Goal: Contribute content: Contribute content

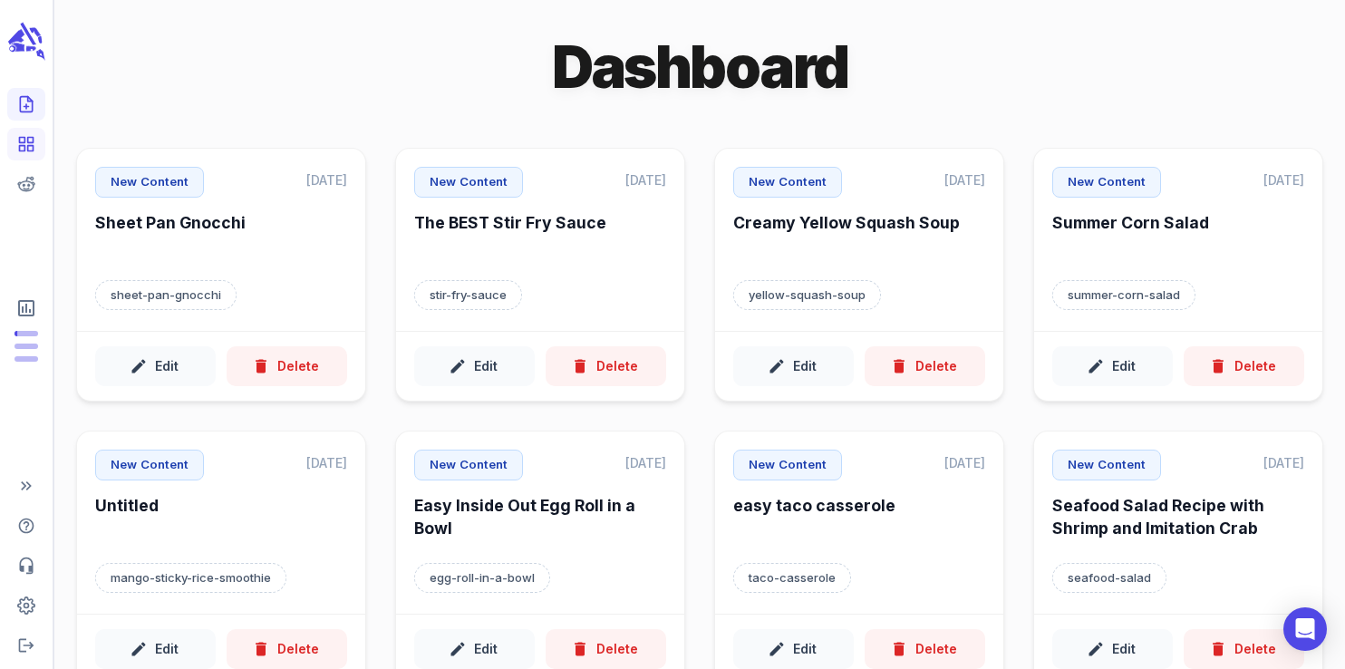
click at [28, 106] on icon "Create new content" at bounding box center [26, 104] width 18 height 18
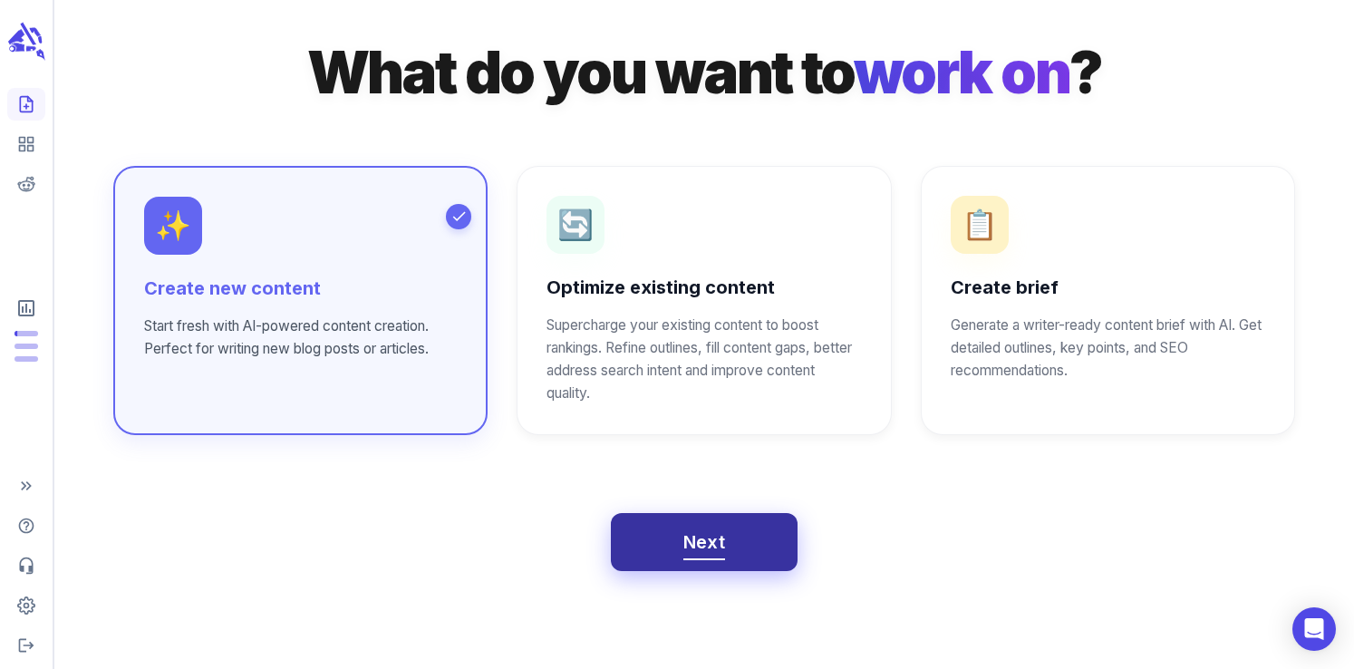
click at [713, 565] on button "Next" at bounding box center [705, 542] width 188 height 58
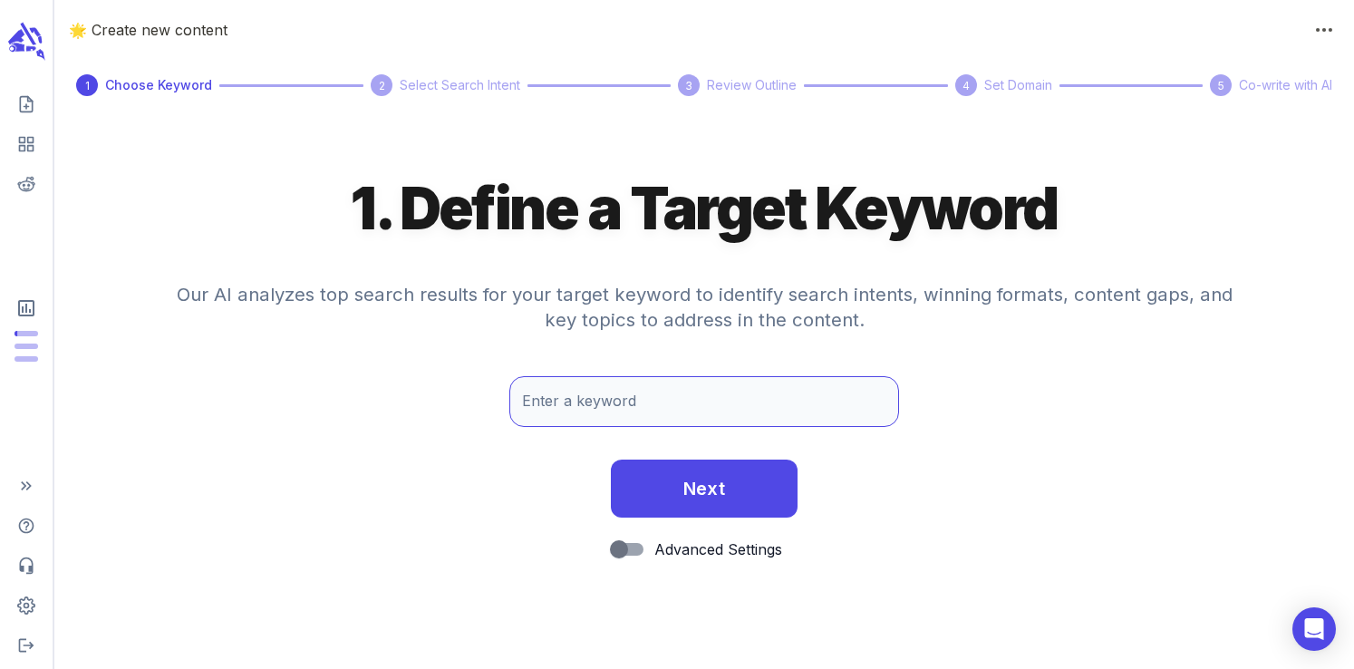
click at [605, 408] on input "Enter a keyword" at bounding box center [704, 401] width 390 height 51
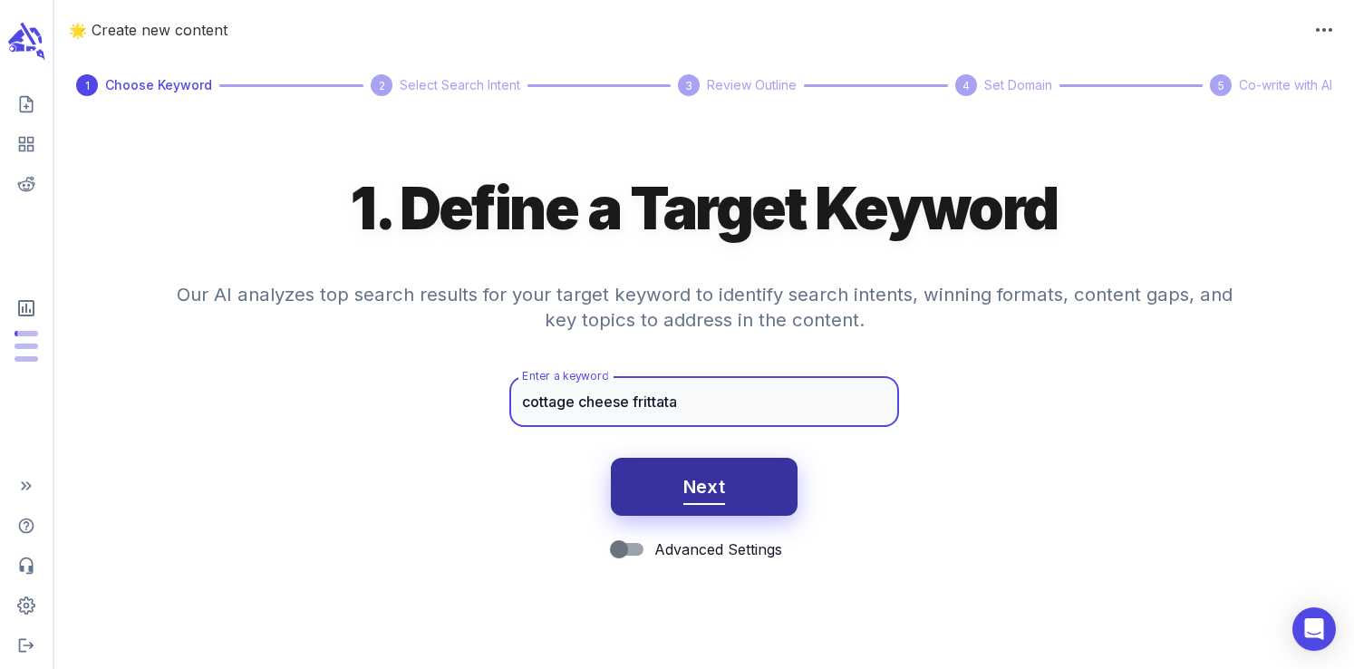
type input "cottage cheese frittata"
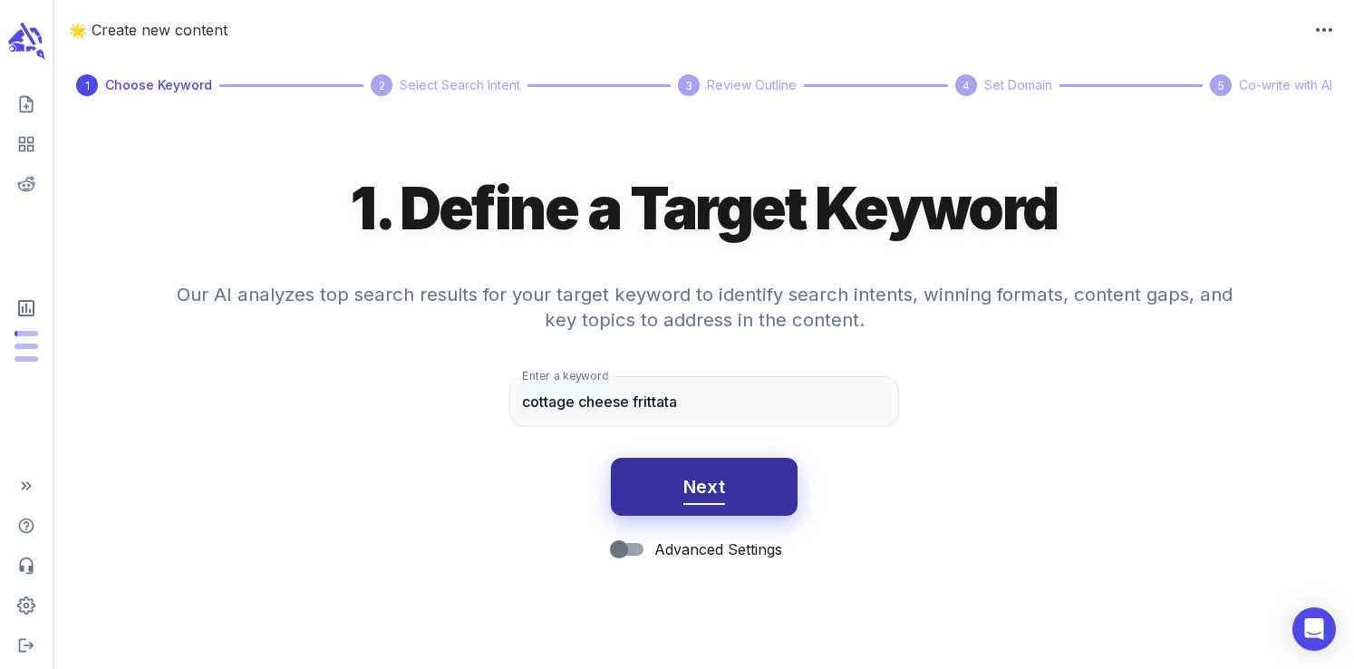
click at [700, 497] on span "Next" at bounding box center [705, 487] width 43 height 32
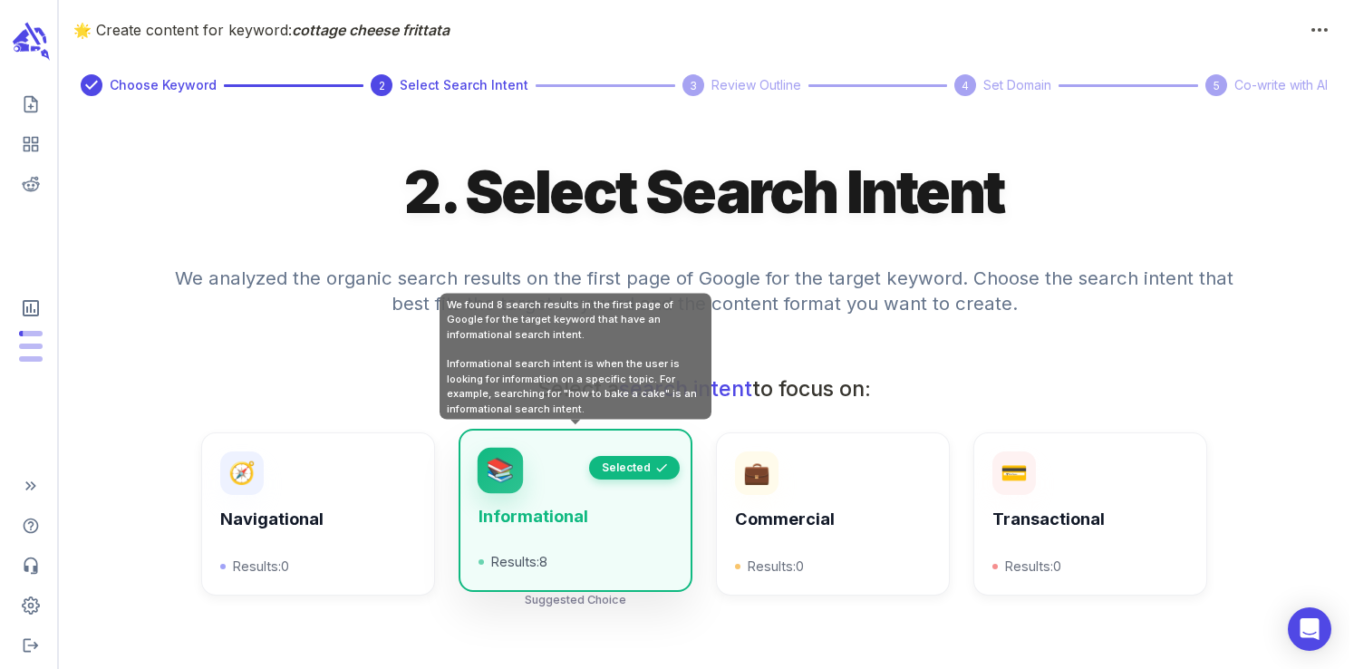
scroll to position [651, 0]
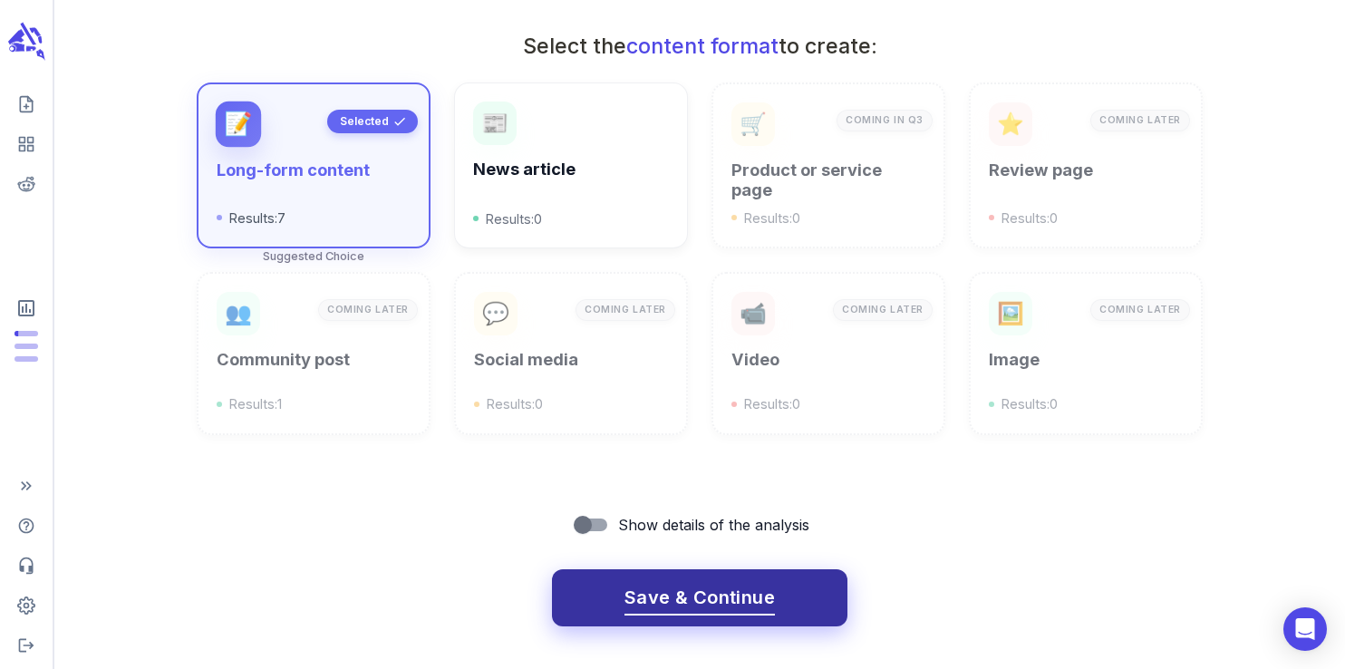
click at [662, 609] on span "Save & Continue" at bounding box center [700, 598] width 150 height 32
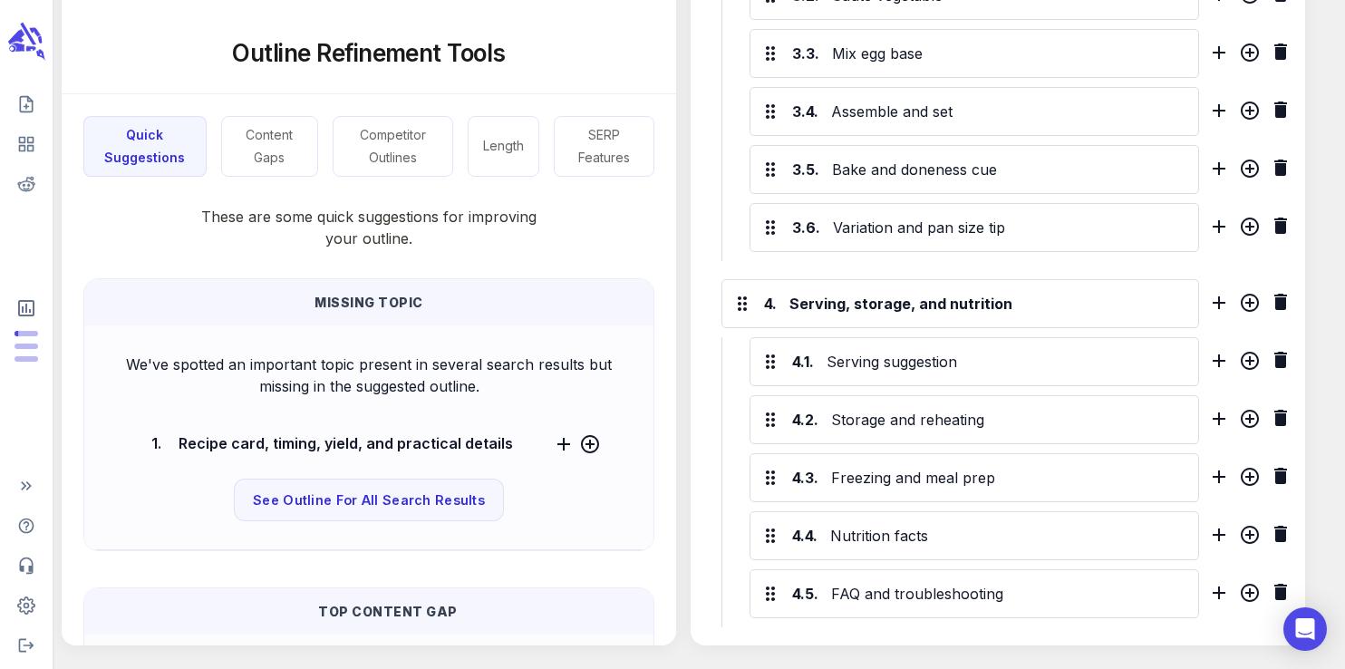
scroll to position [1521, 0]
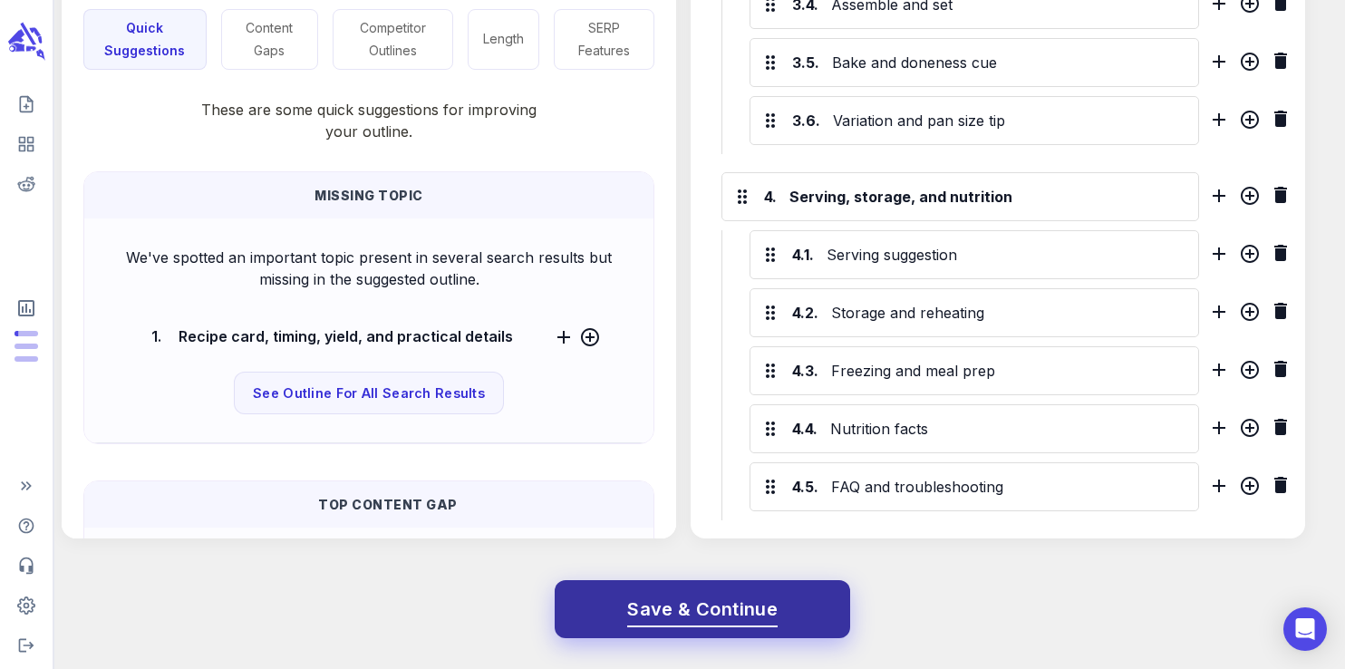
click at [738, 596] on span "Save & Continue" at bounding box center [702, 610] width 150 height 32
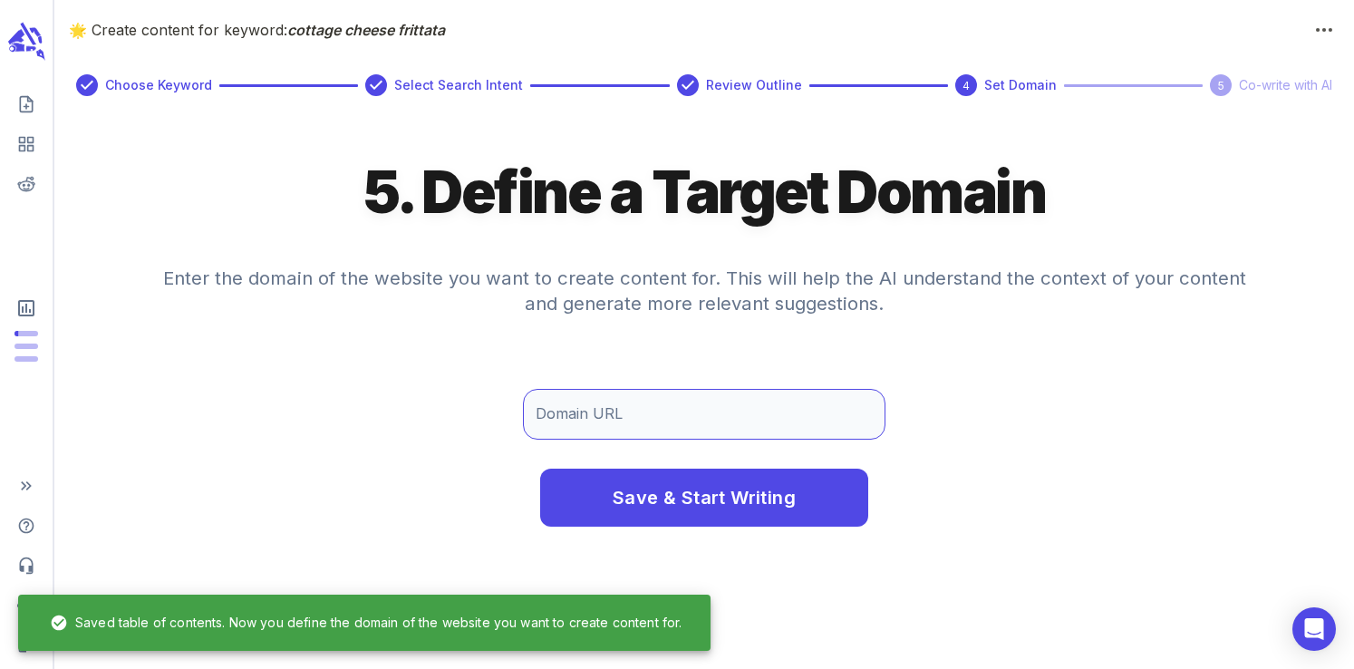
click at [650, 419] on input "Domain URL" at bounding box center [704, 414] width 363 height 51
type input "[DOMAIN_NAME]"
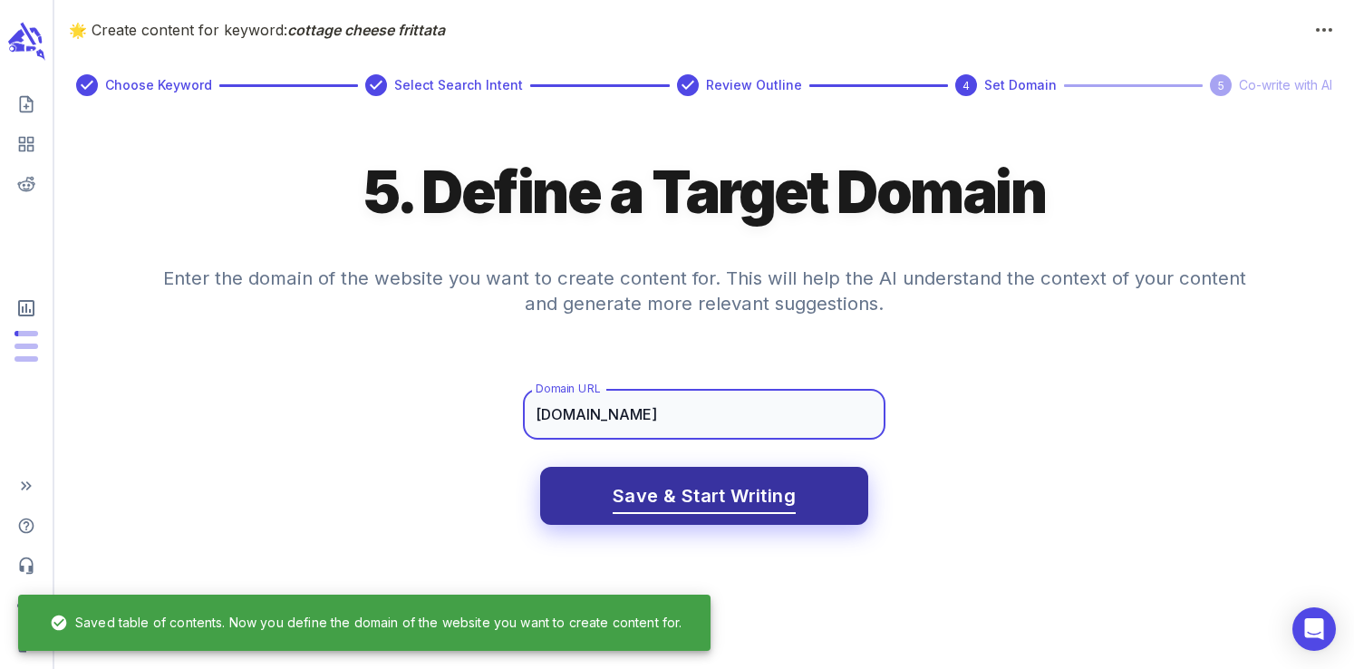
click at [676, 499] on span "Save & Start Writing" at bounding box center [704, 496] width 183 height 32
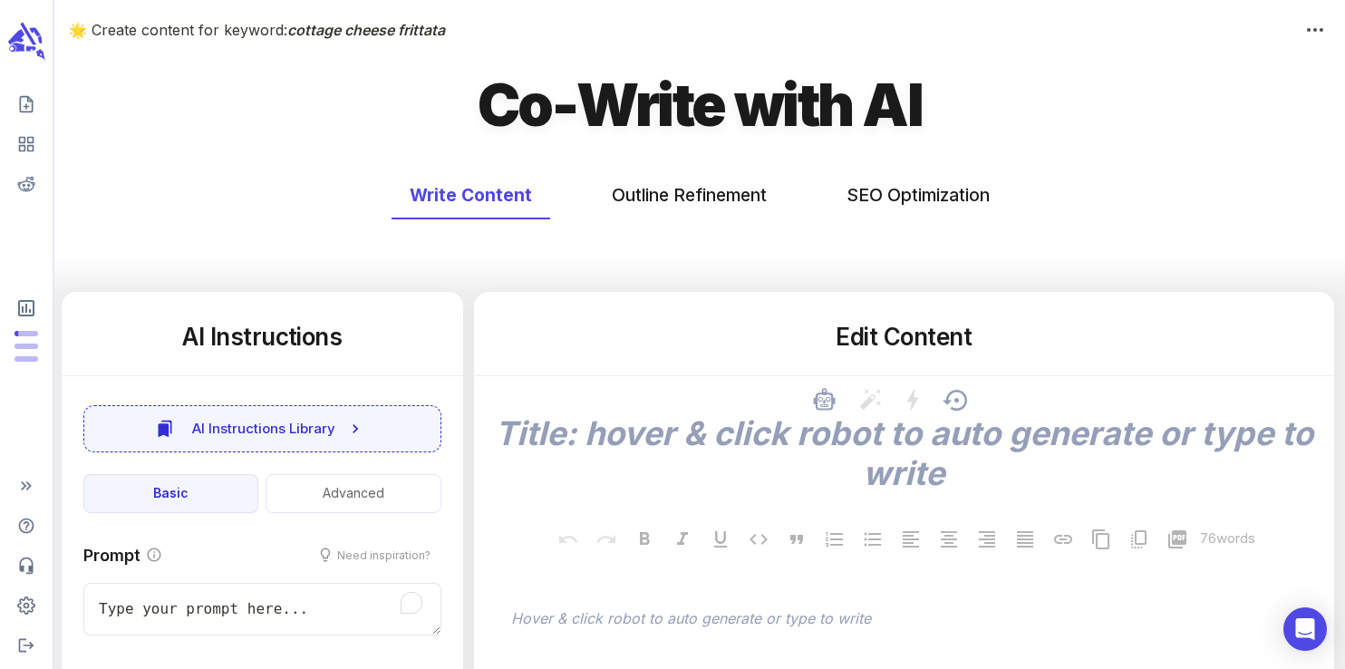
type textarea "x"
type input "50"
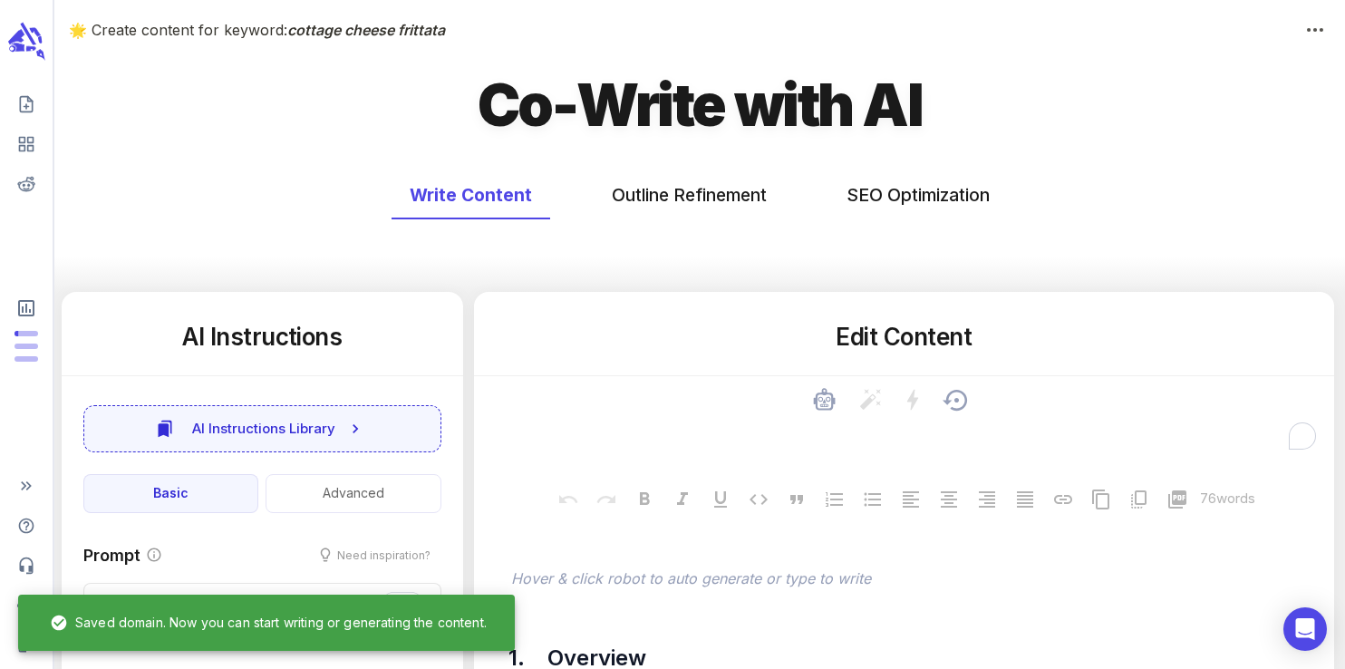
click at [728, 442] on textarea "To enrich screen reader interactions, please activate Accessibility in Grammarl…" at bounding box center [904, 433] width 831 height 40
type textarea "x"
type textarea "C"
type textarea "x"
type textarea "Co"
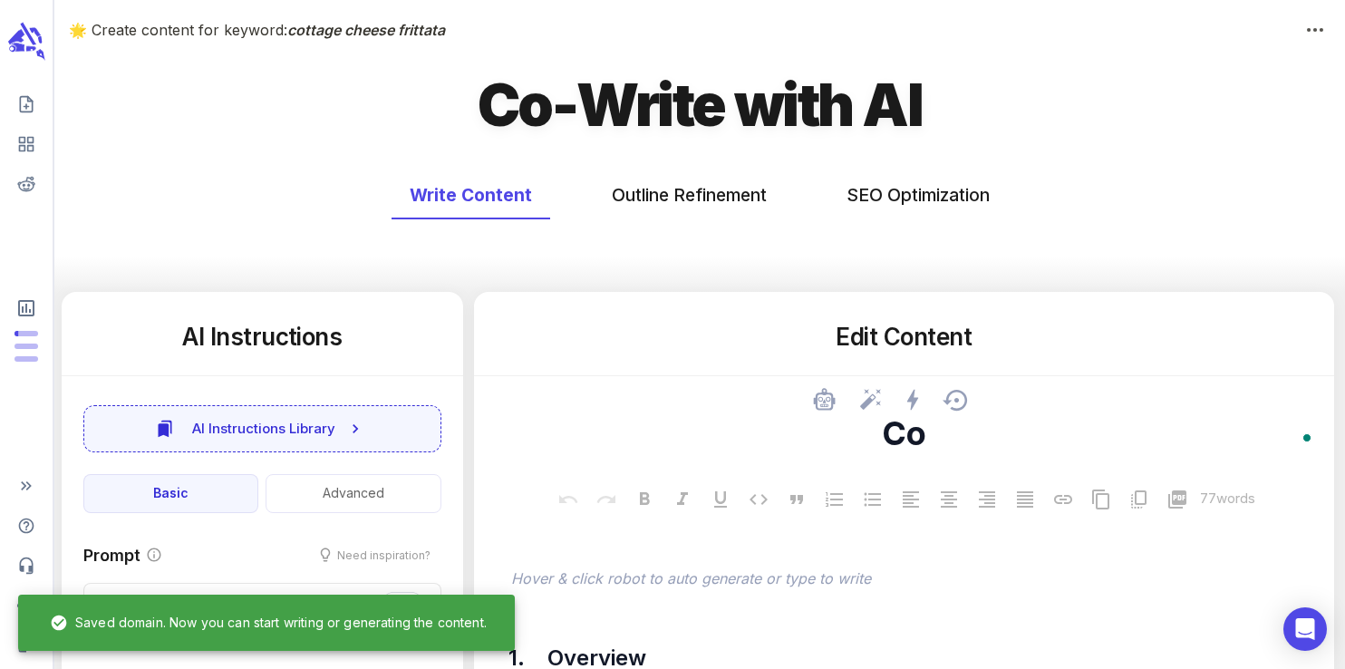
type textarea "x"
type textarea "Cot"
type textarea "x"
type textarea "Cott"
type textarea "x"
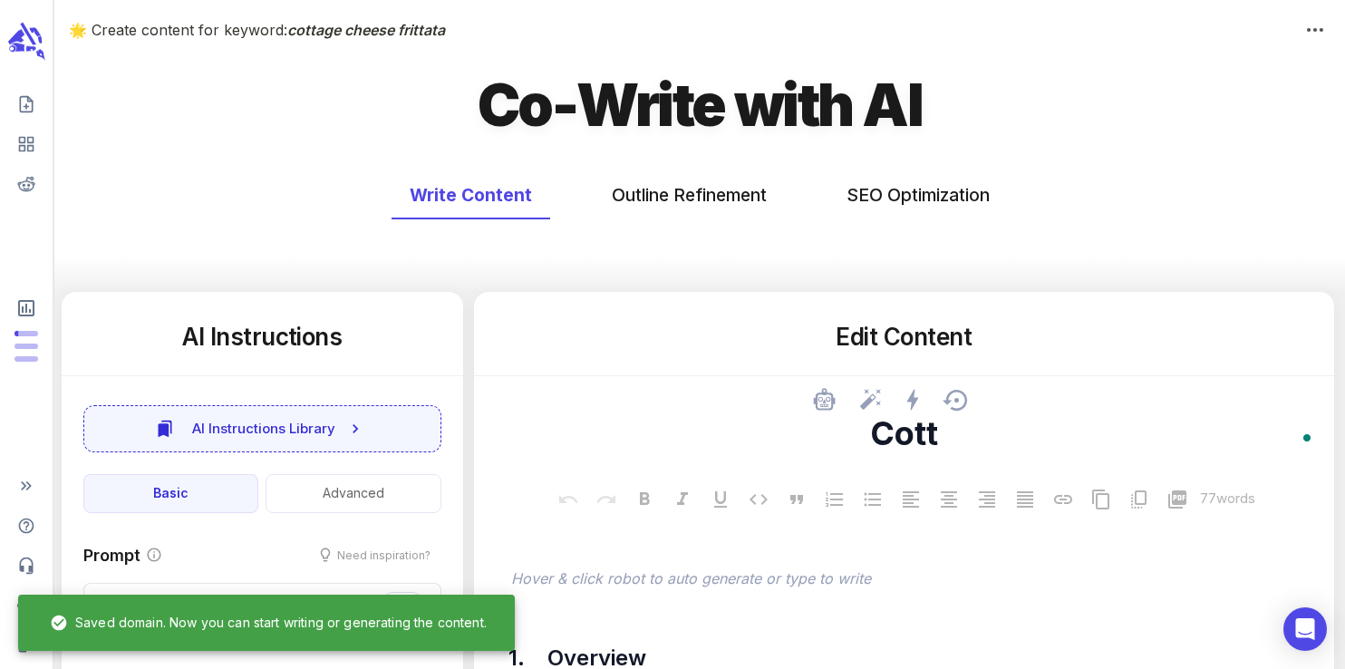
type textarea "Cotta"
type textarea "x"
type textarea "Cottae"
type textarea "x"
type textarea "Cottae"
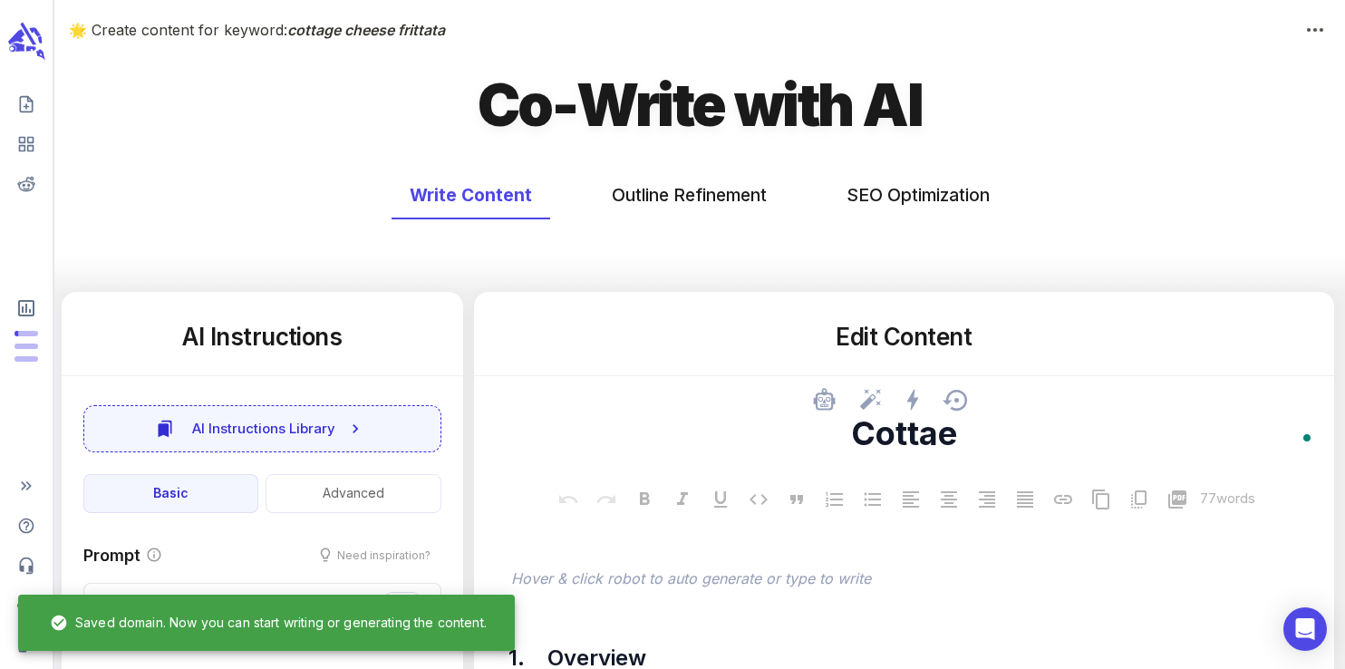
type textarea "x"
type textarea "Cottag"
type textarea "x"
type textarea "Cottage"
type textarea "x"
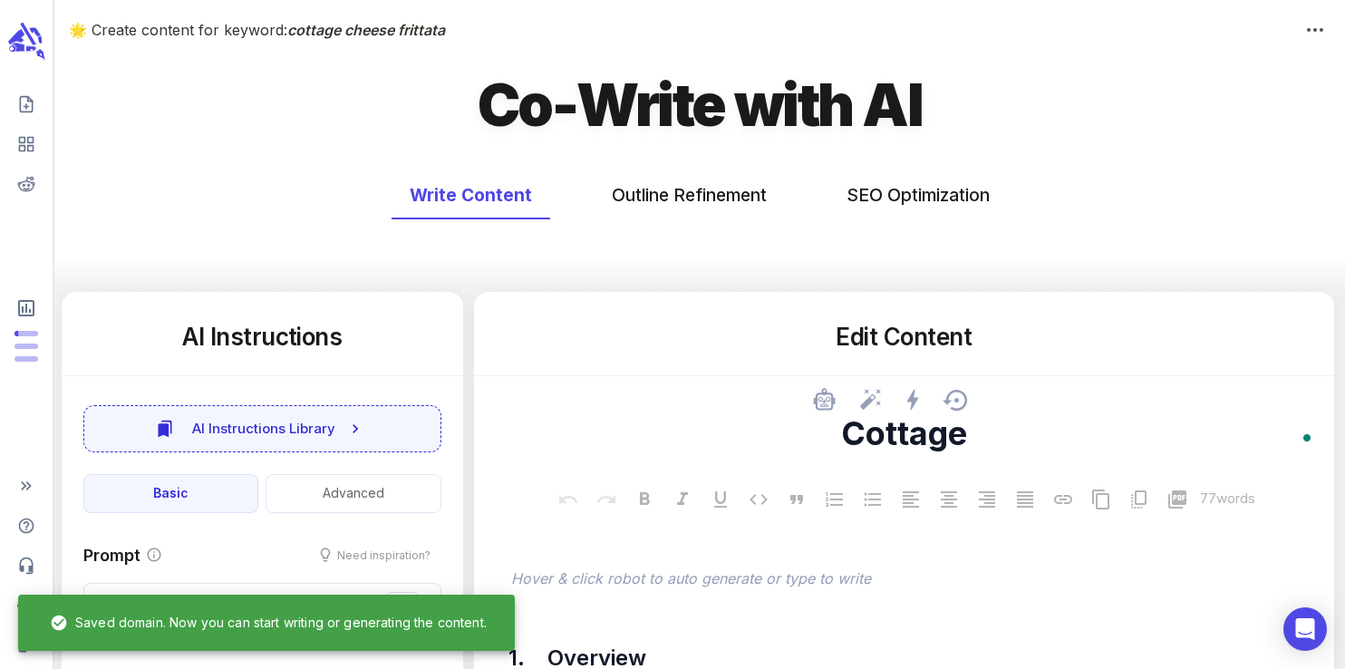
type textarea "Cottage C"
type textarea "x"
type textarea "Cottage Che"
type textarea "x"
type textarea "Cottage Chee"
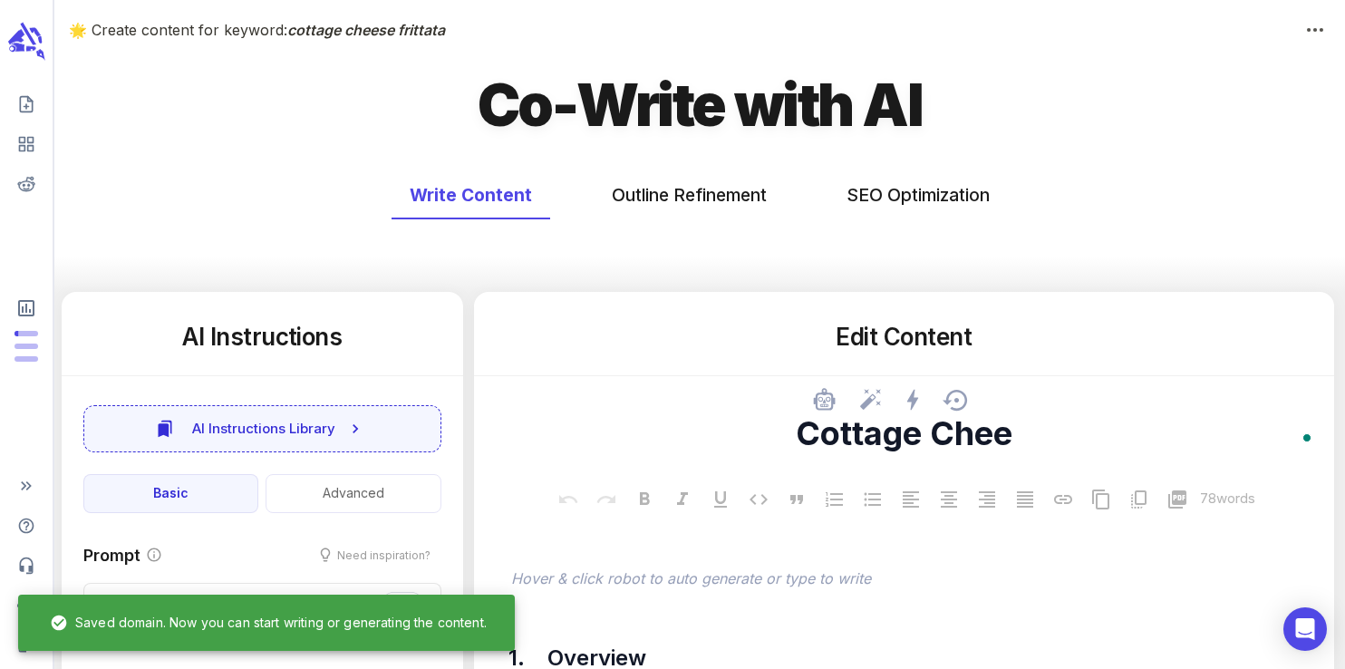
type textarea "x"
type textarea "Cottage Cheese"
type textarea "x"
type textarea "Cottage Cheese F"
type textarea "x"
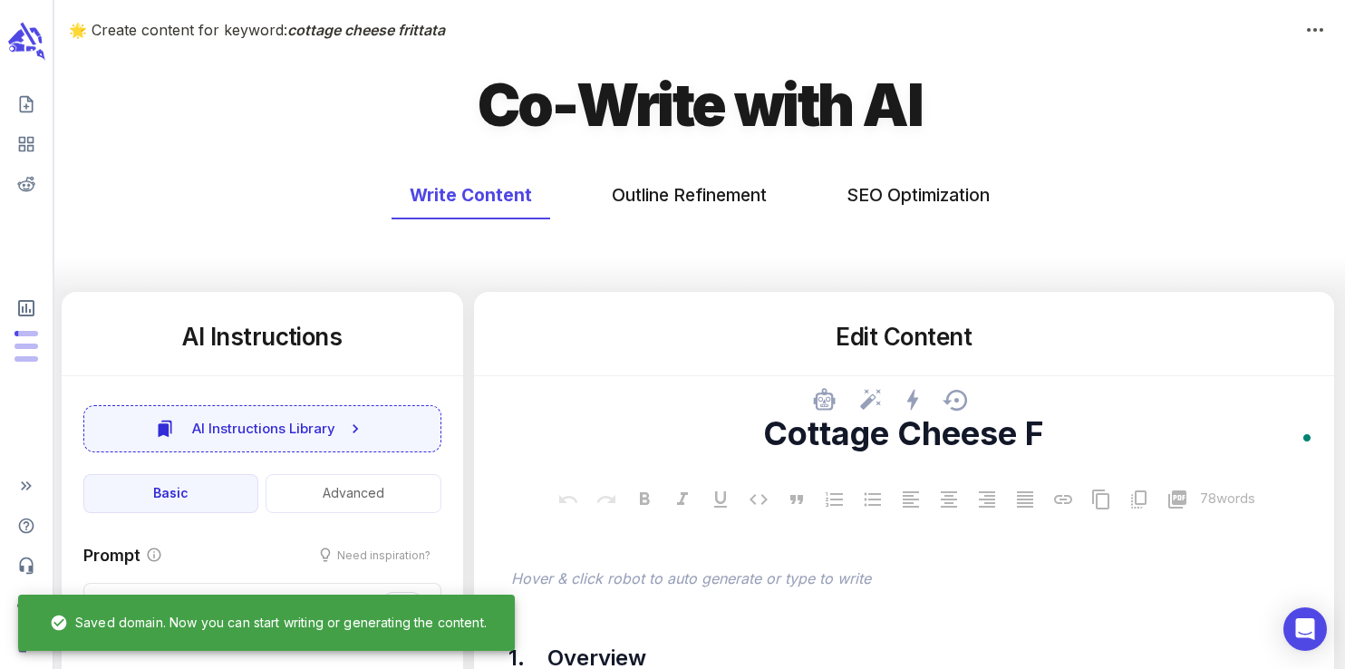
type textarea "Cottage Cheese Fr"
type textarea "x"
type textarea "Cottage Cheese Frit"
type textarea "x"
type textarea "Cottage Cheese Fritt"
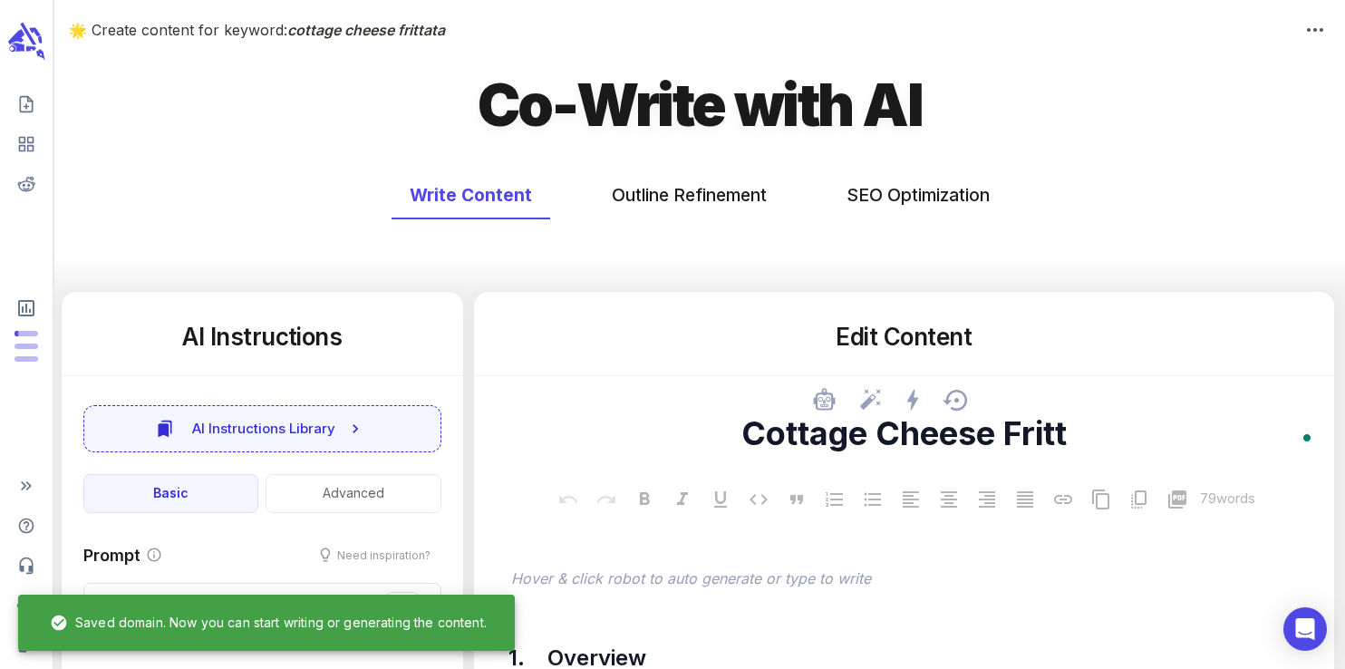
type textarea "x"
type textarea "Cottage Cheese Fritta"
type textarea "x"
type textarea "Cottage Cheese Frittat"
type textarea "x"
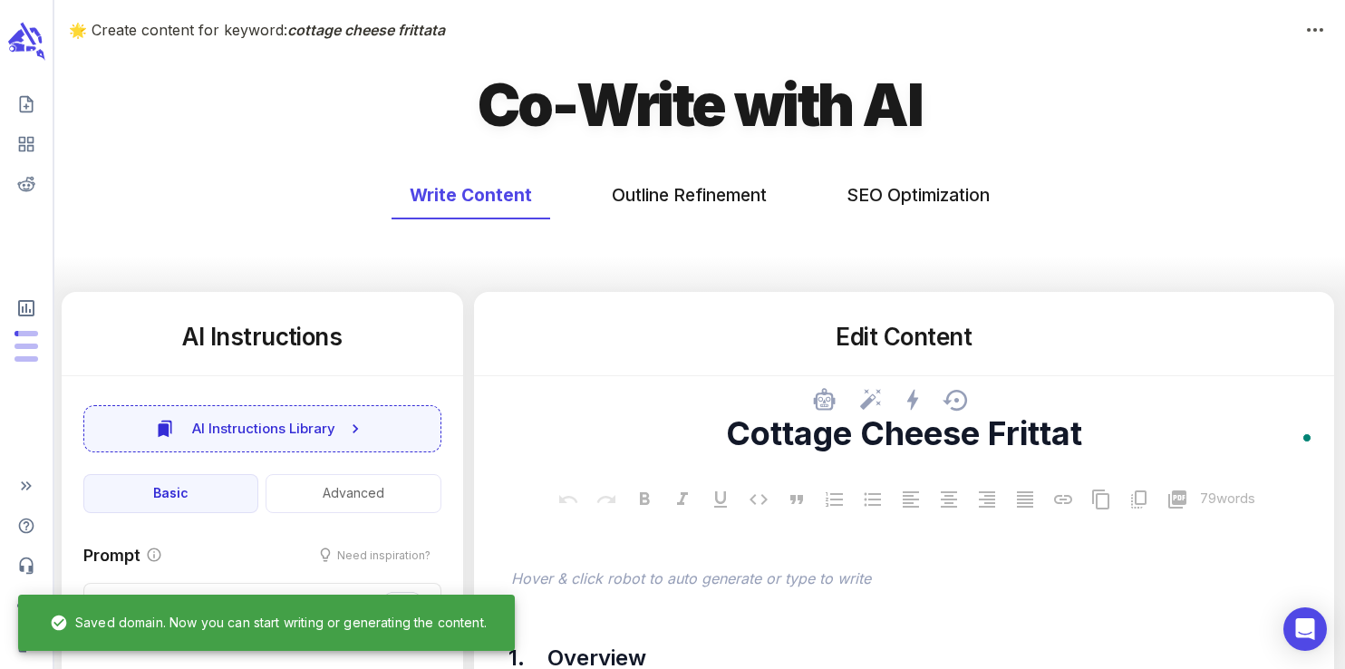
type textarea "Cottage Cheese Frittata"
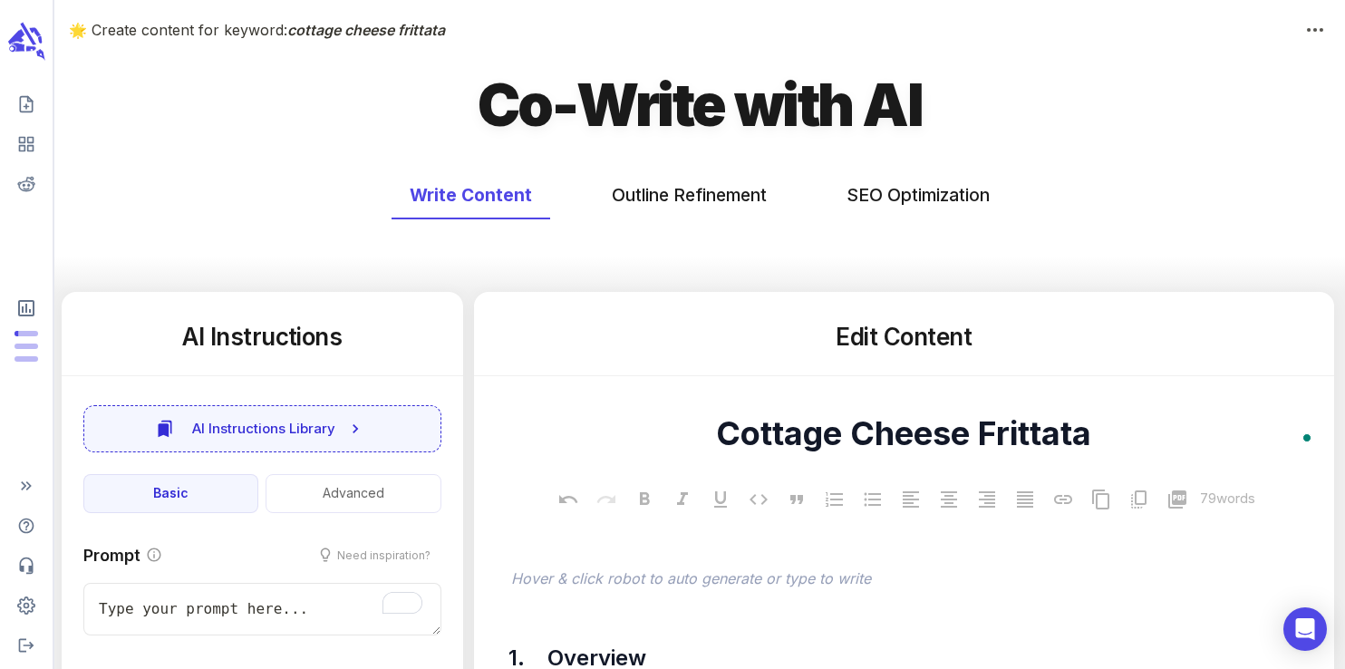
type textarea "x"
type textarea "Cottage Cheese Frittata"
click at [858, 286] on div "Write Content Outline Refinement SEO Optimization" at bounding box center [699, 224] width 1291 height 135
click at [878, 211] on button "SEO Optimization" at bounding box center [918, 195] width 179 height 48
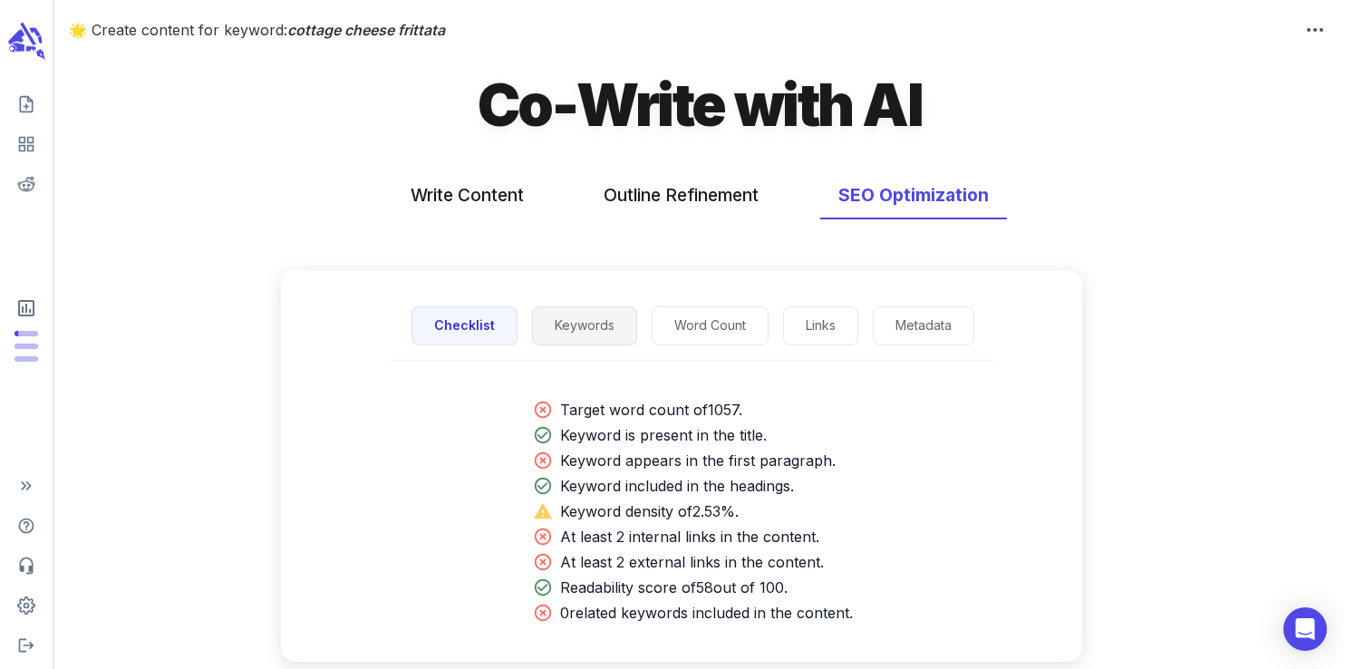
click at [587, 337] on button "Keywords" at bounding box center [584, 325] width 105 height 39
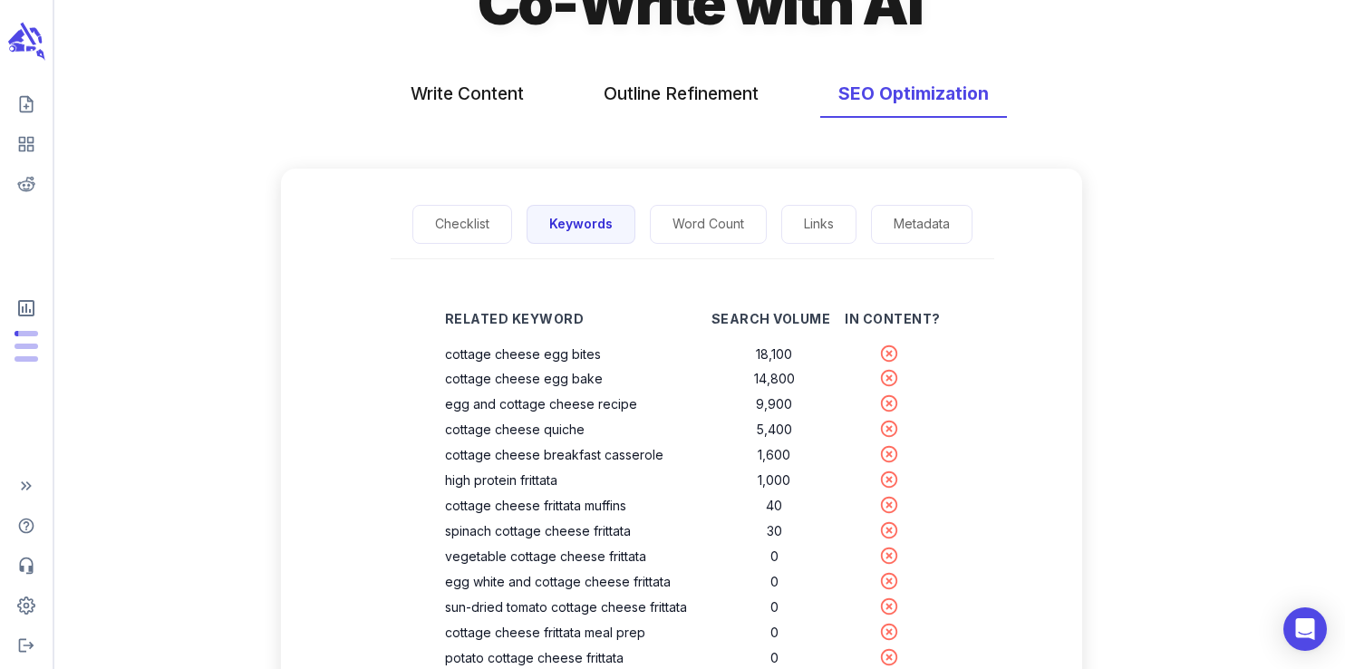
scroll to position [102, 0]
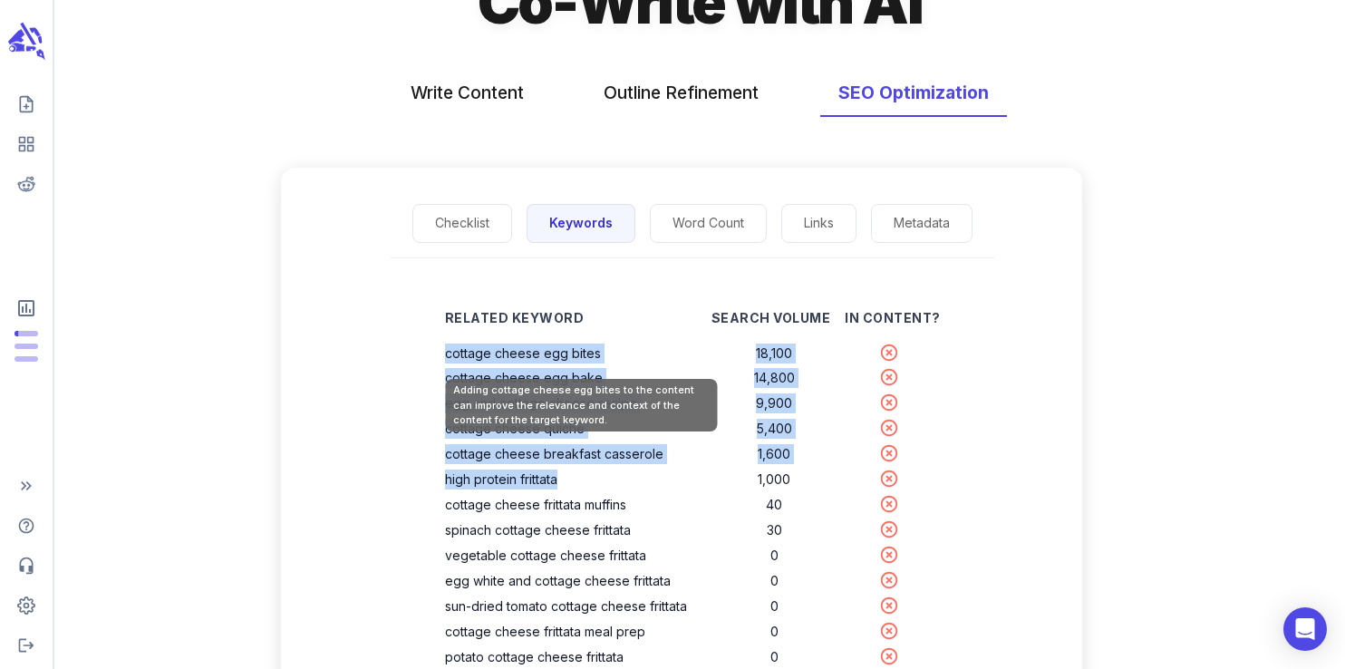
drag, startPoint x: 562, startPoint y: 487, endPoint x: 451, endPoint y: 363, distance: 166.9
click at [451, 363] on tbody "cottage cheese egg bites 18,100 cottage cheese egg bake 14,800 egg and cottage …" at bounding box center [693, 594] width 496 height 507
copy tbody "cottage cheese egg bites 18,100 cottage cheese egg bake 14,800 egg and cottage …"
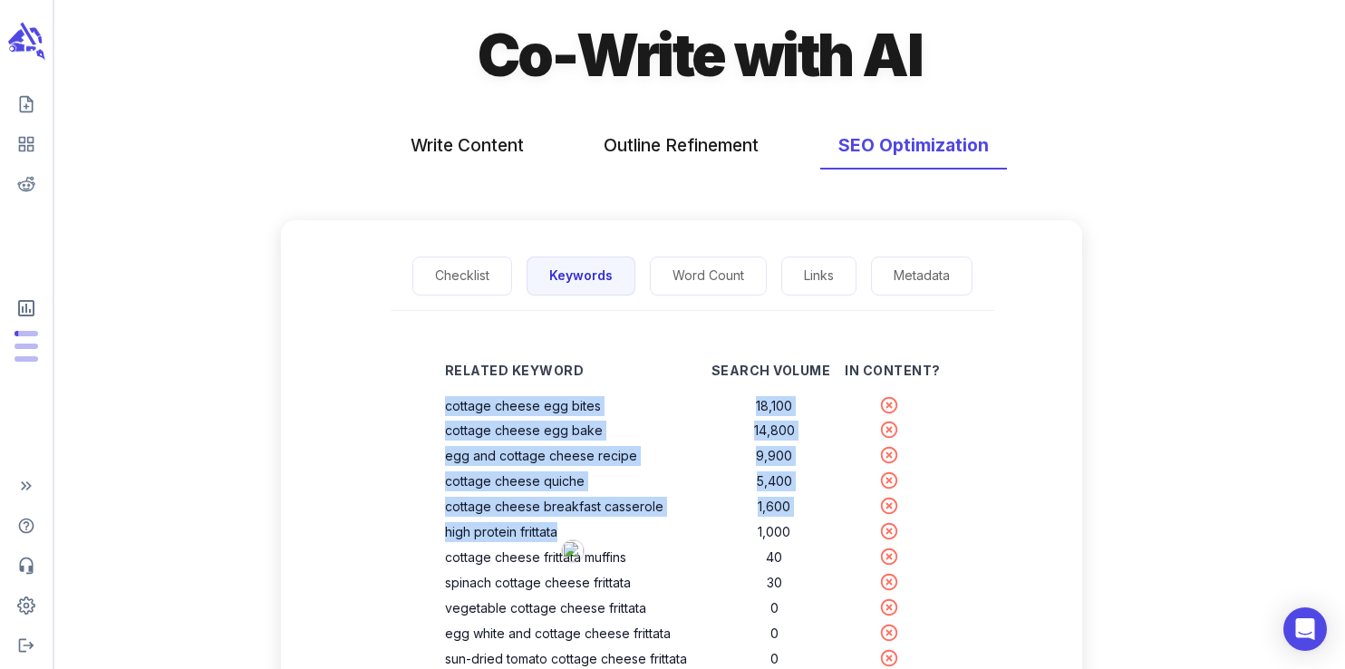
scroll to position [0, 0]
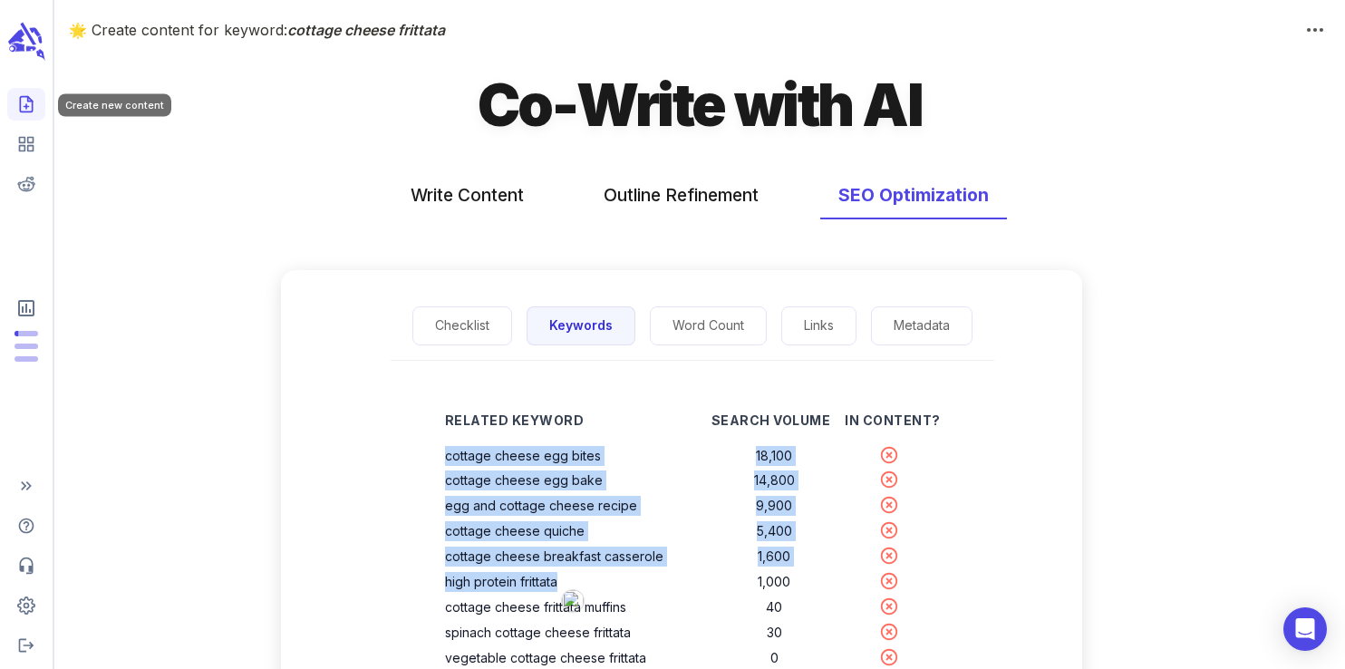
click at [15, 104] on link "Create new content" at bounding box center [26, 104] width 38 height 33
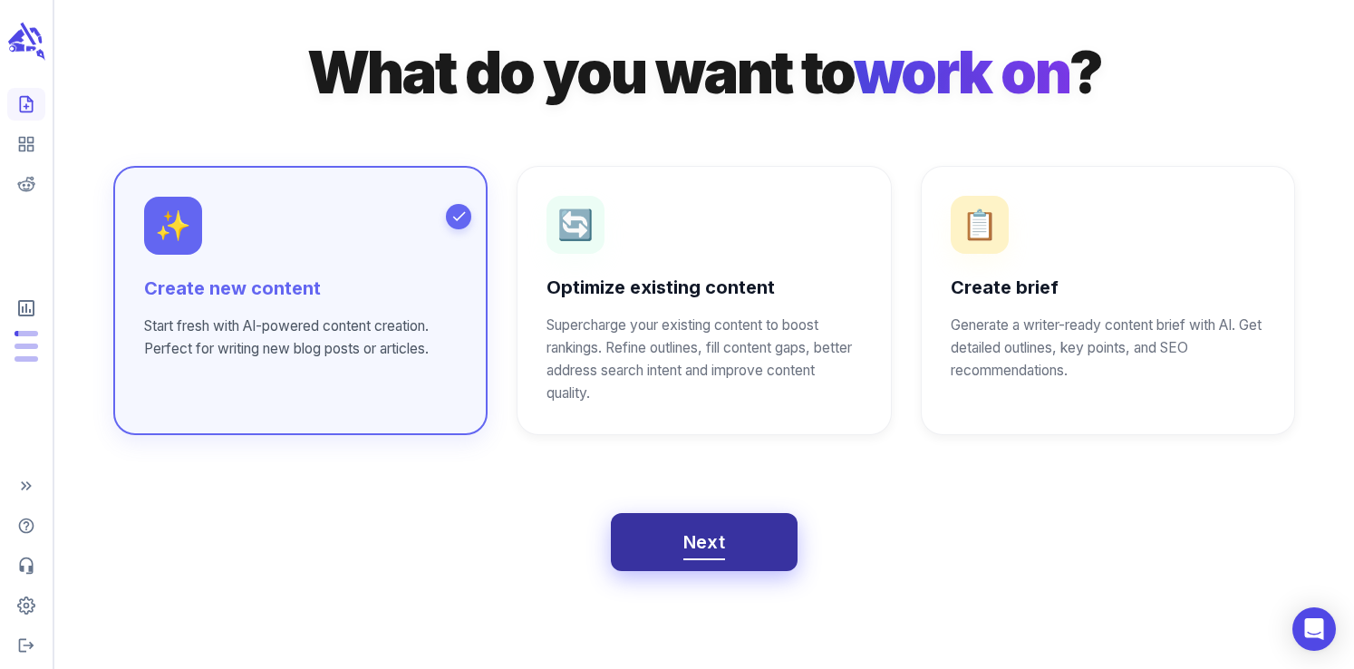
click at [668, 538] on button "Next" at bounding box center [705, 542] width 188 height 58
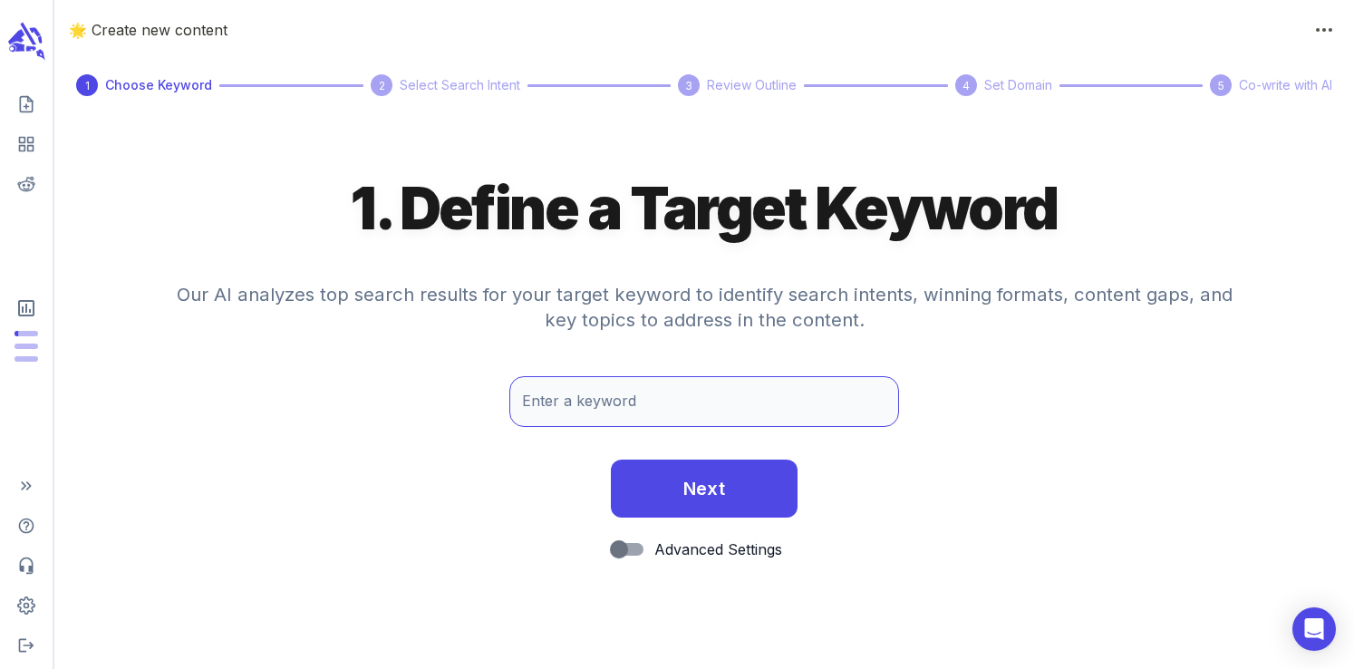
click at [601, 415] on input "Enter a keyword" at bounding box center [704, 401] width 390 height 51
type input "S"
click at [630, 407] on input "sausage hashbrown casserole" at bounding box center [704, 401] width 390 height 51
type input "sausage hashbrown casserole"
click at [645, 412] on input "sausage hashbrown casserole" at bounding box center [704, 401] width 390 height 51
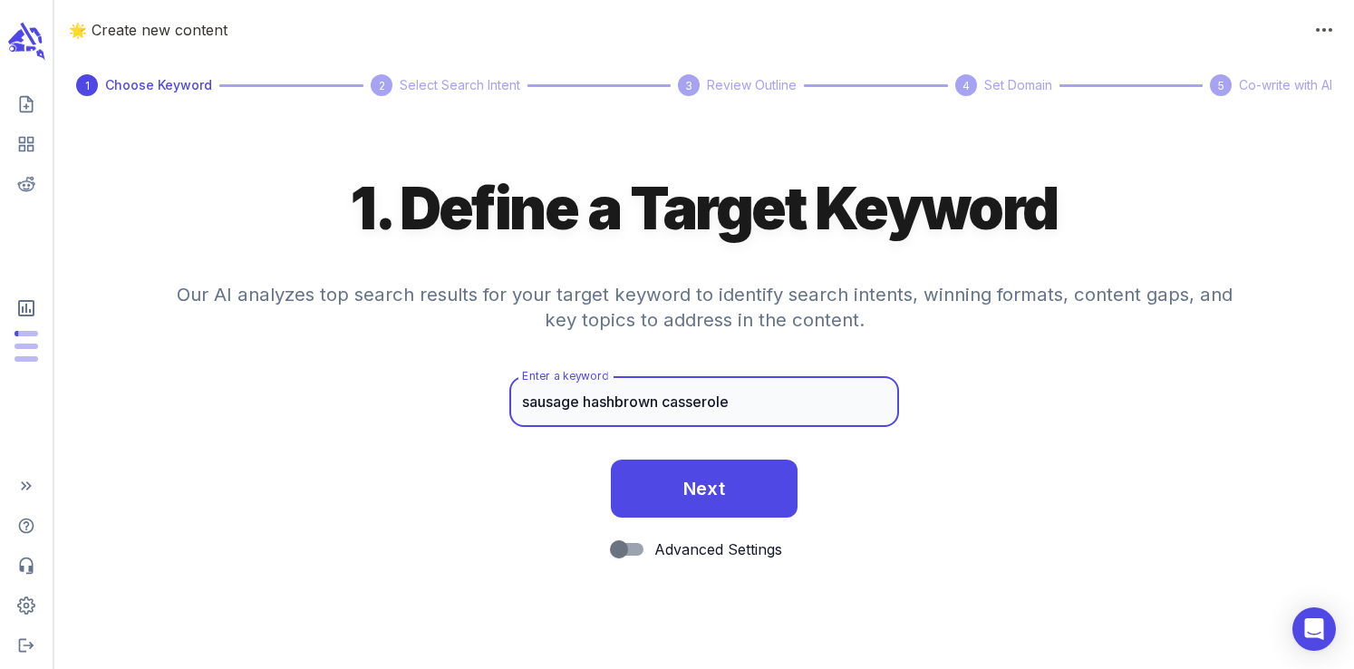
click at [645, 412] on input "sausage hashbrown casserole" at bounding box center [704, 401] width 390 height 51
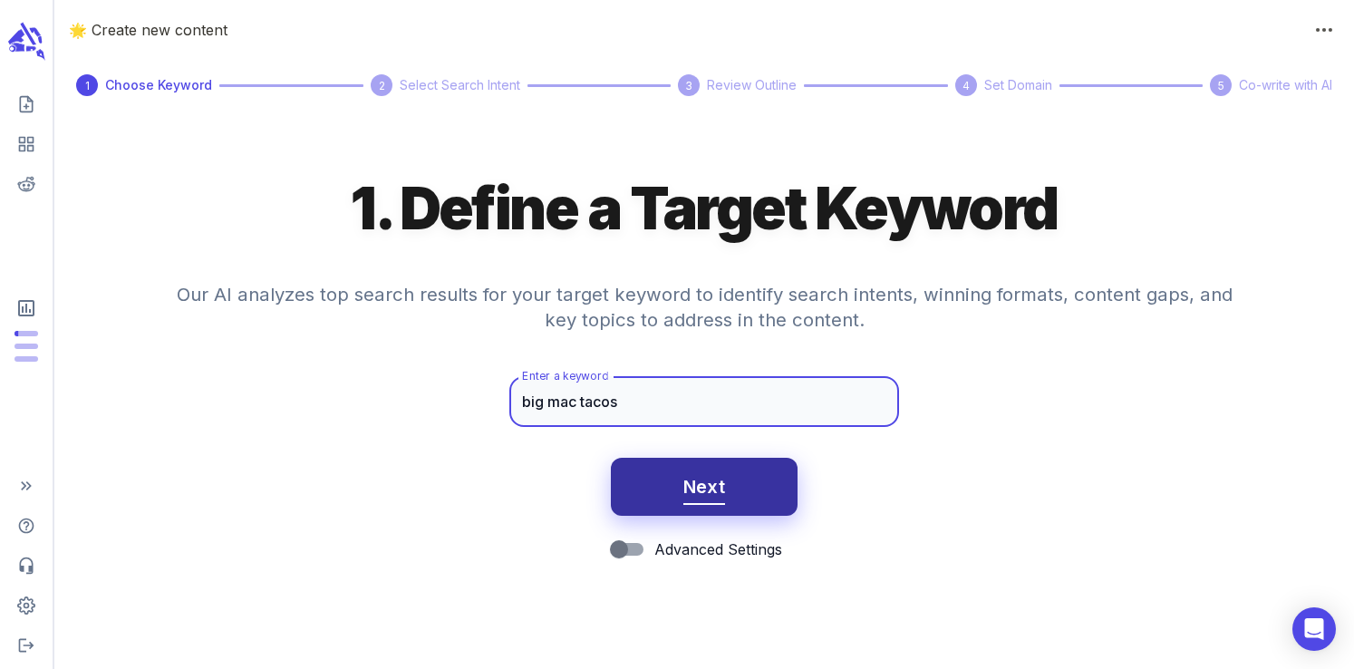
type input "big mac tacos"
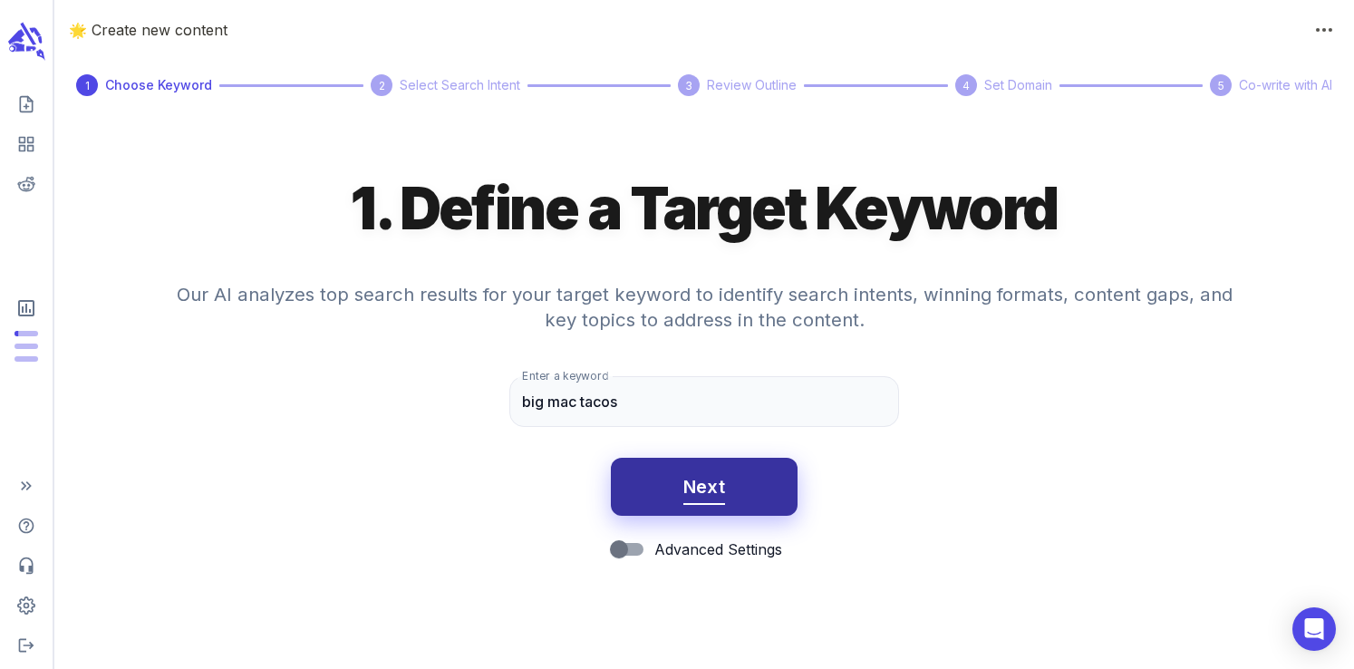
click at [702, 493] on span "Next" at bounding box center [705, 487] width 43 height 32
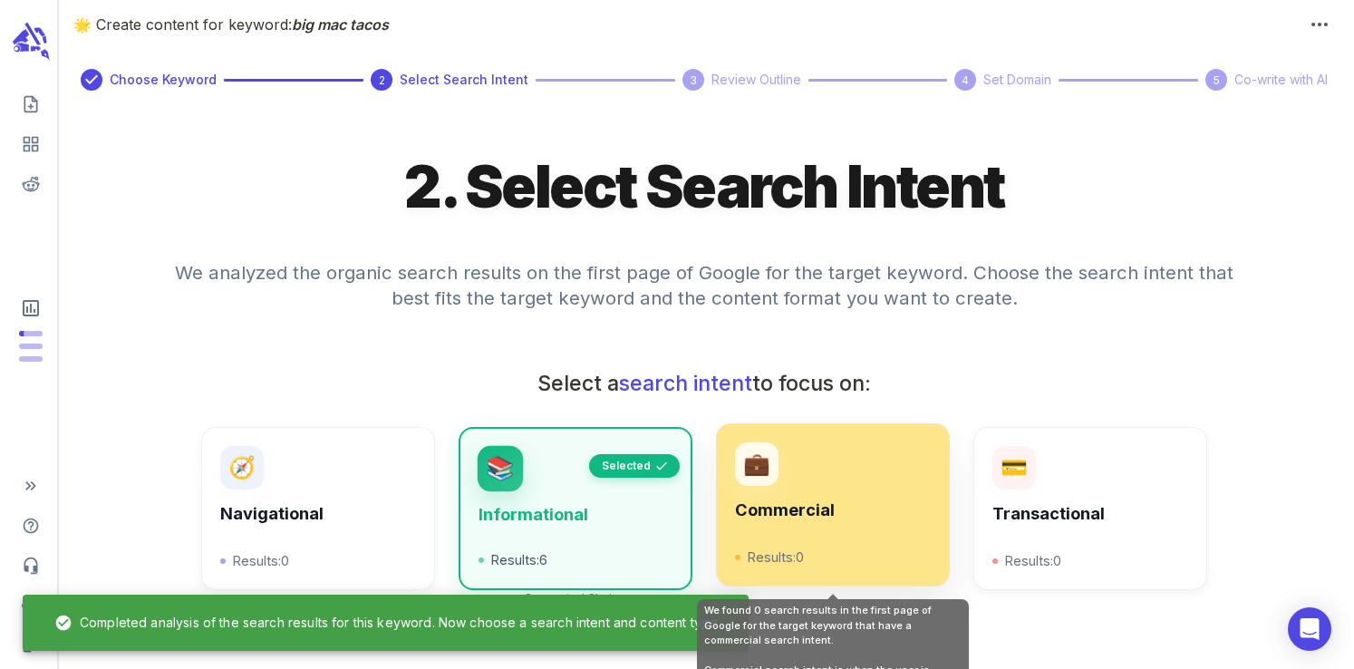
scroll to position [651, 0]
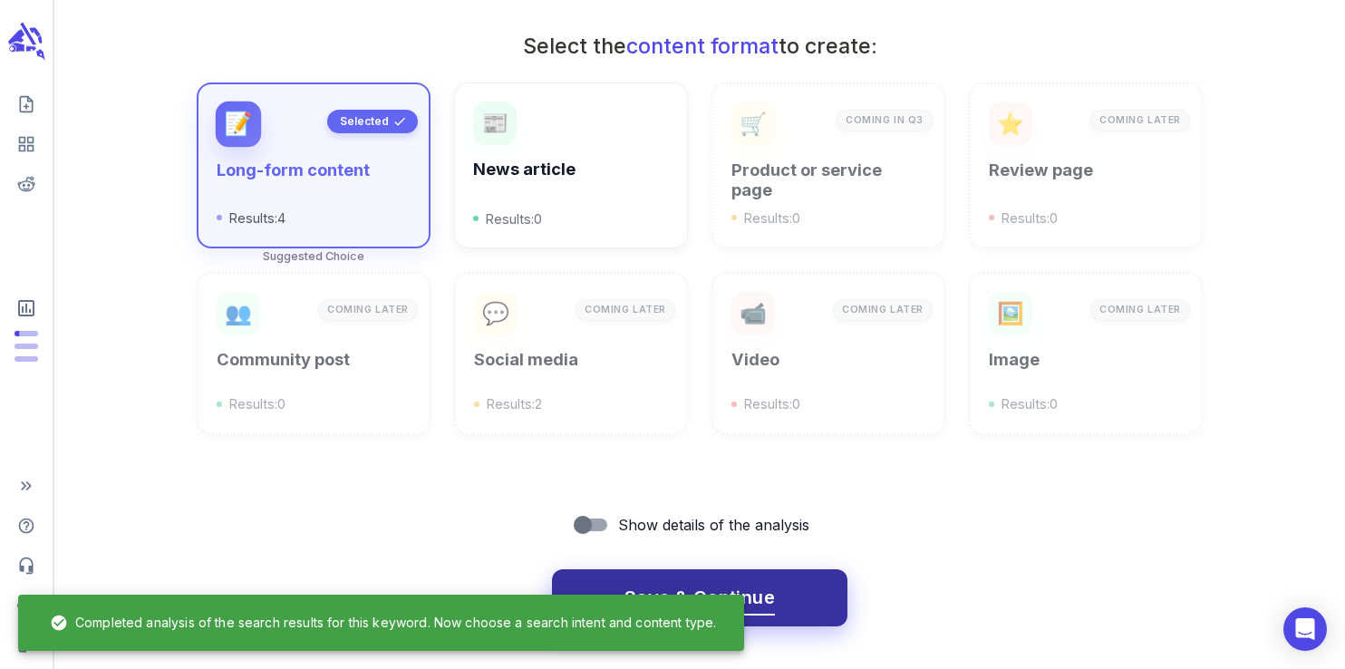
click at [720, 572] on button "Save & Continue" at bounding box center [700, 598] width 296 height 58
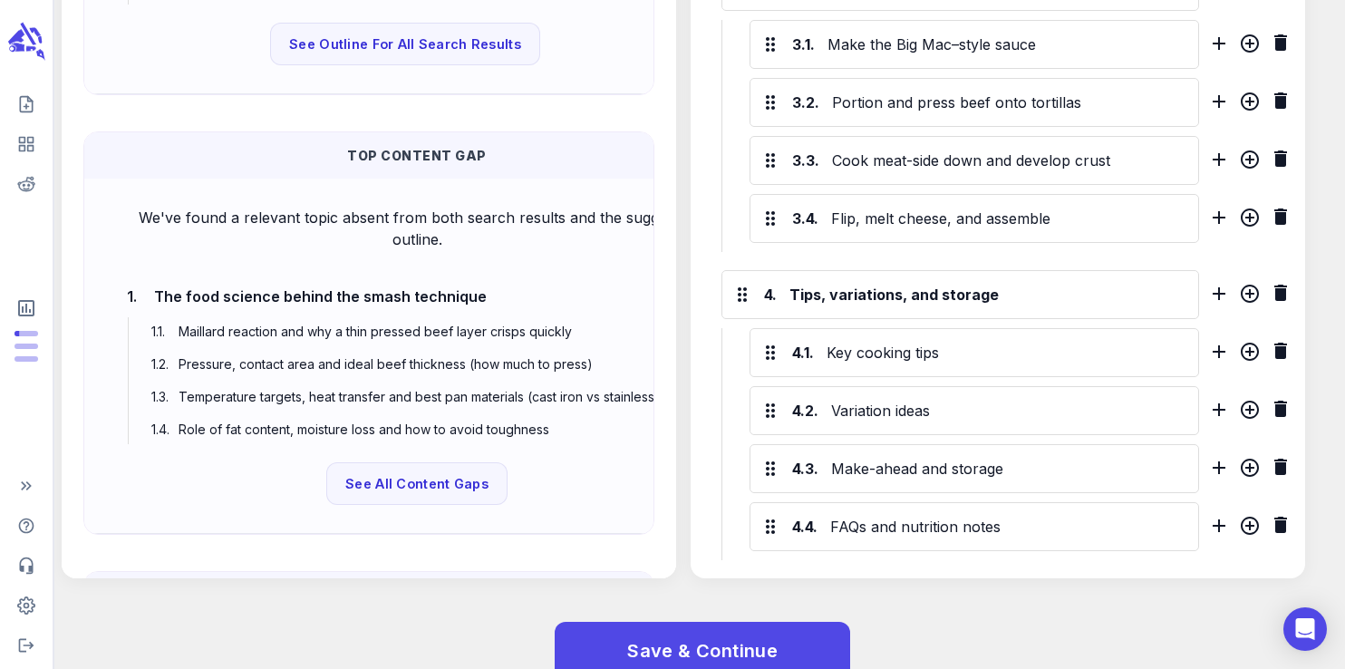
scroll to position [1173, 0]
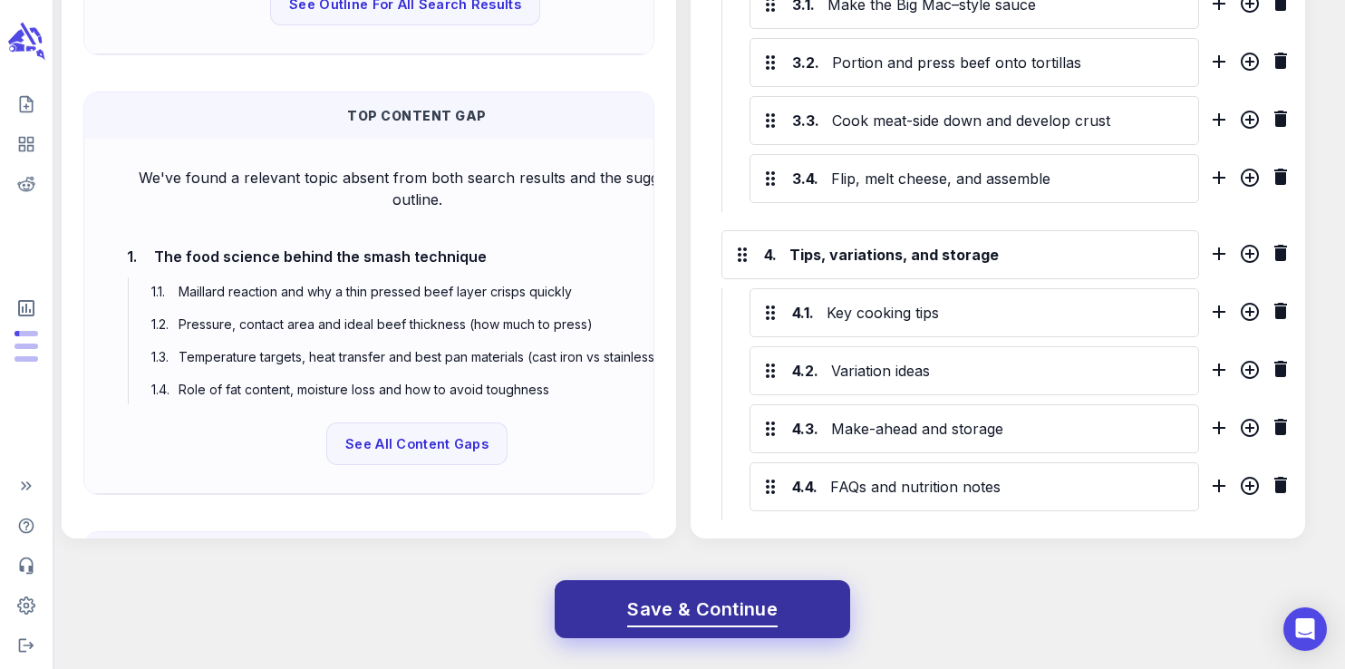
click at [703, 600] on span "Save & Continue" at bounding box center [702, 610] width 150 height 32
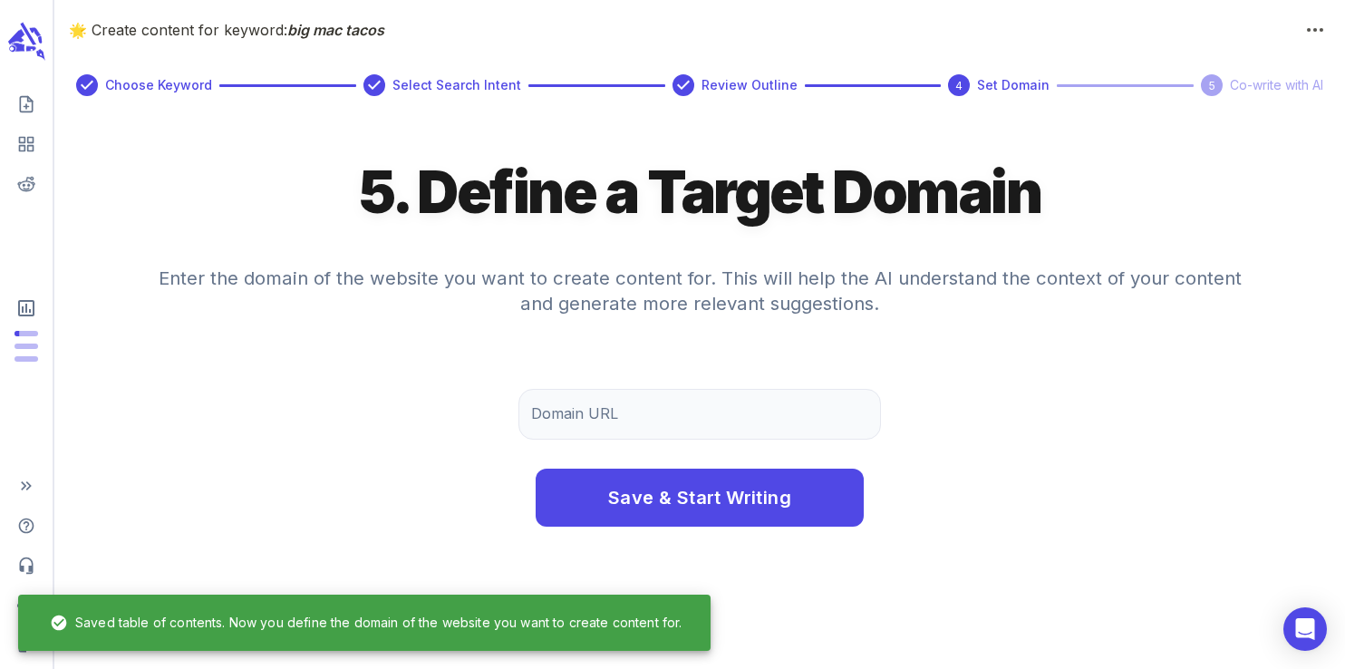
scroll to position [0, 0]
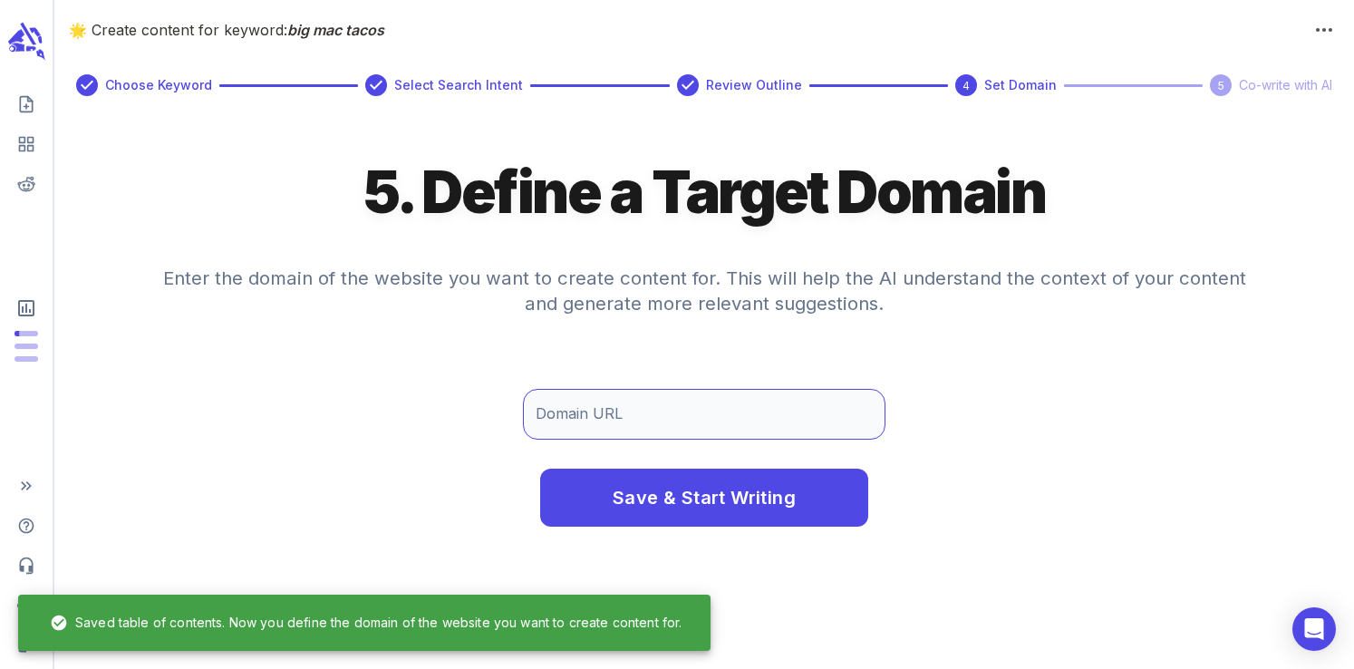
click at [615, 432] on input "Domain URL" at bounding box center [704, 414] width 363 height 51
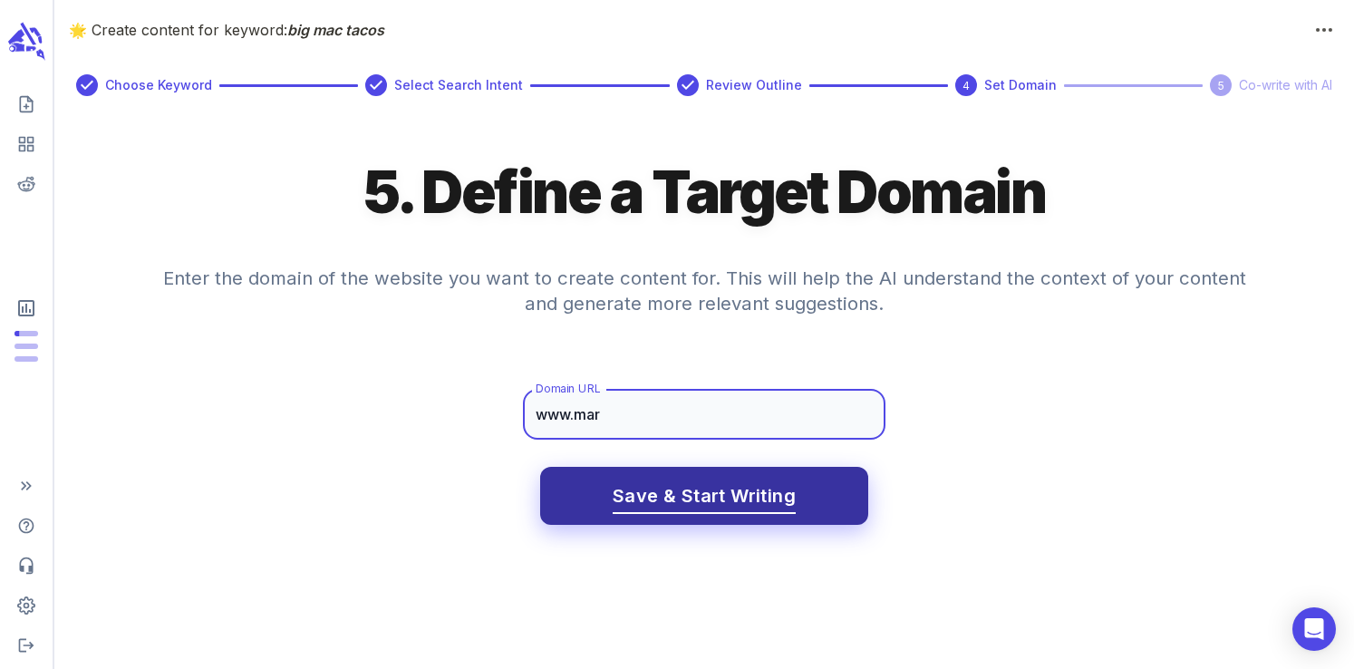
type input "[DOMAIN_NAME]"
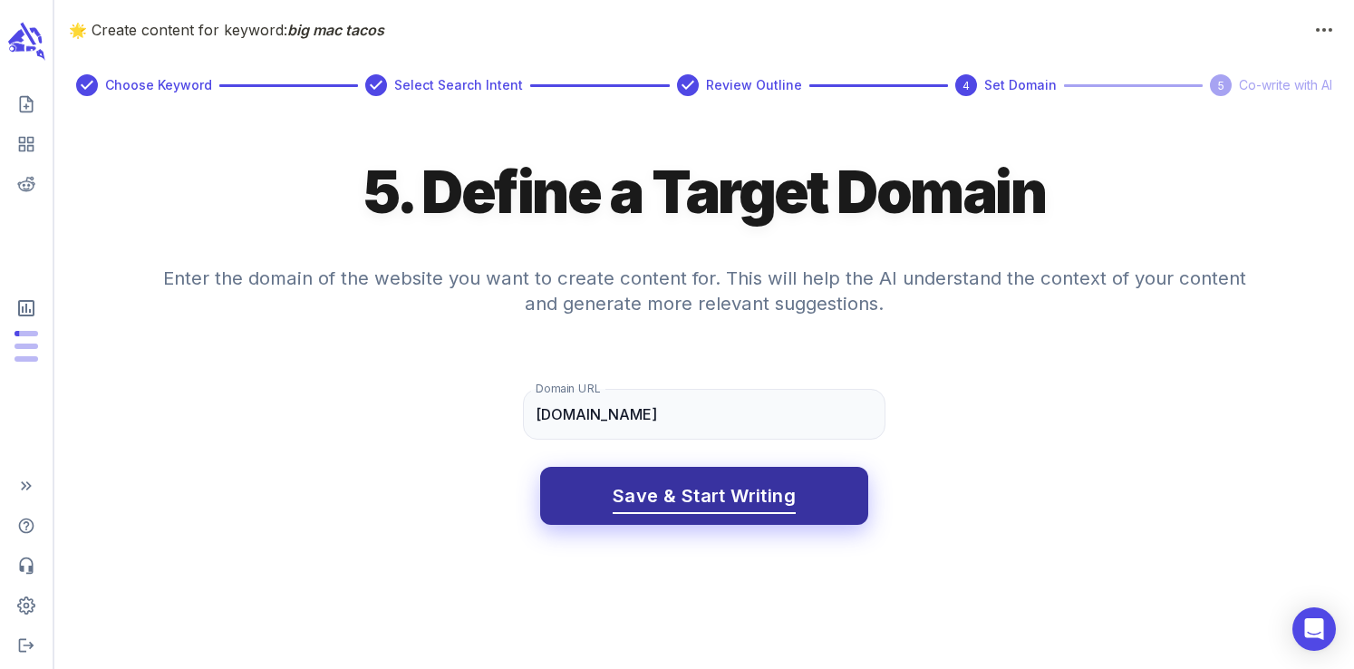
click at [714, 501] on span "Save & Start Writing" at bounding box center [704, 496] width 183 height 32
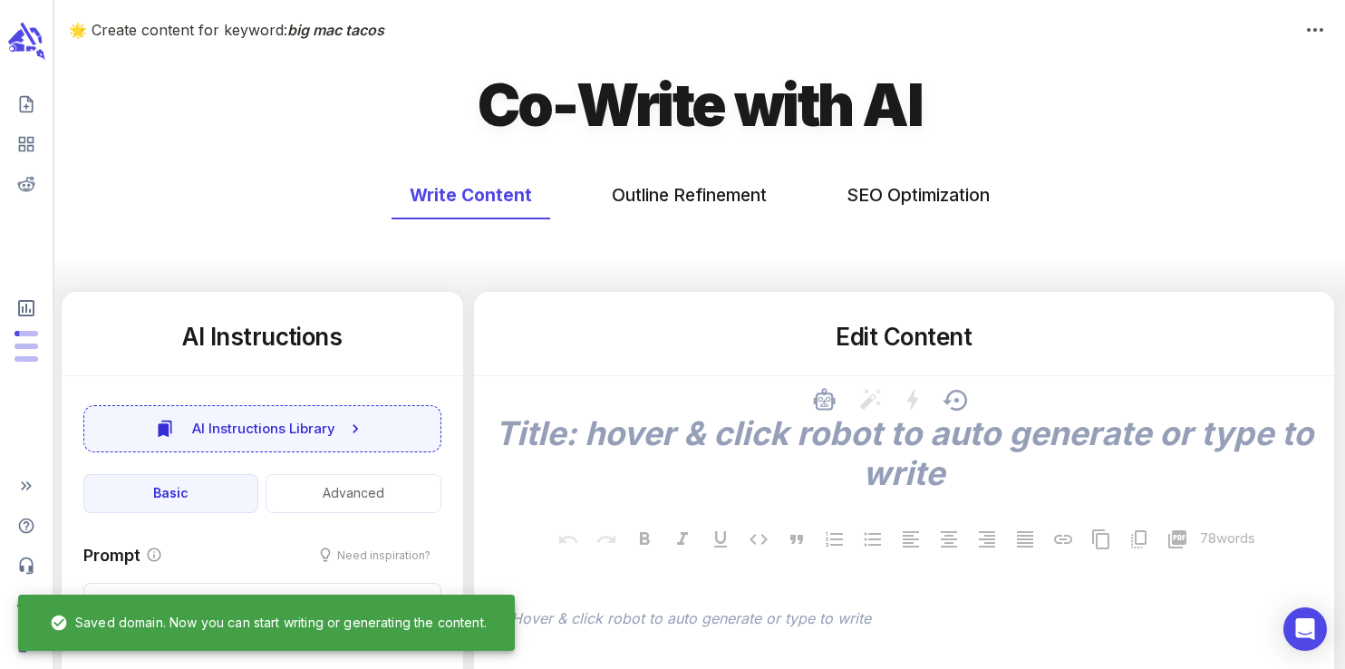
type textarea "x"
type input "61"
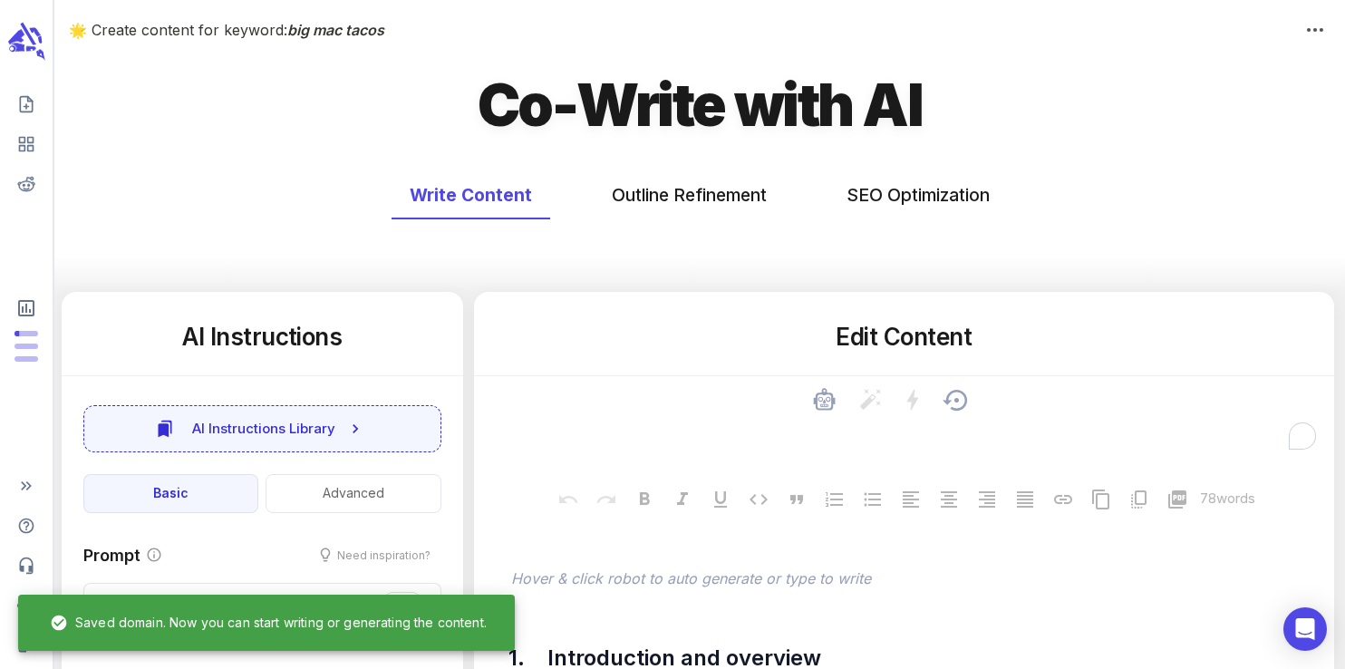
click at [822, 439] on textarea "To enrich screen reader interactions, please activate Accessibility in Grammarl…" at bounding box center [904, 433] width 831 height 40
type textarea "x"
type textarea "B"
type textarea "x"
type textarea "Big"
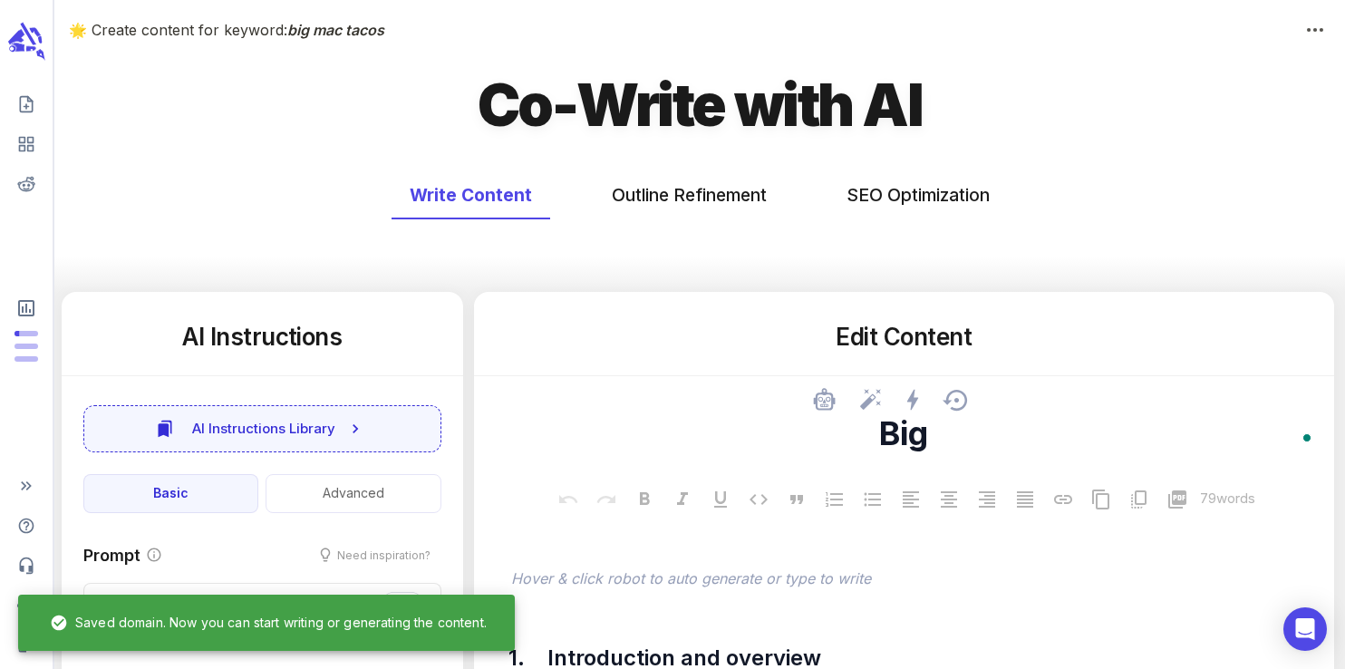
type textarea "x"
type textarea "Big"
type textarea "x"
type textarea "Big M"
type textarea "x"
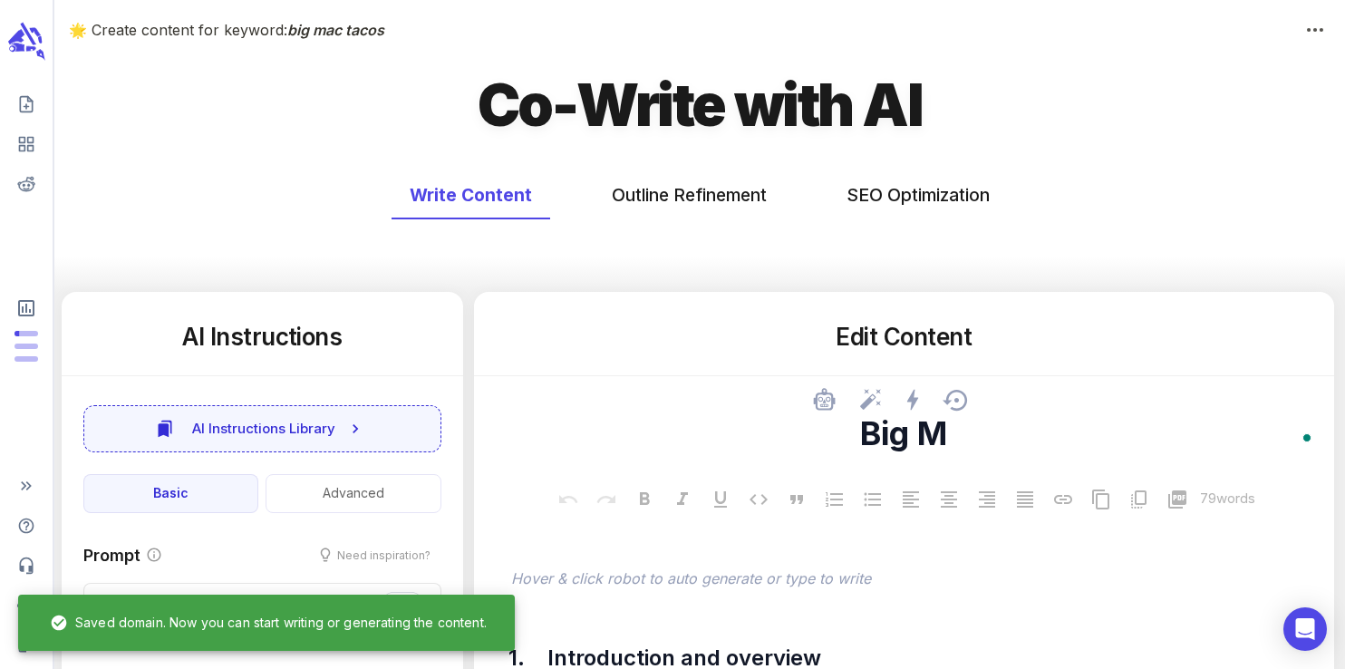
type textarea "Big Ma"
type textarea "x"
type textarea "Big Mac"
type textarea "x"
type textarea "Big Mac T"
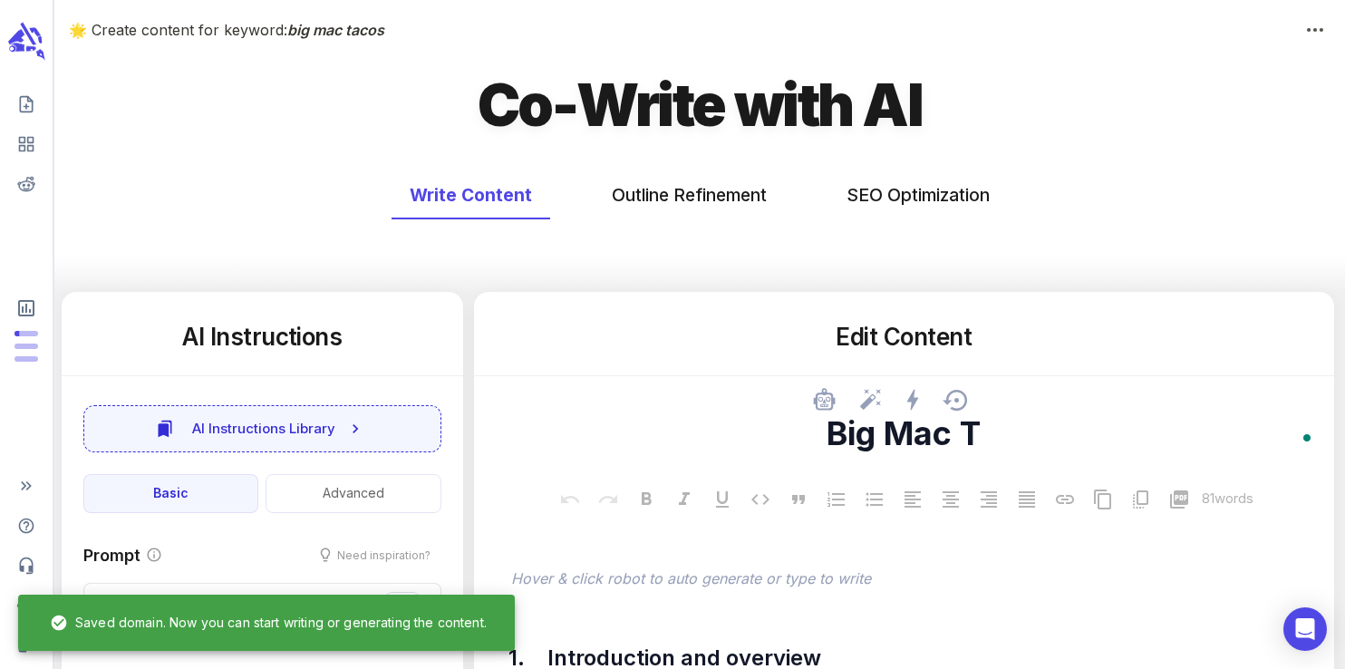
type textarea "x"
type textarea "Big Mac Ta"
type textarea "x"
type textarea "Big Mac Taco"
type textarea "x"
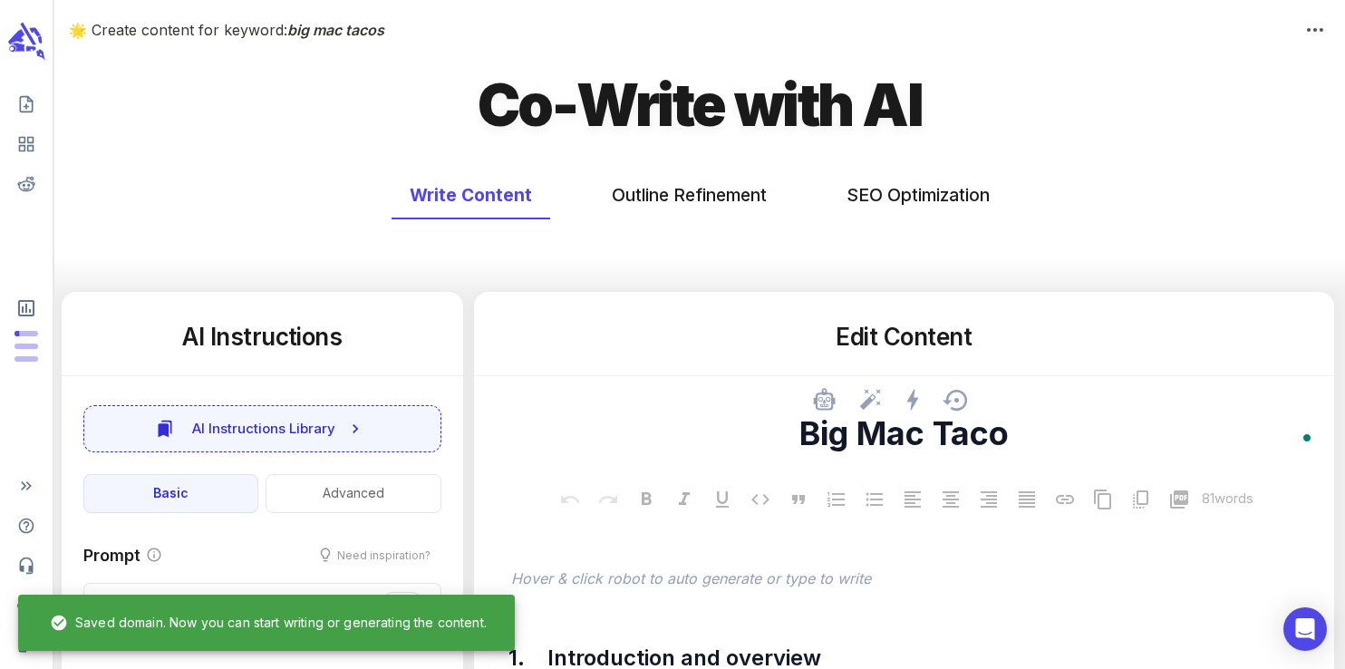
type textarea "Big Mac Tacos"
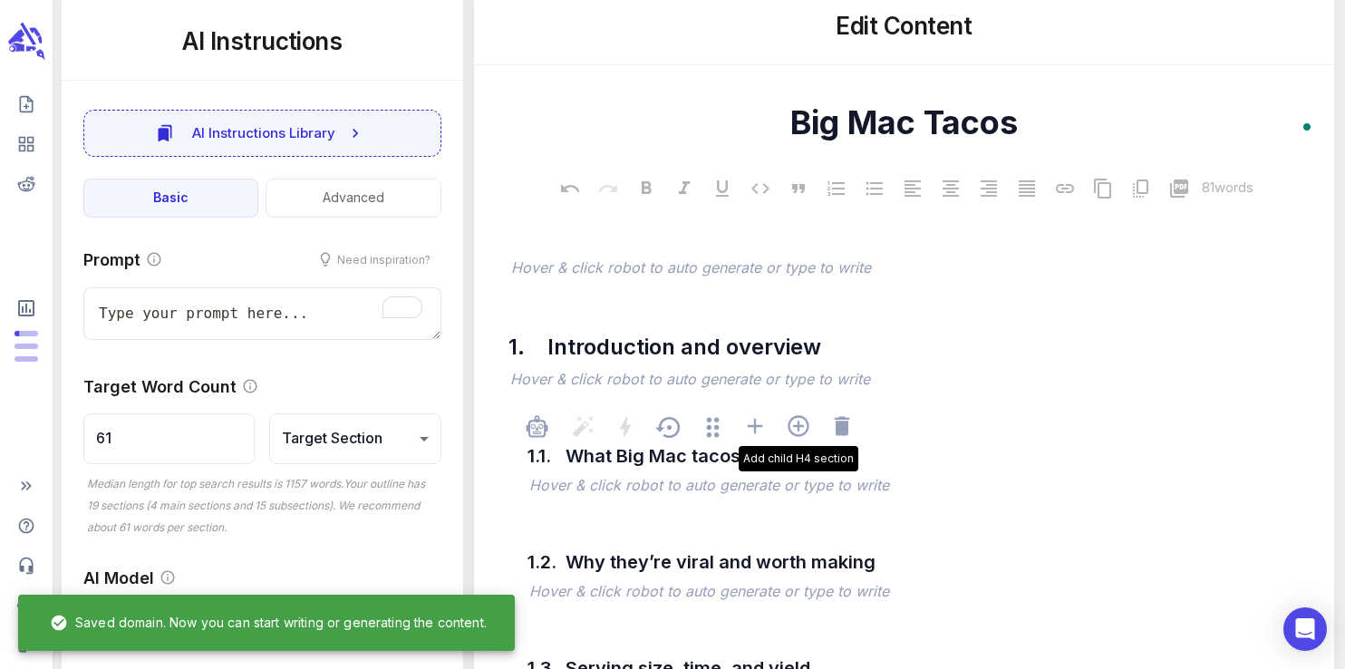
scroll to position [325, 0]
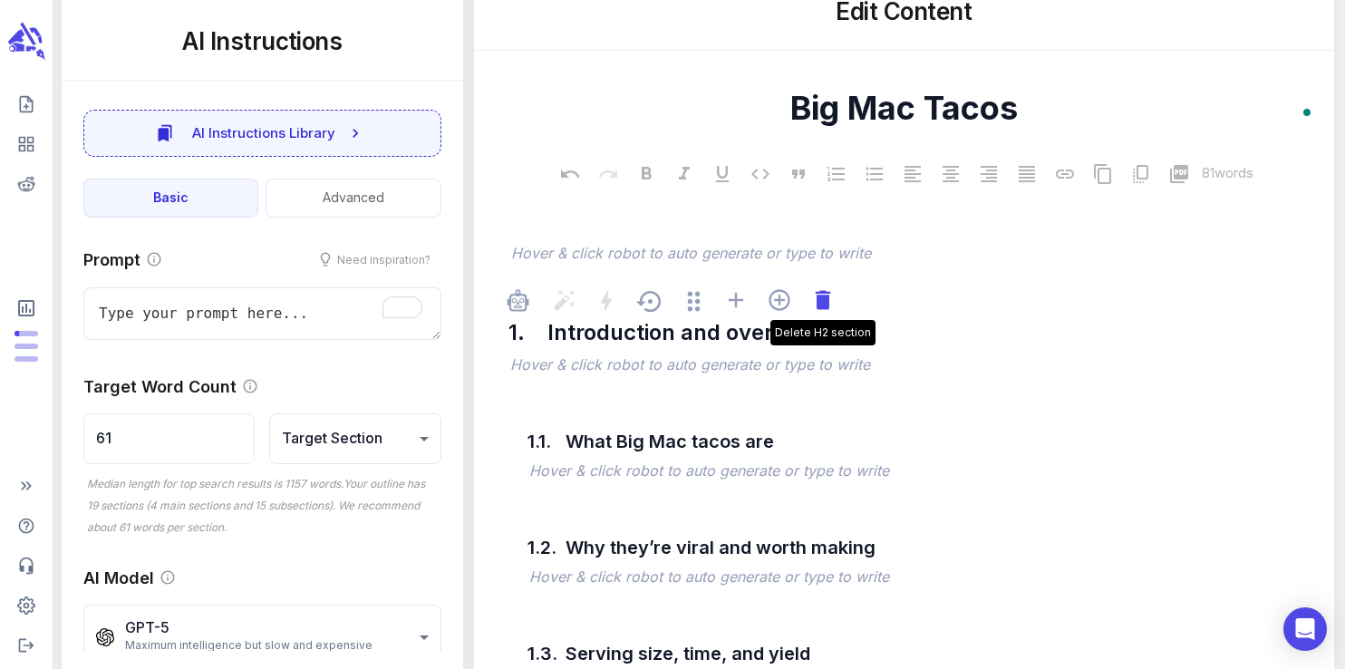
click at [822, 309] on icon at bounding box center [822, 299] width 15 height 19
type textarea "x"
type input "77"
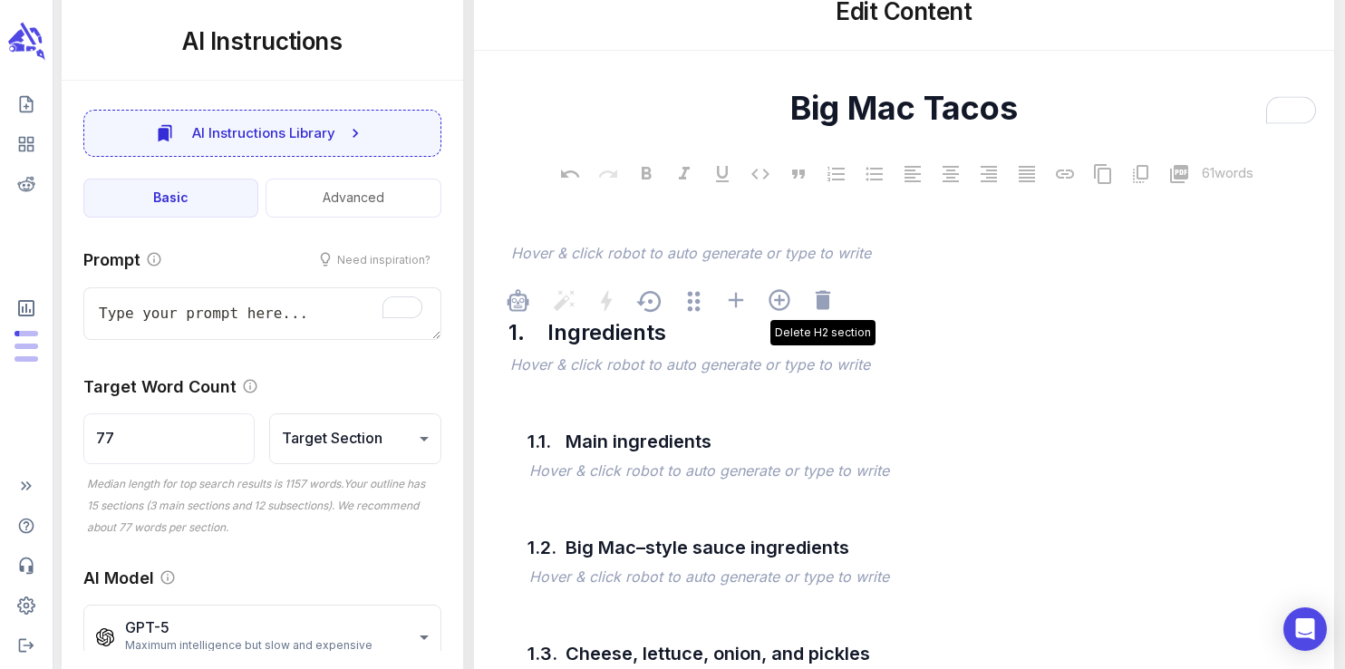
click at [822, 309] on icon at bounding box center [822, 299] width 15 height 19
type textarea "x"
type input "116"
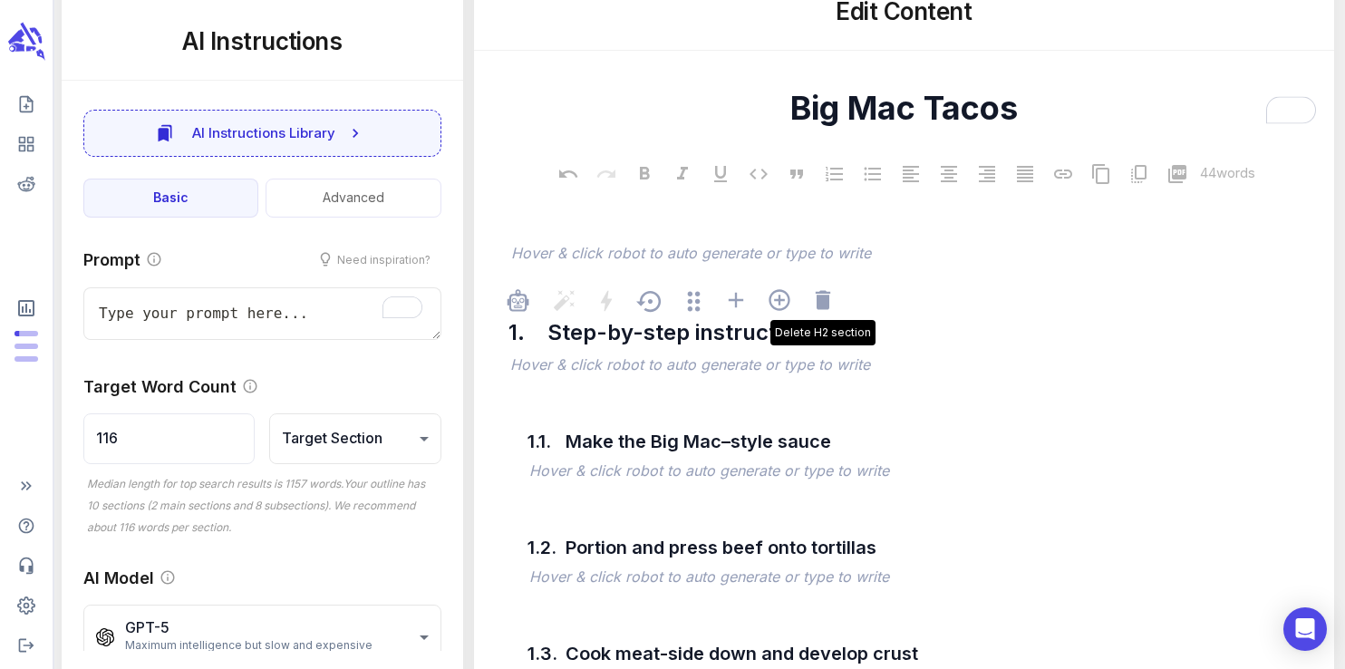
click at [822, 309] on icon at bounding box center [822, 299] width 15 height 19
type textarea "x"
type input "231"
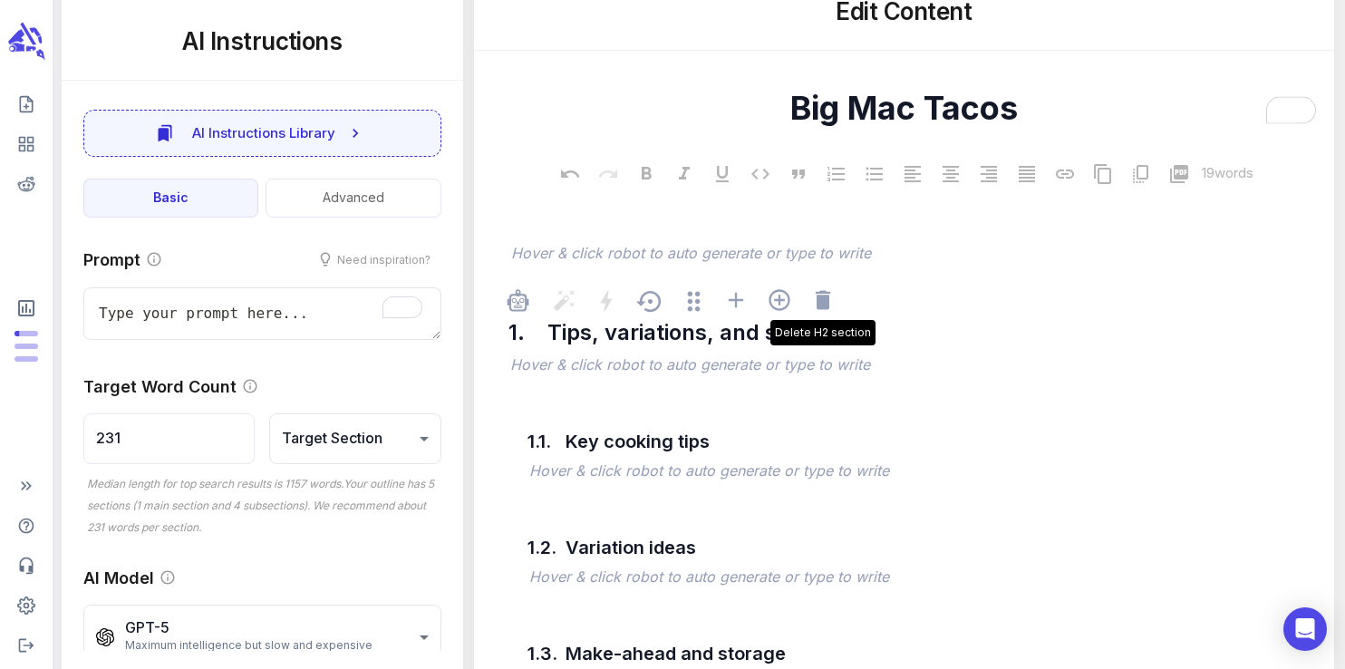
click at [822, 309] on icon at bounding box center [822, 299] width 15 height 19
type textarea "x"
type input "289"
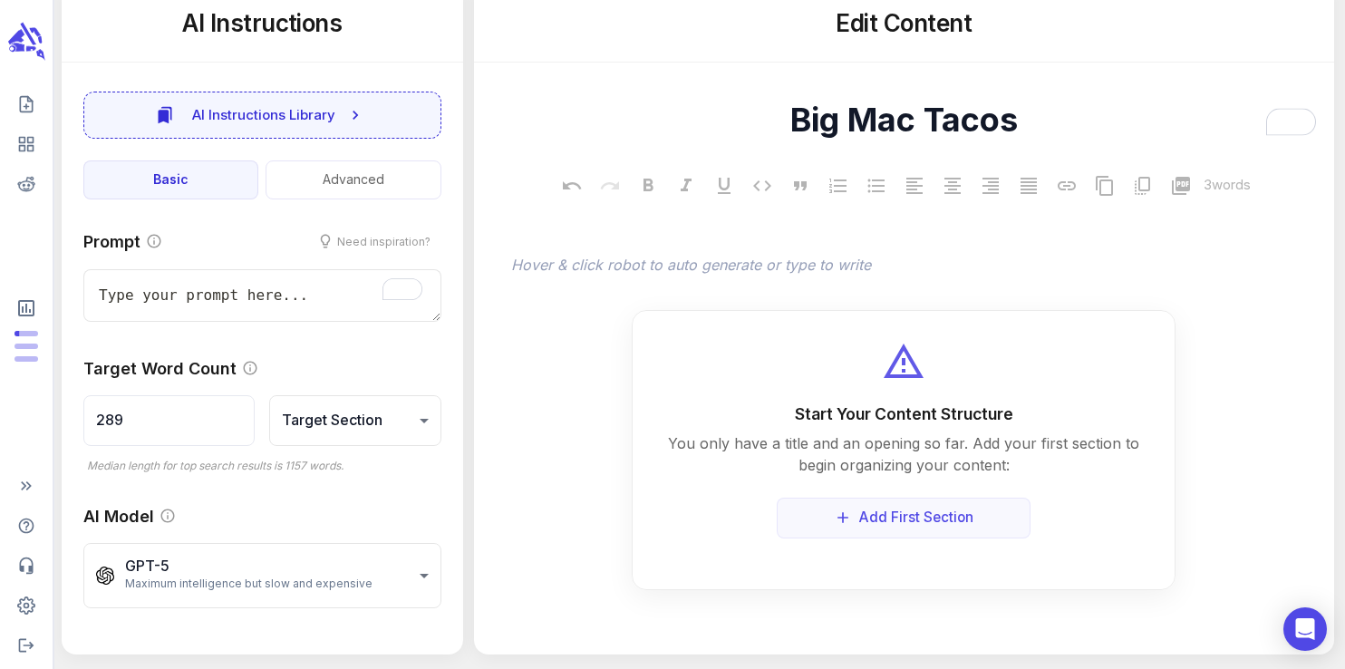
type textarea "x"
type textarea "Big Mac Tacos"
click at [822, 309] on div "Big Mac Tacos x 3 words ﻿ Hover & click robot to auto generate or type to write…" at bounding box center [904, 327] width 831 height 528
click at [831, 276] on p "﻿" at bounding box center [913, 267] width 804 height 22
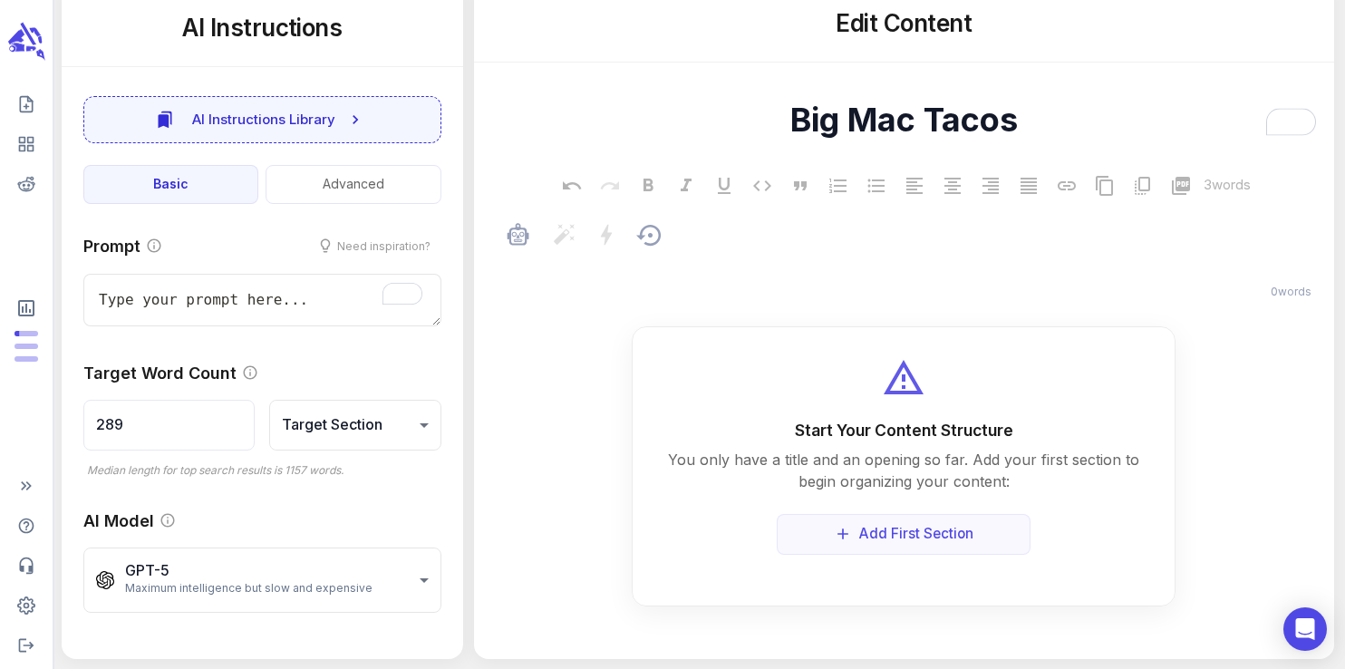
type textarea "x"
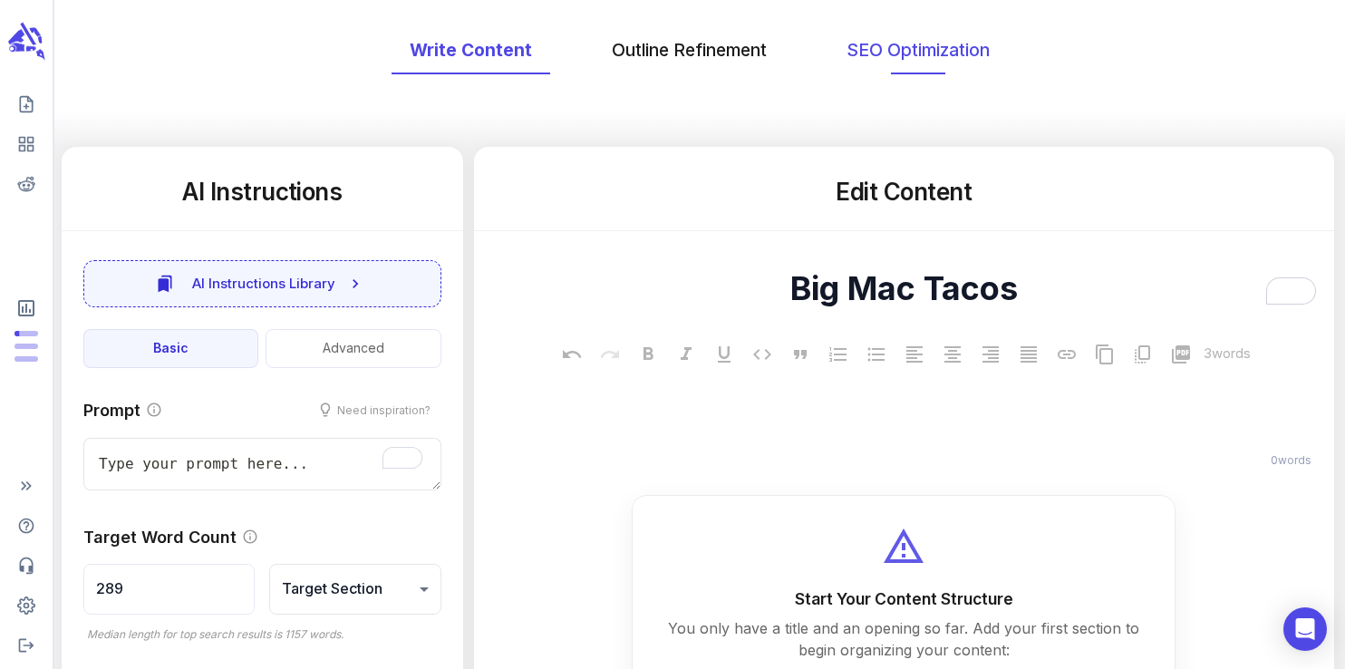
click at [898, 51] on button "SEO Optimization" at bounding box center [918, 50] width 179 height 48
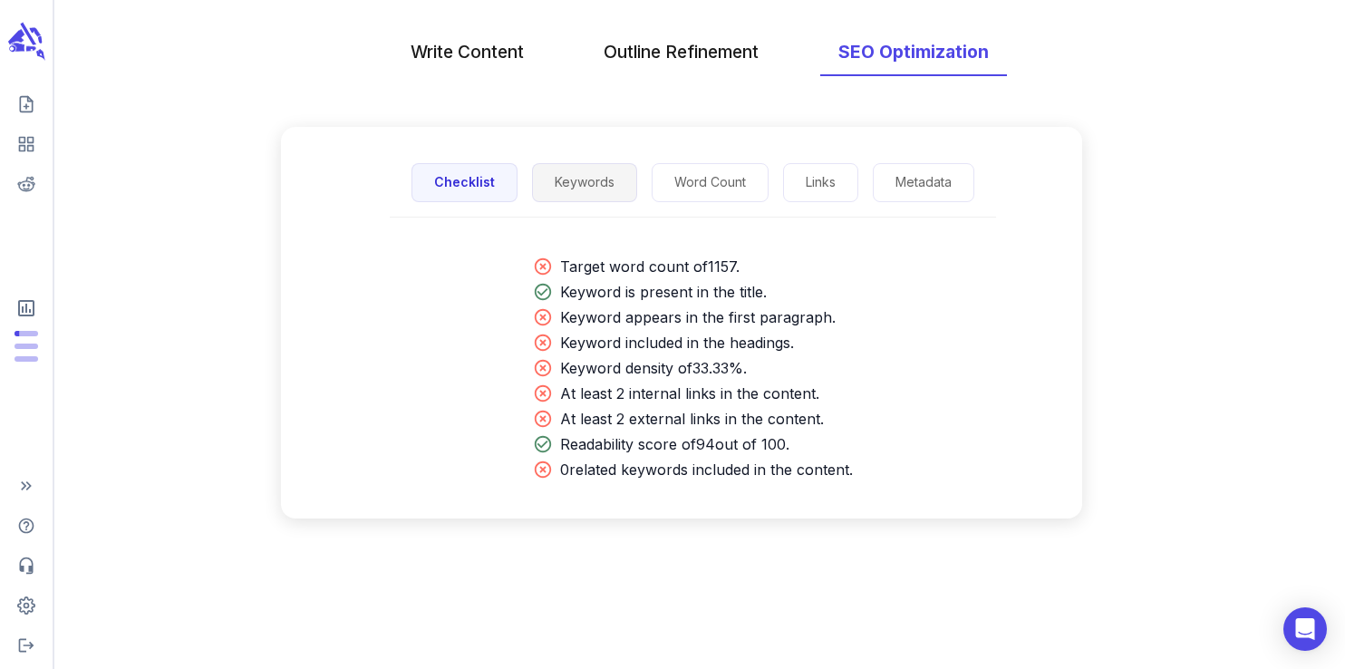
click at [579, 186] on button "Keywords" at bounding box center [584, 182] width 105 height 39
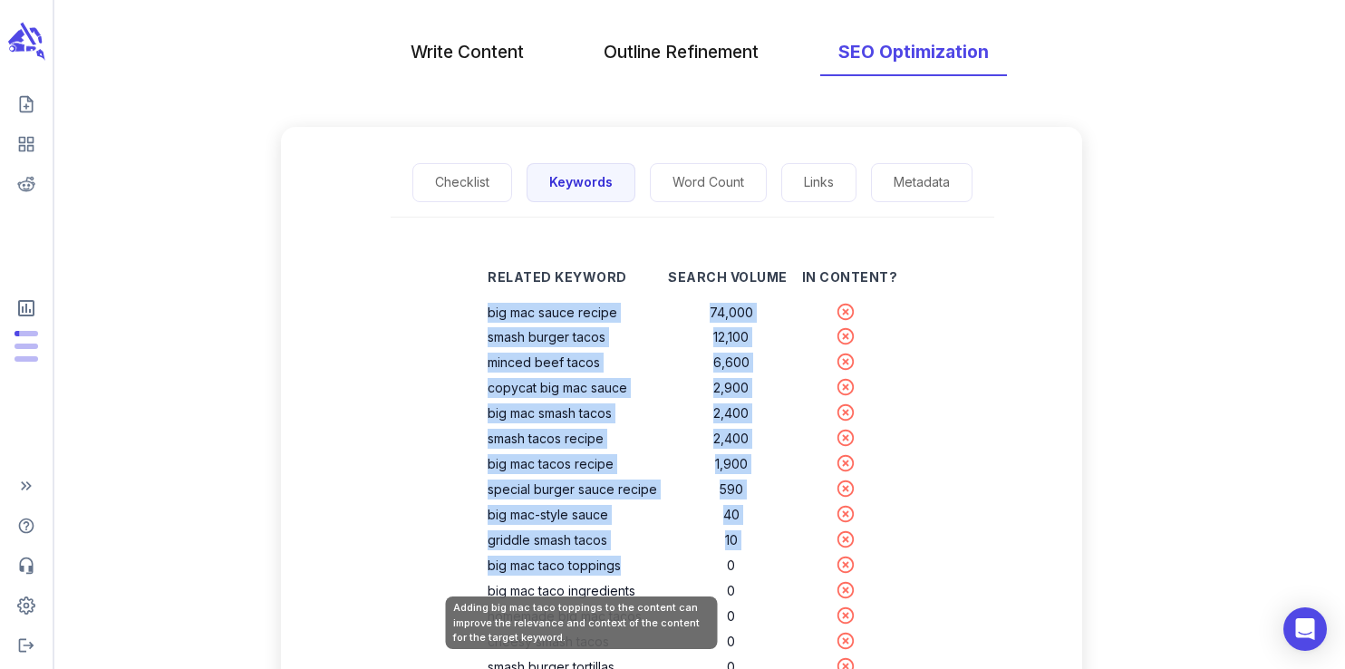
drag, startPoint x: 491, startPoint y: 309, endPoint x: 666, endPoint y: 562, distance: 307.5
click at [666, 562] on tbody "big mac sauce recipe 74,000 smash burger tacos 12,100 minced beef tacos 6,600 c…" at bounding box center [693, 553] width 410 height 507
copy tbody "big mac sauce recipe 74,000 smash burger tacos 12,100 minced beef tacos 6,600 c…"
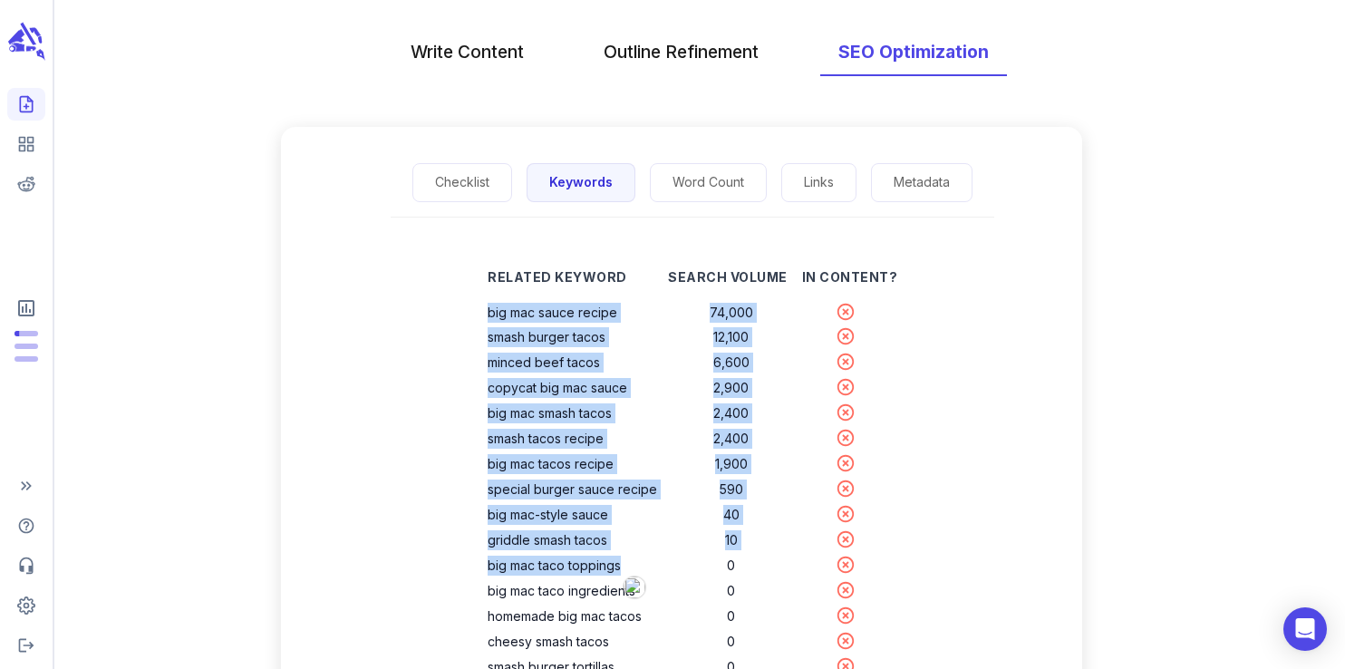
click at [15, 108] on link "Create new content" at bounding box center [26, 104] width 38 height 33
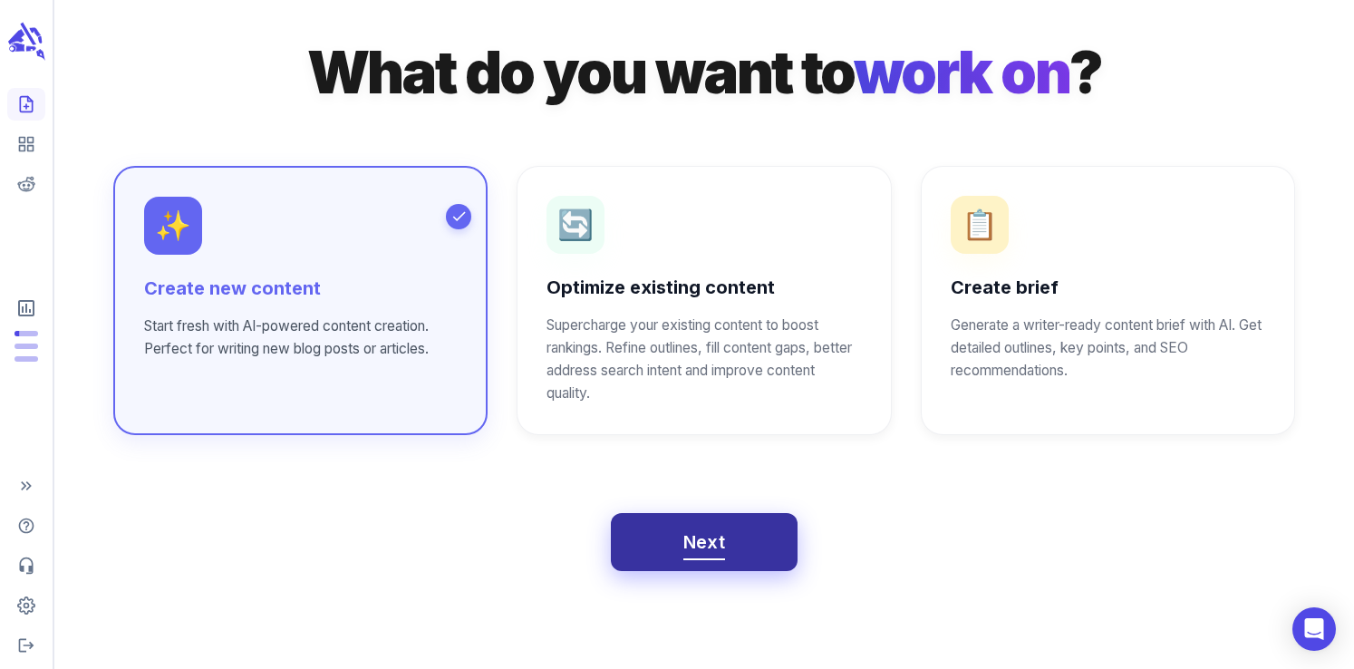
click at [736, 548] on button "Next" at bounding box center [705, 542] width 188 height 58
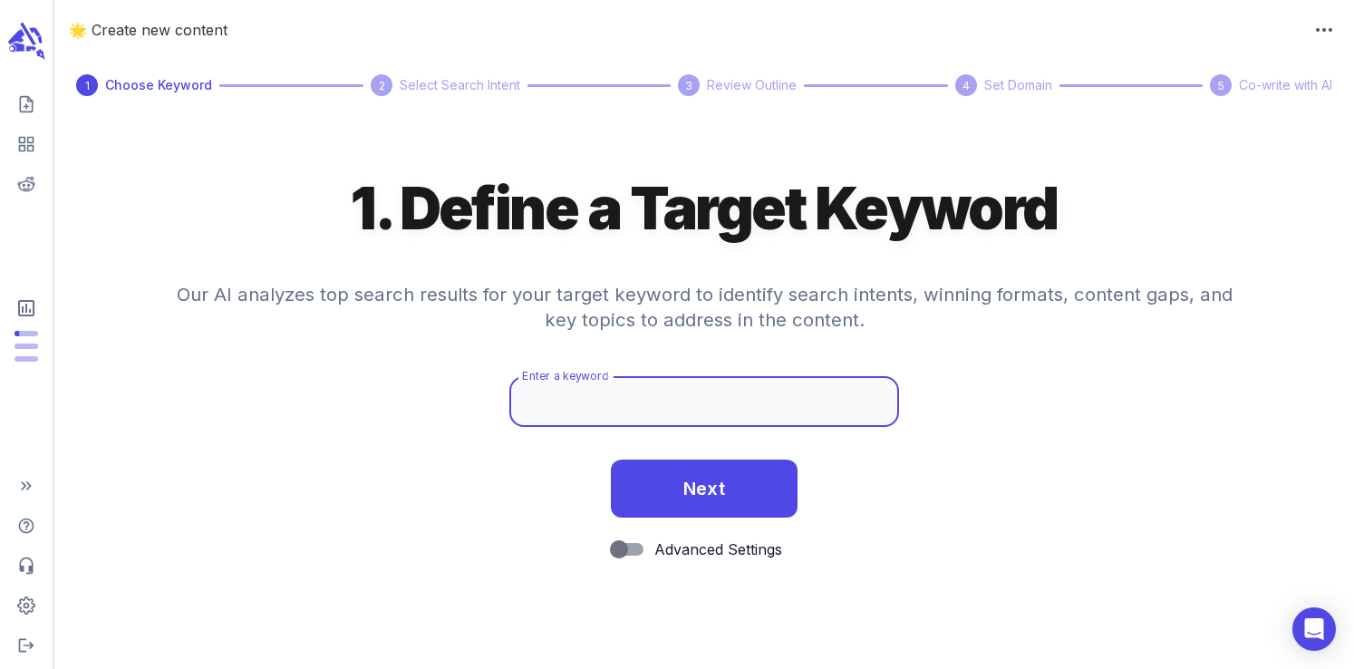
click at [628, 411] on input "Enter a keyword" at bounding box center [704, 401] width 390 height 51
type input "tuna egg casserole"
click at [603, 412] on input "tuna egg casserole" at bounding box center [704, 401] width 390 height 51
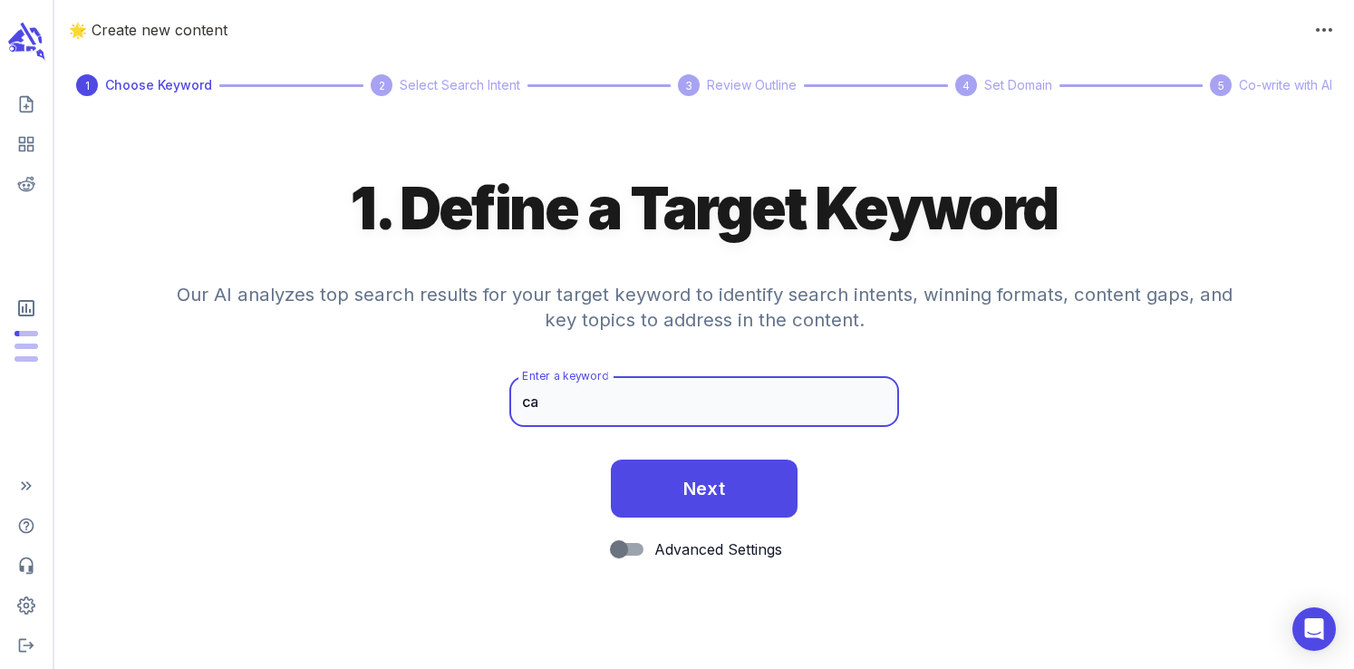
type input "c"
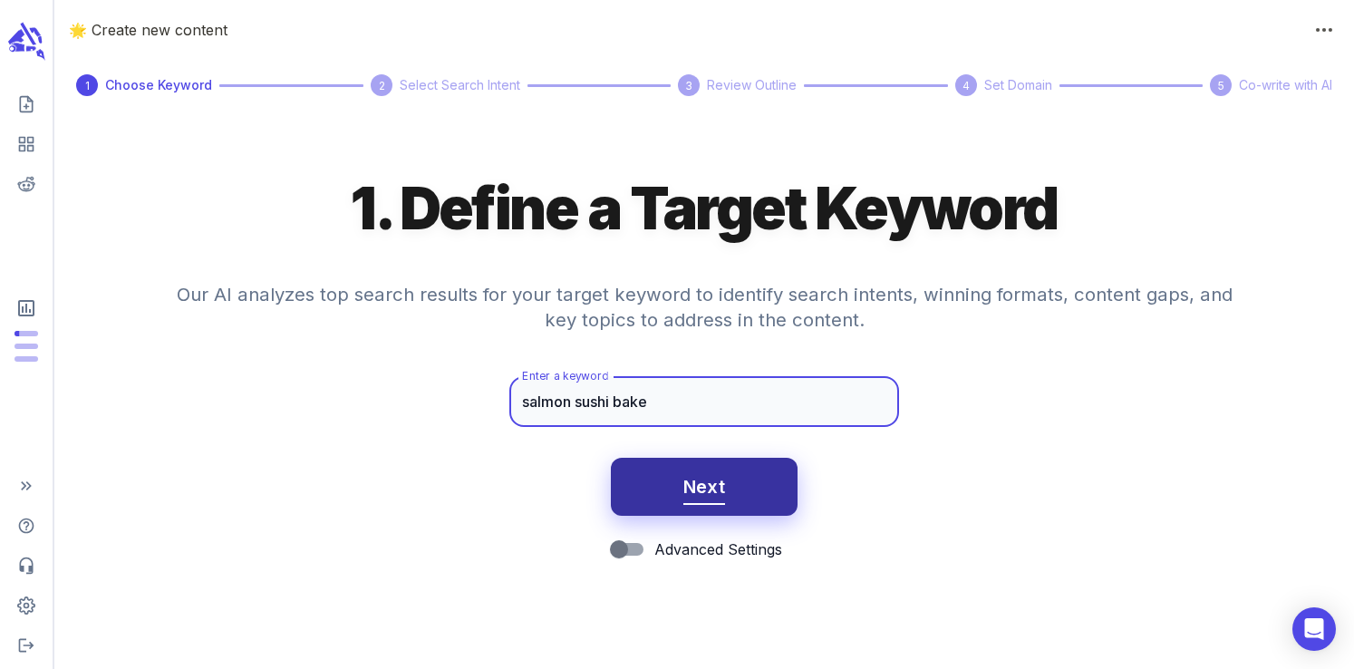
type input "salmon sushi bake"
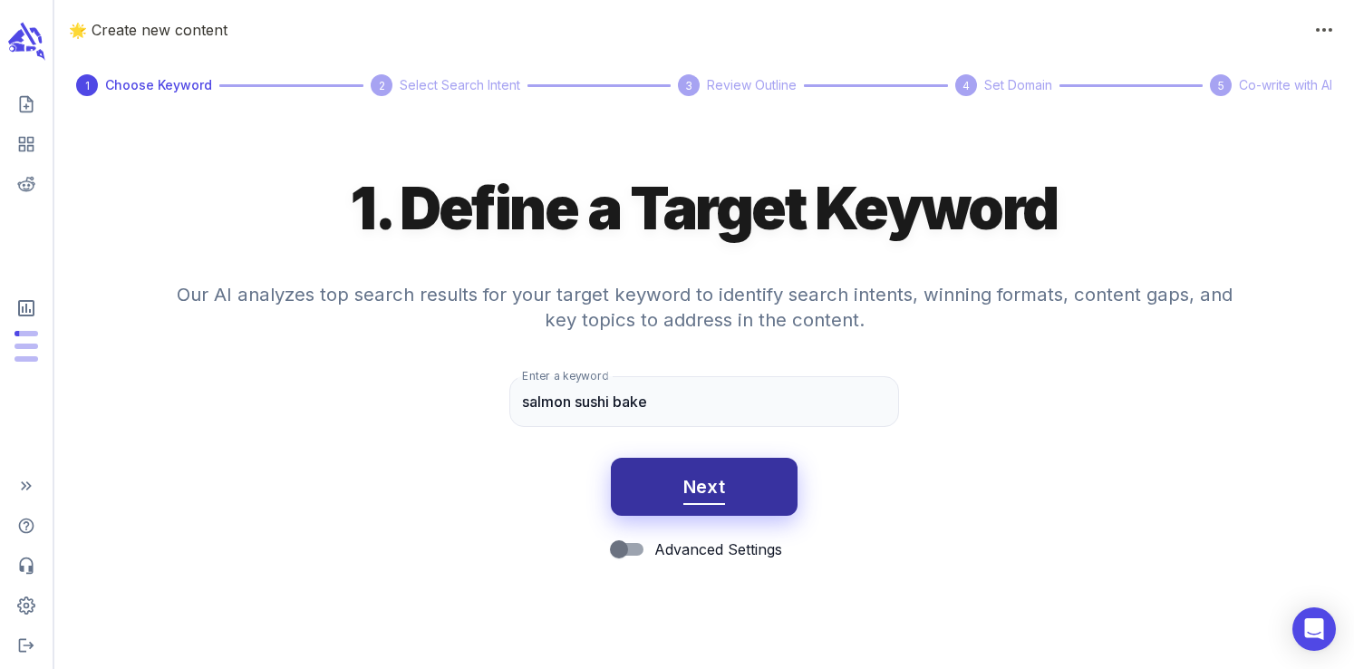
click at [721, 492] on span "Next" at bounding box center [705, 487] width 43 height 32
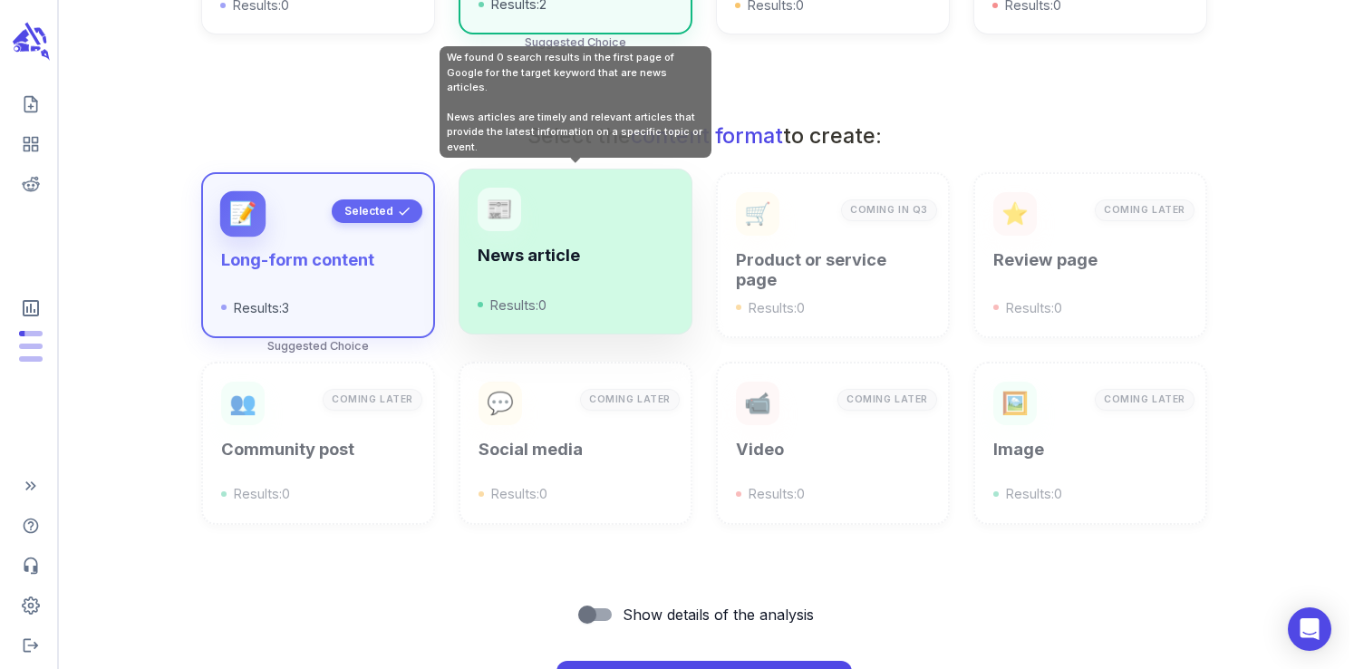
scroll to position [651, 0]
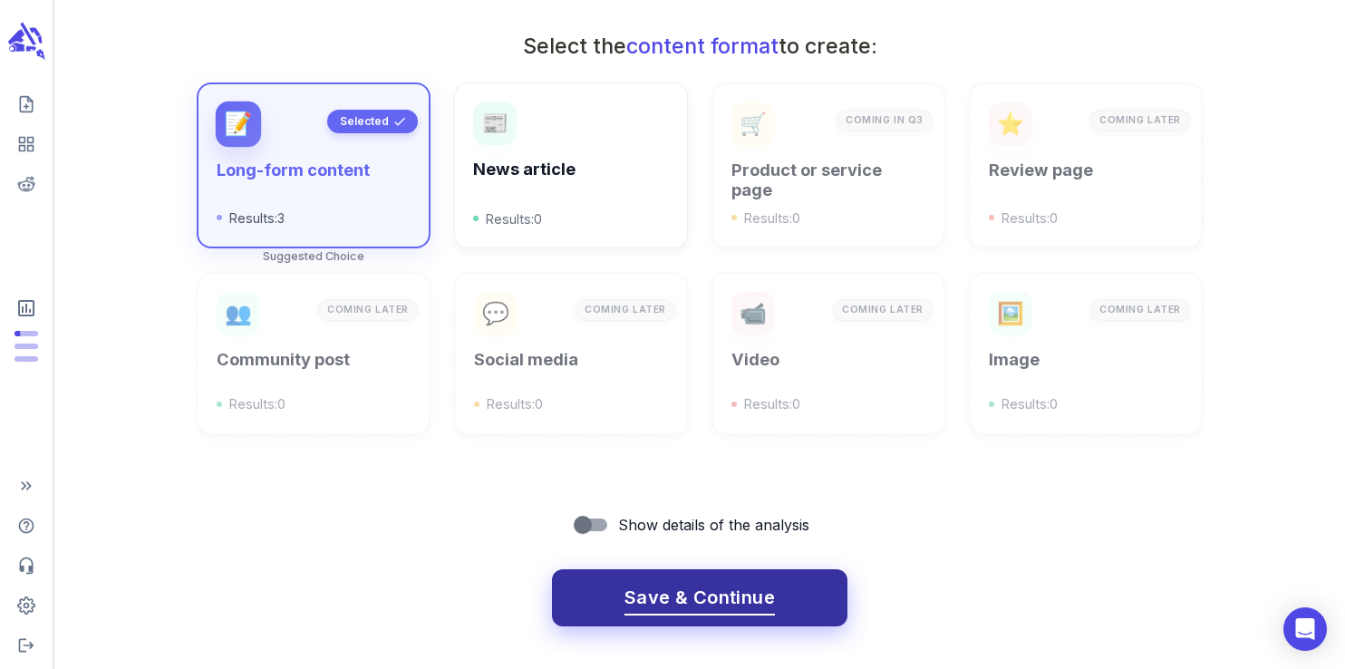
click at [694, 603] on span "Save & Continue" at bounding box center [700, 598] width 150 height 32
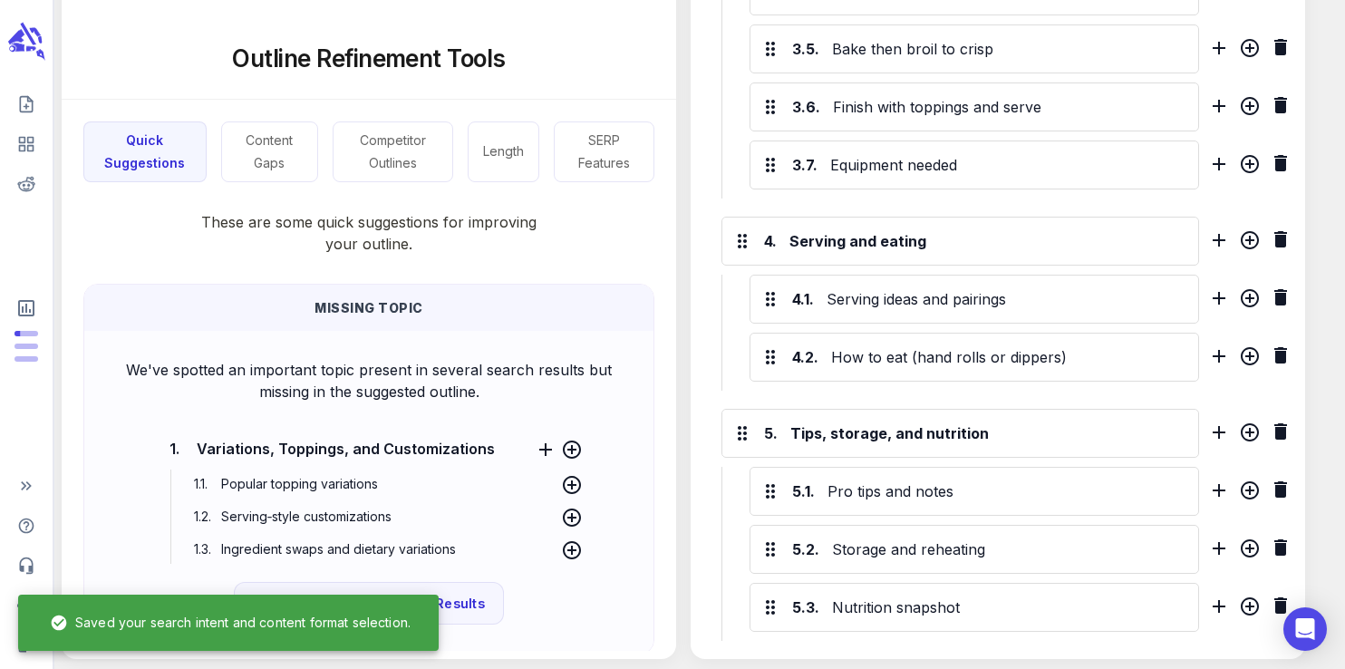
scroll to position [1539, 0]
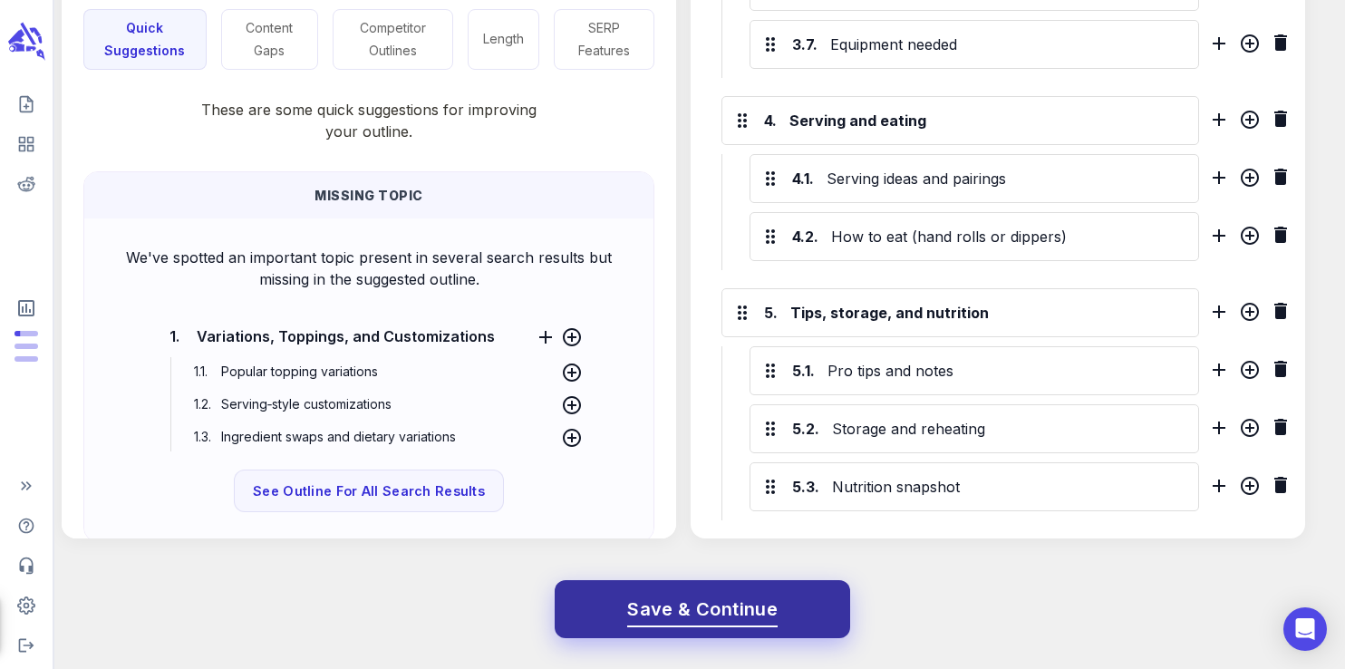
click at [740, 613] on span "Save & Continue" at bounding box center [702, 610] width 150 height 32
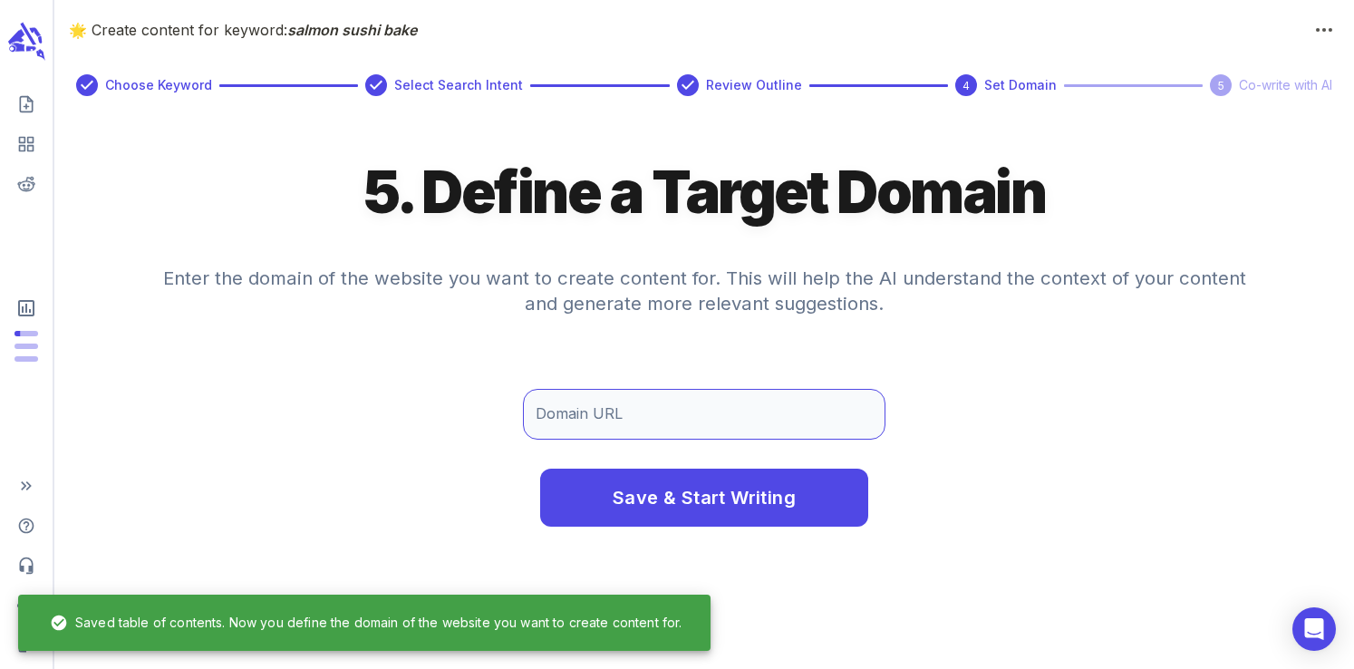
click at [631, 402] on input "Domain URL" at bounding box center [704, 414] width 363 height 51
type input "[DOMAIN_NAME]"
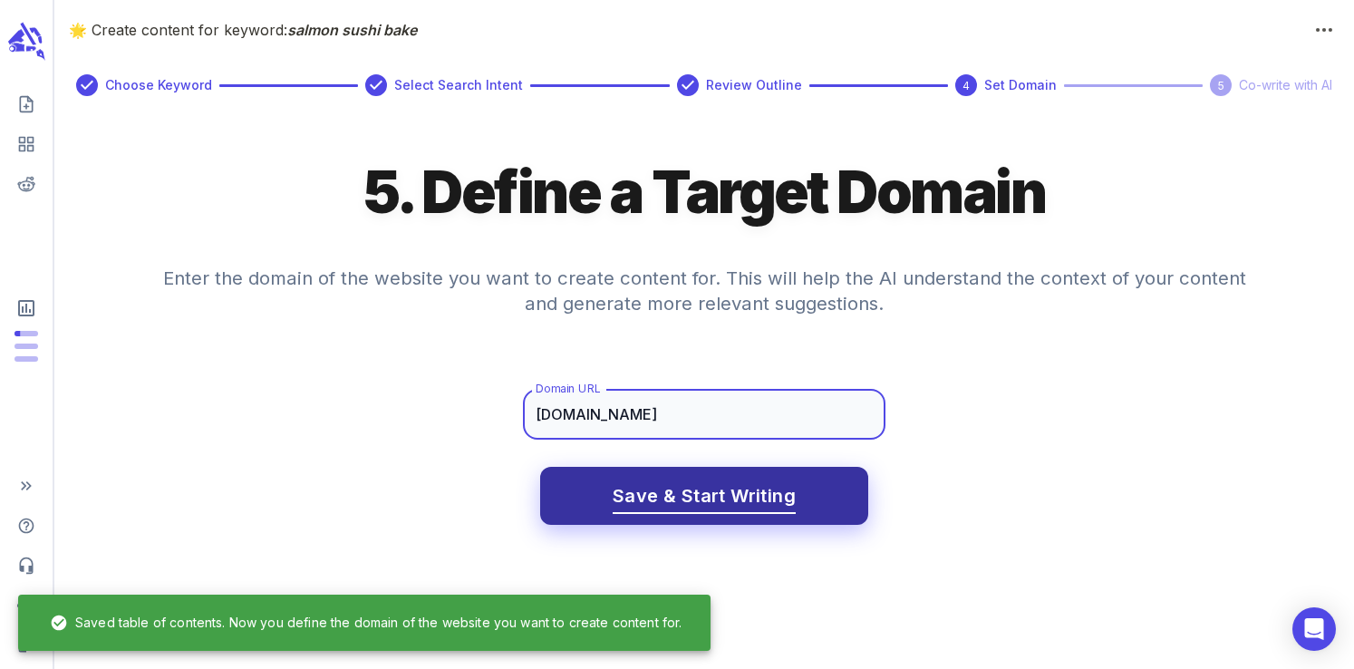
click at [678, 509] on span "Save & Start Writing" at bounding box center [704, 496] width 183 height 32
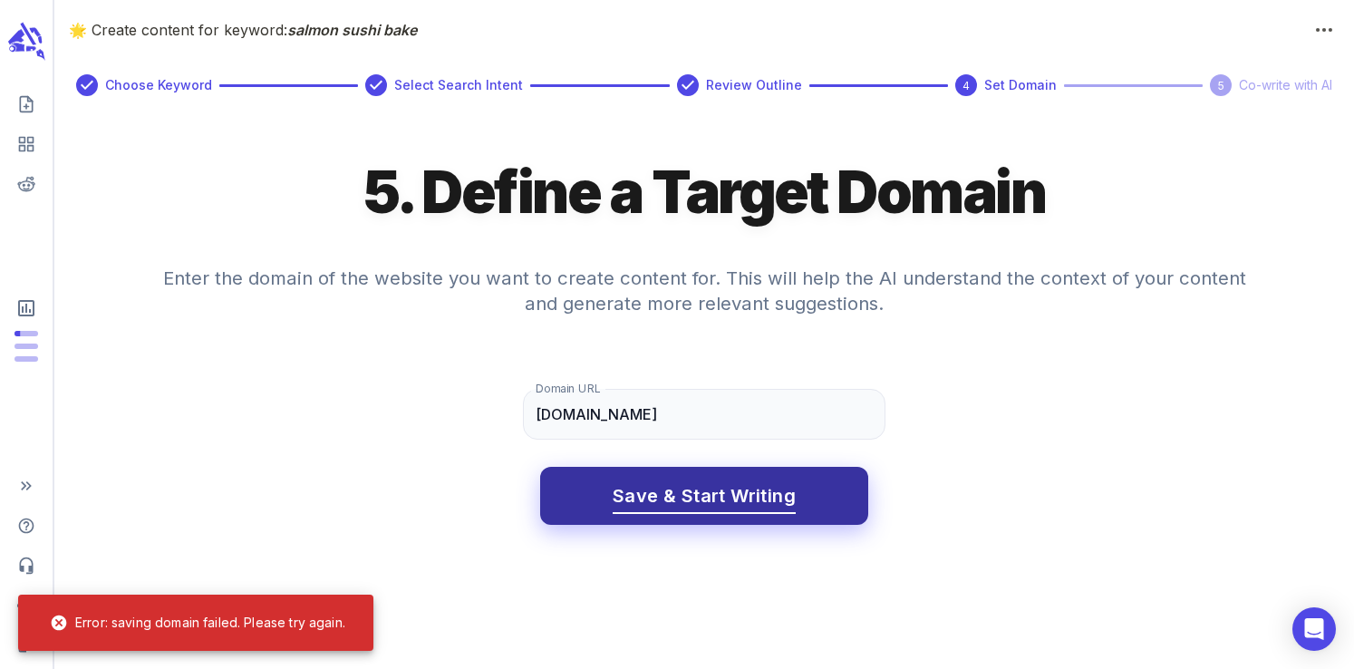
click at [669, 480] on span "Save & Start Writing" at bounding box center [704, 496] width 183 height 32
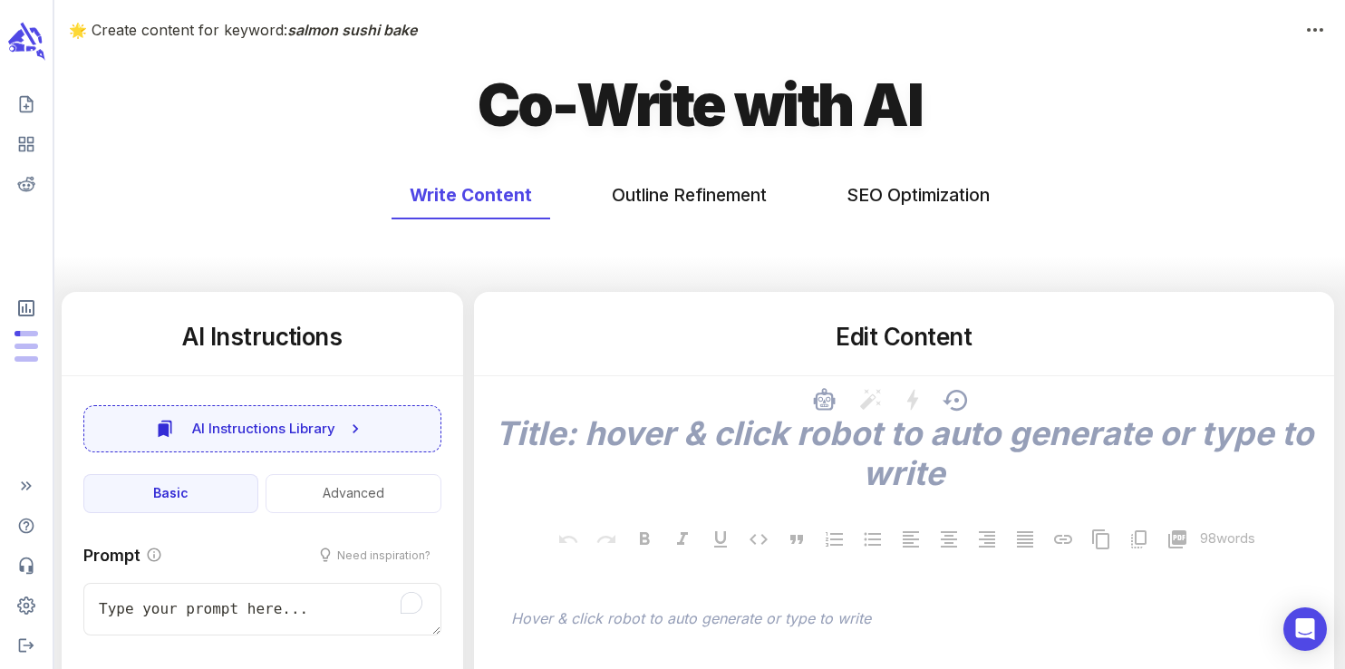
type textarea "x"
type input "50"
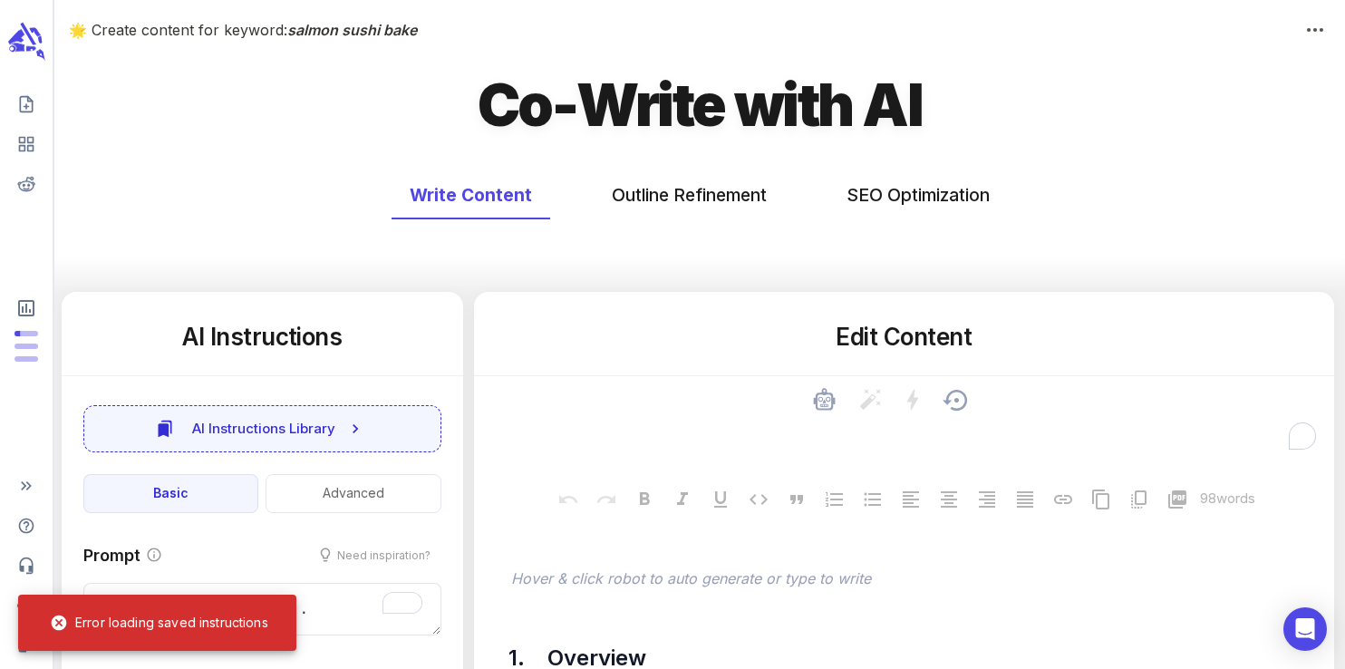
click at [889, 438] on textarea "To enrich screen reader interactions, please activate Accessibility in Grammarl…" at bounding box center [904, 433] width 831 height 40
type textarea "x"
type textarea "S"
type textarea "x"
type textarea "Sa"
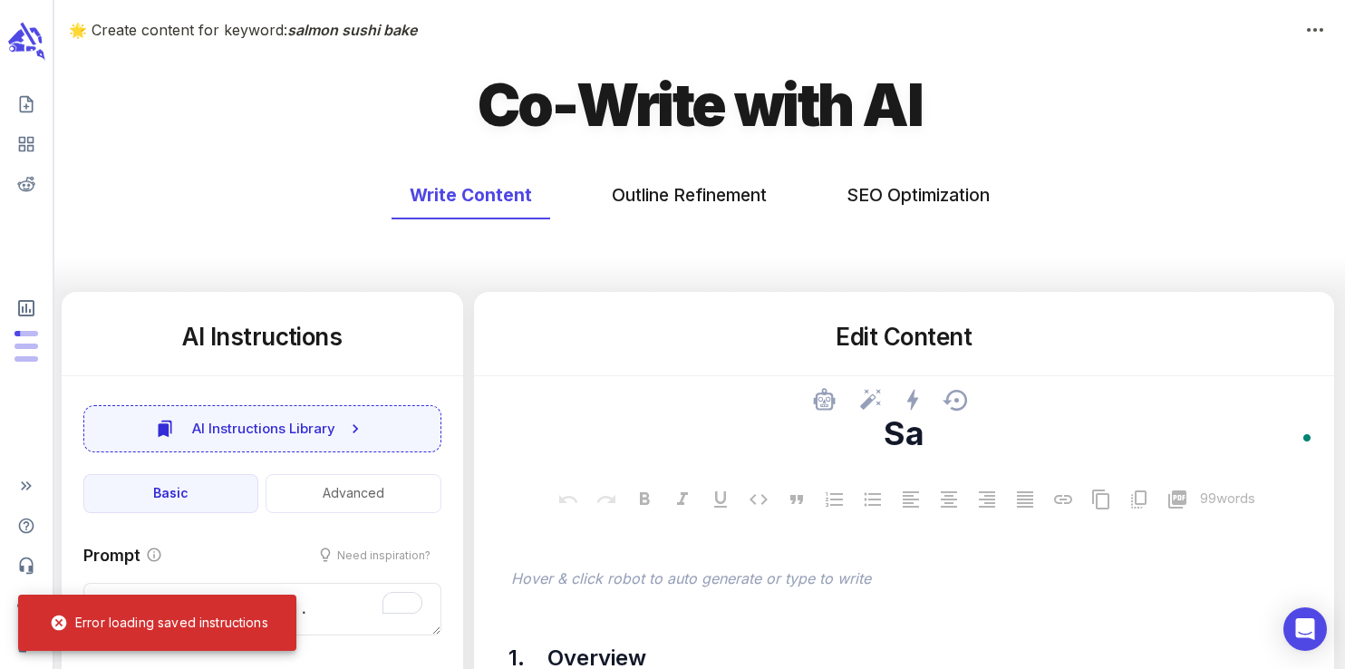
type textarea "x"
type textarea "[PERSON_NAME]"
type textarea "x"
type textarea "Salmo"
type textarea "x"
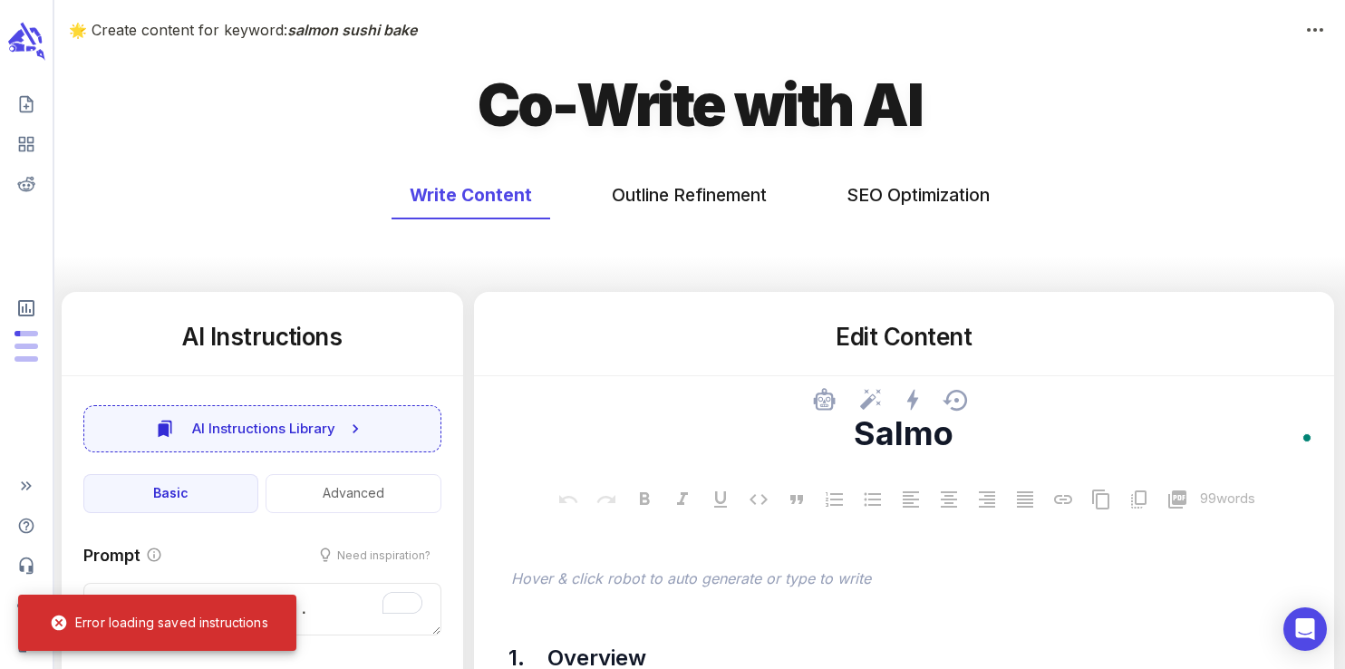
type textarea "Salmon"
type textarea "x"
type textarea "Salmon"
type textarea "x"
type textarea "Salmon S"
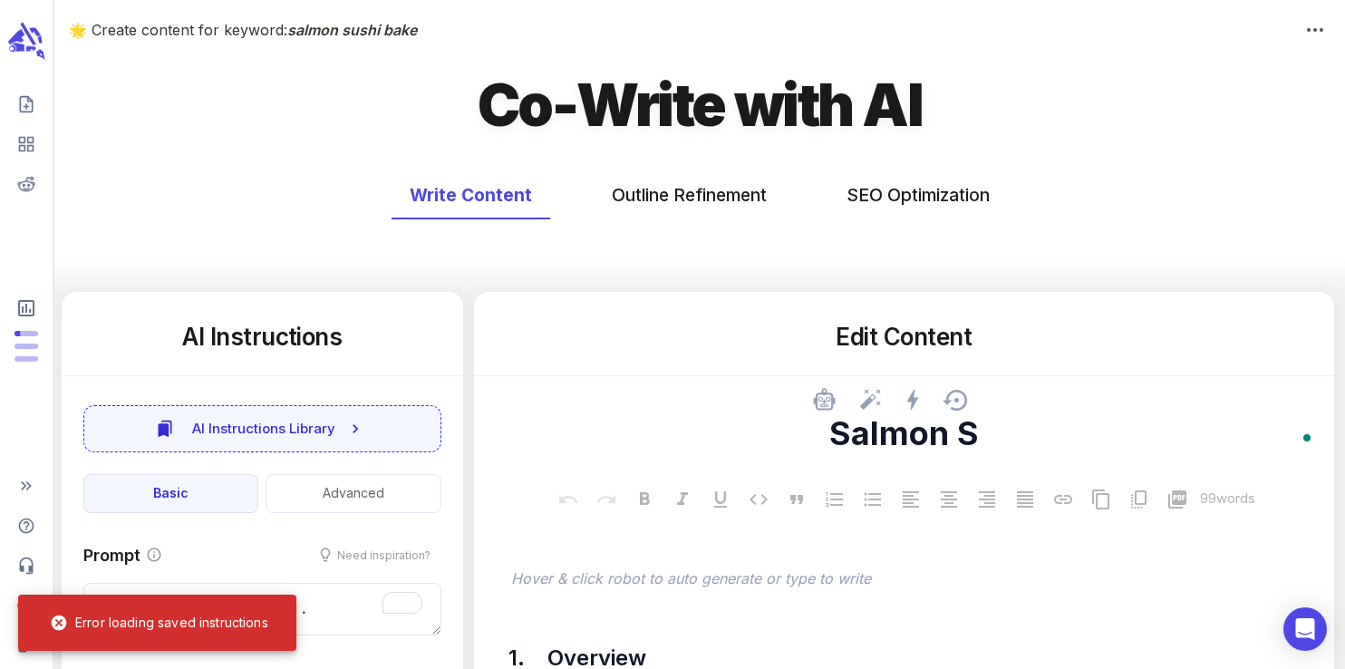
type textarea "x"
type textarea "Salmon Su"
type textarea "x"
type textarea "Salmon Sus"
type textarea "x"
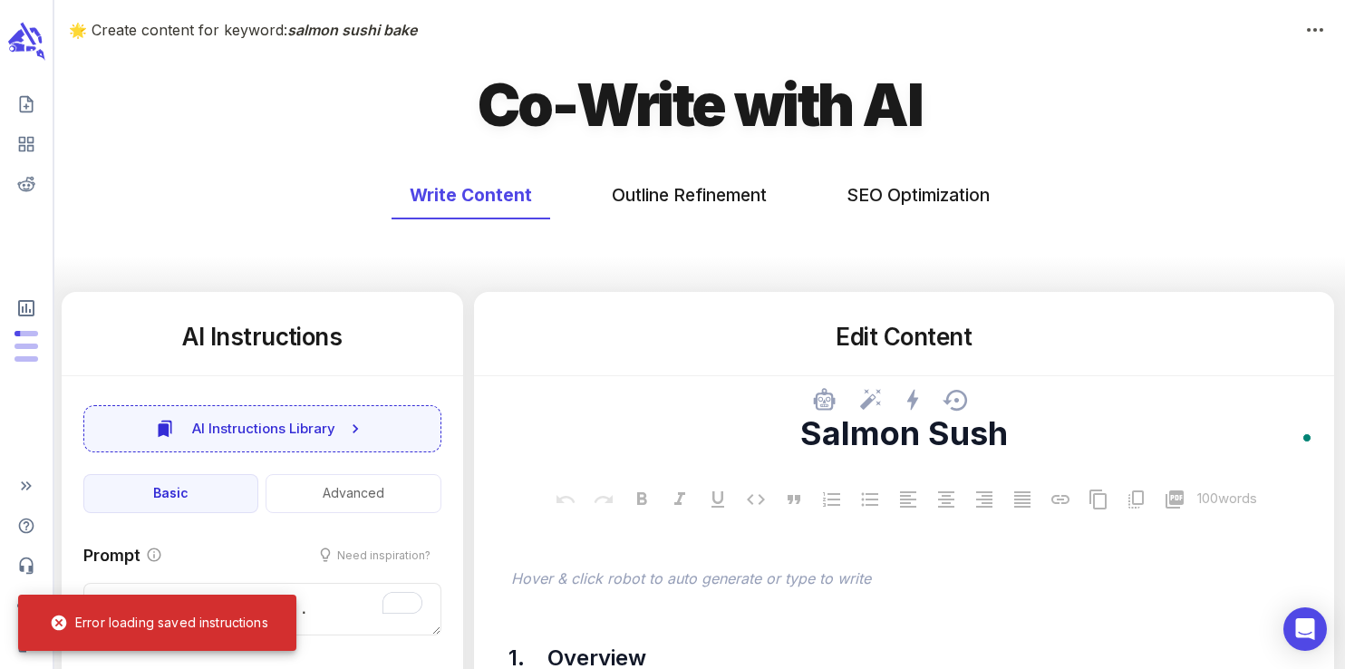
type textarea "Salmon Sushi"
type textarea "x"
type textarea "Salmon Sushi"
type textarea "x"
type textarea "Salmon Sushi B"
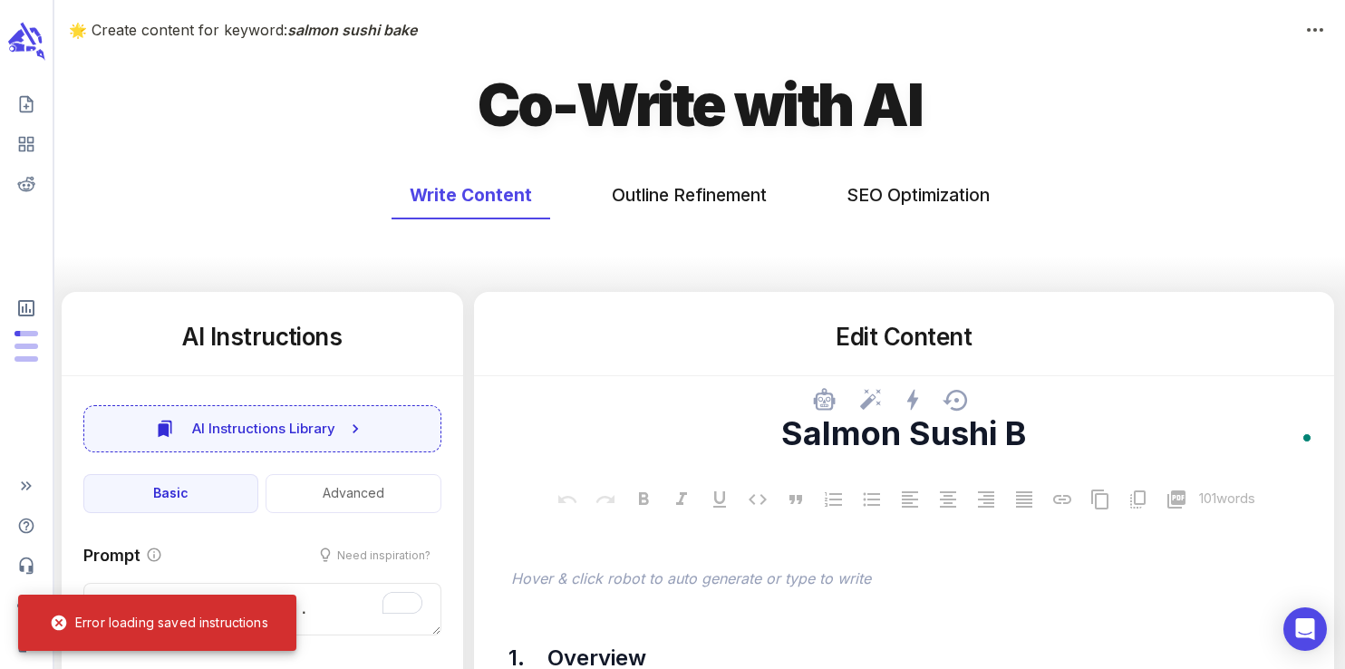
type textarea "x"
type textarea "Salmon Sushi Bak"
type textarea "x"
type textarea "Salmon Sushi Bake"
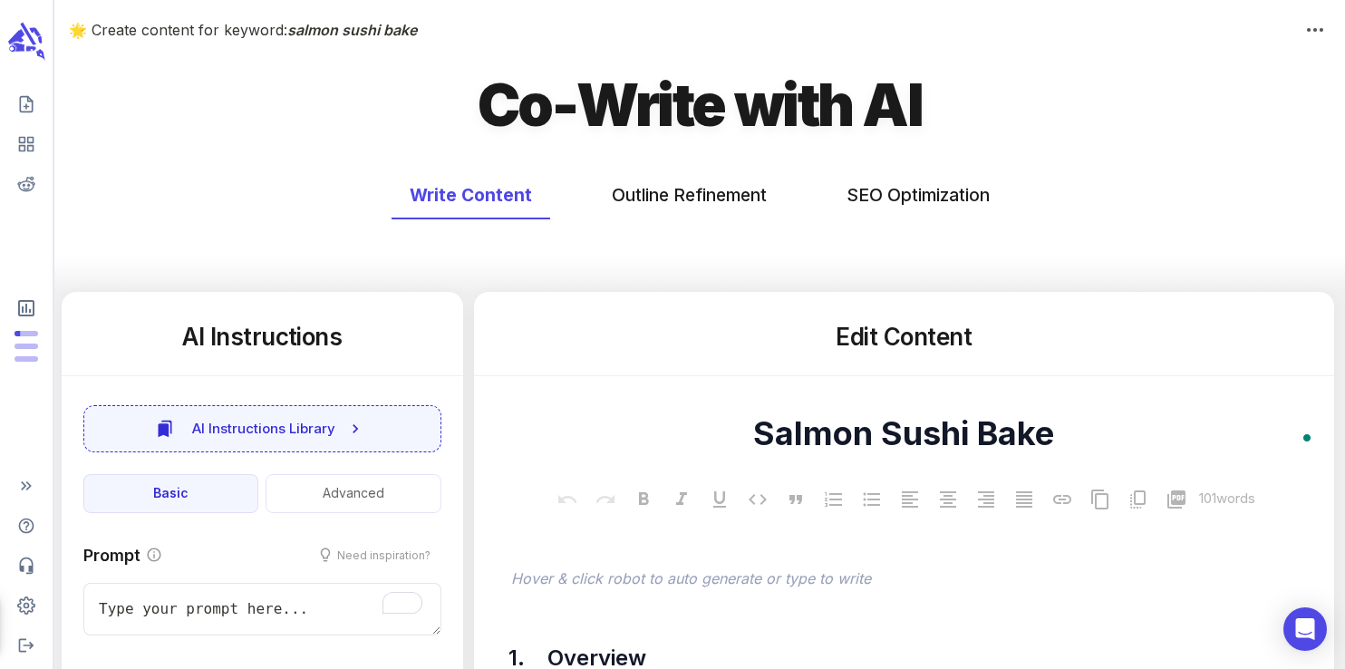
type textarea "x"
type textarea "Salmon Sushi Bake"
type textarea "x"
click at [874, 244] on div "Write Content Outline Refinement SEO Optimization" at bounding box center [699, 224] width 1291 height 135
click at [897, 195] on button "SEO Optimization" at bounding box center [918, 195] width 179 height 48
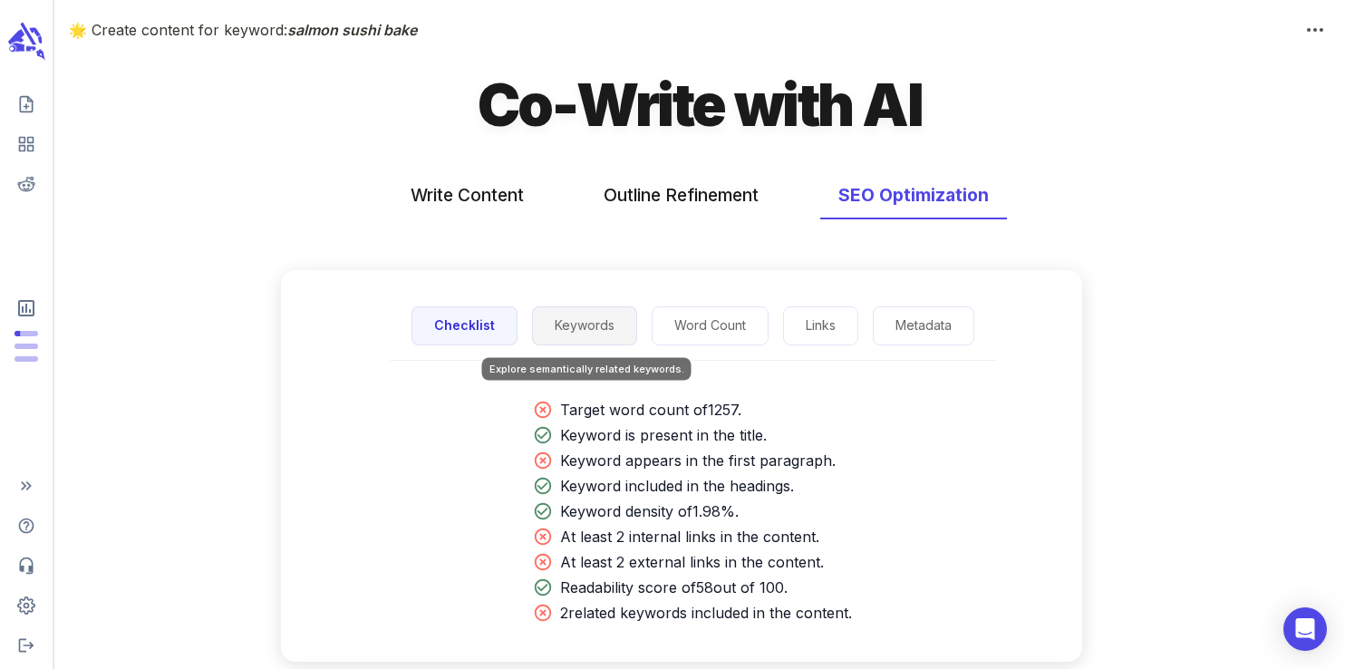
click at [602, 324] on button "Keywords" at bounding box center [584, 325] width 105 height 39
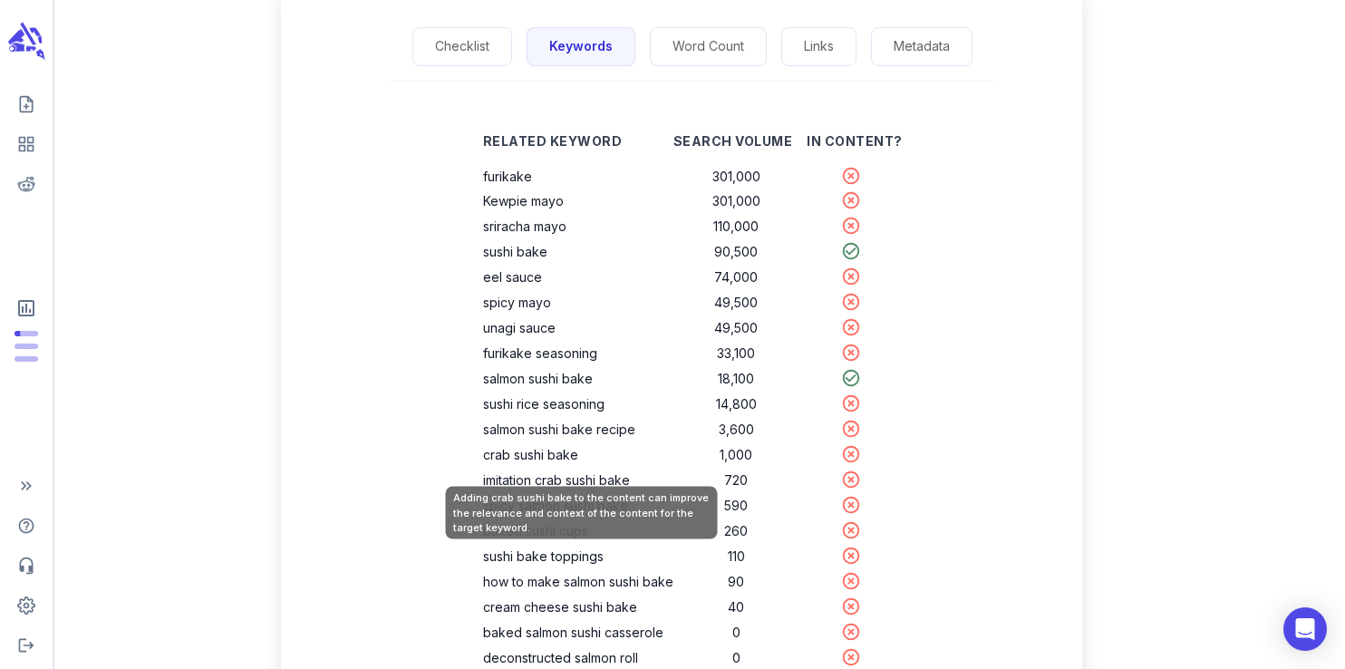
scroll to position [286, 0]
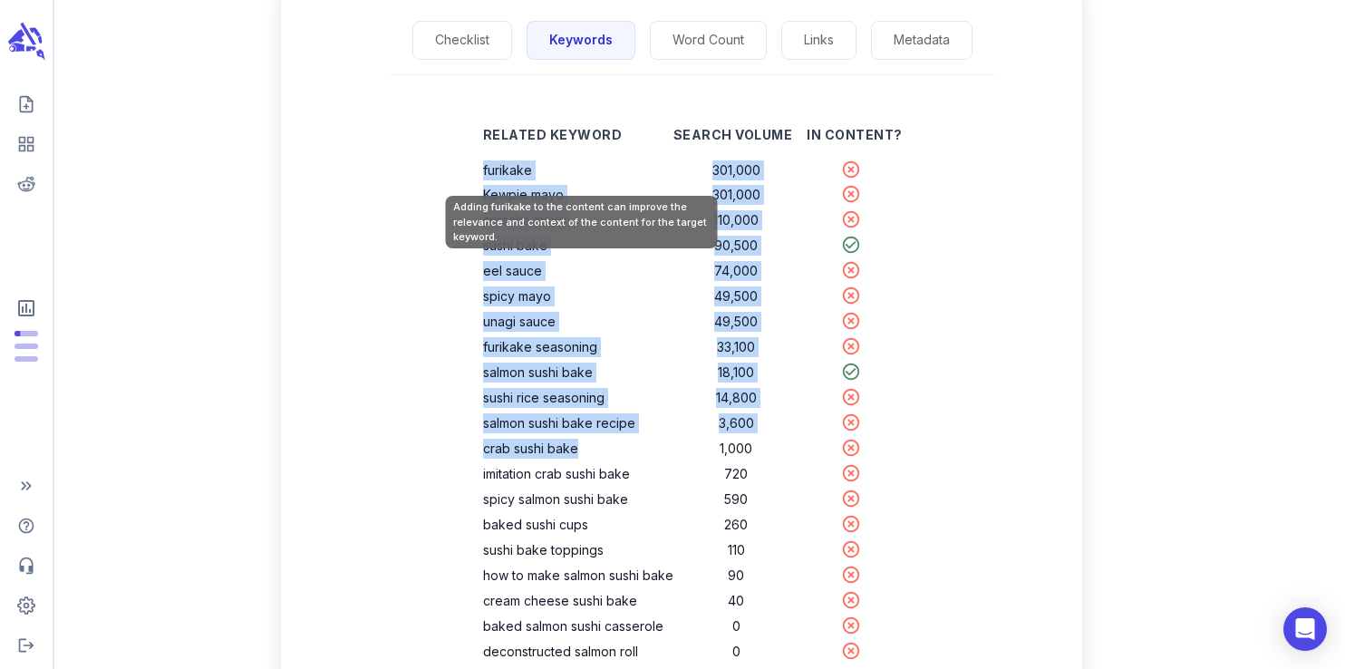
drag, startPoint x: 587, startPoint y: 448, endPoint x: 486, endPoint y: 170, distance: 295.9
click at [486, 170] on tbody "furikake 301,000 Kewpie mayo 301,000 sriracha mayo 110,000 sushi bake 90,500 ee…" at bounding box center [693, 411] width 420 height 507
copy tbody "furikake 301,000 Kewpie mayo 301,000 sriracha mayo 110,000 sushi bake 90,500 ee…"
